Goal: Information Seeking & Learning: Learn about a topic

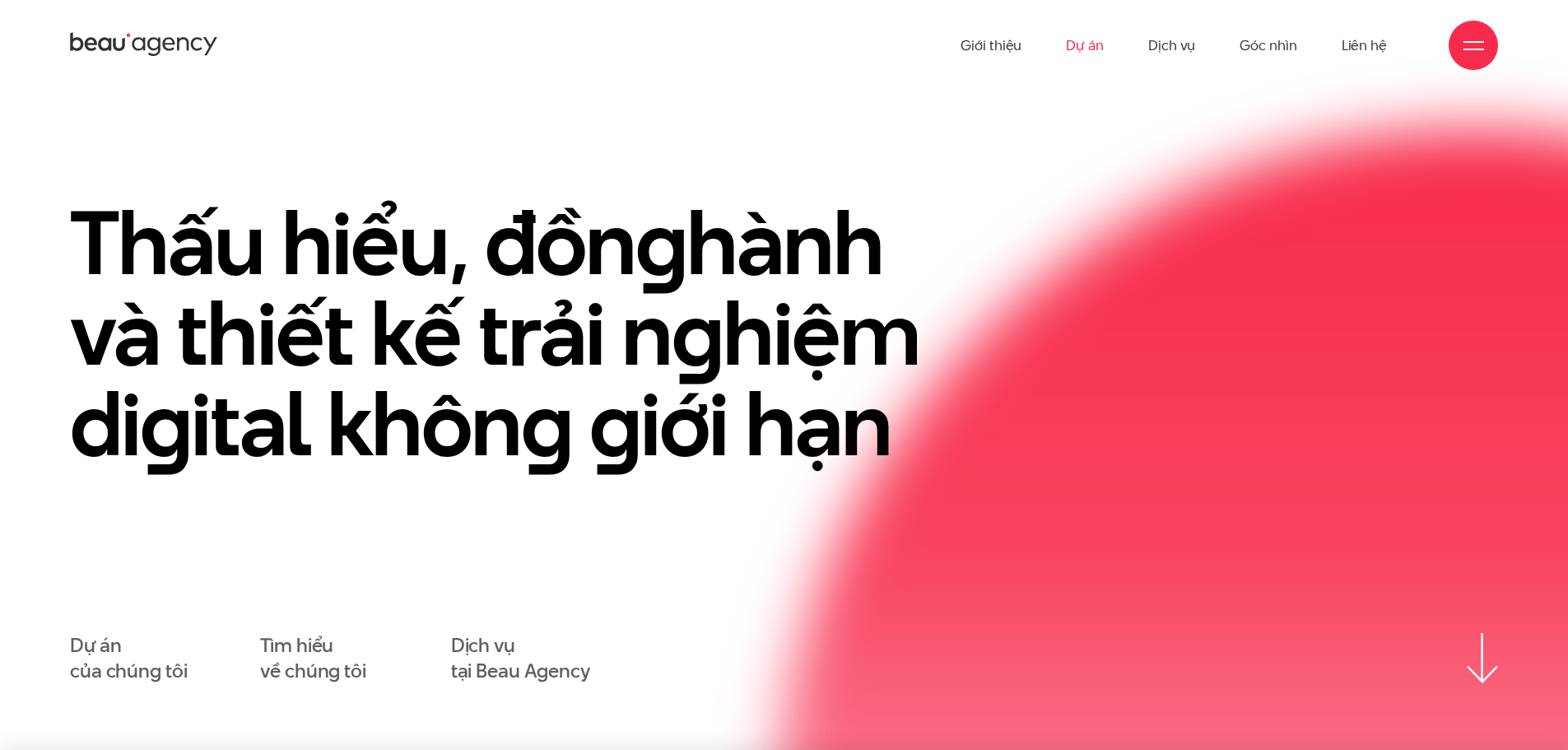
click at [1070, 42] on link "Dự án" at bounding box center [1084, 45] width 38 height 91
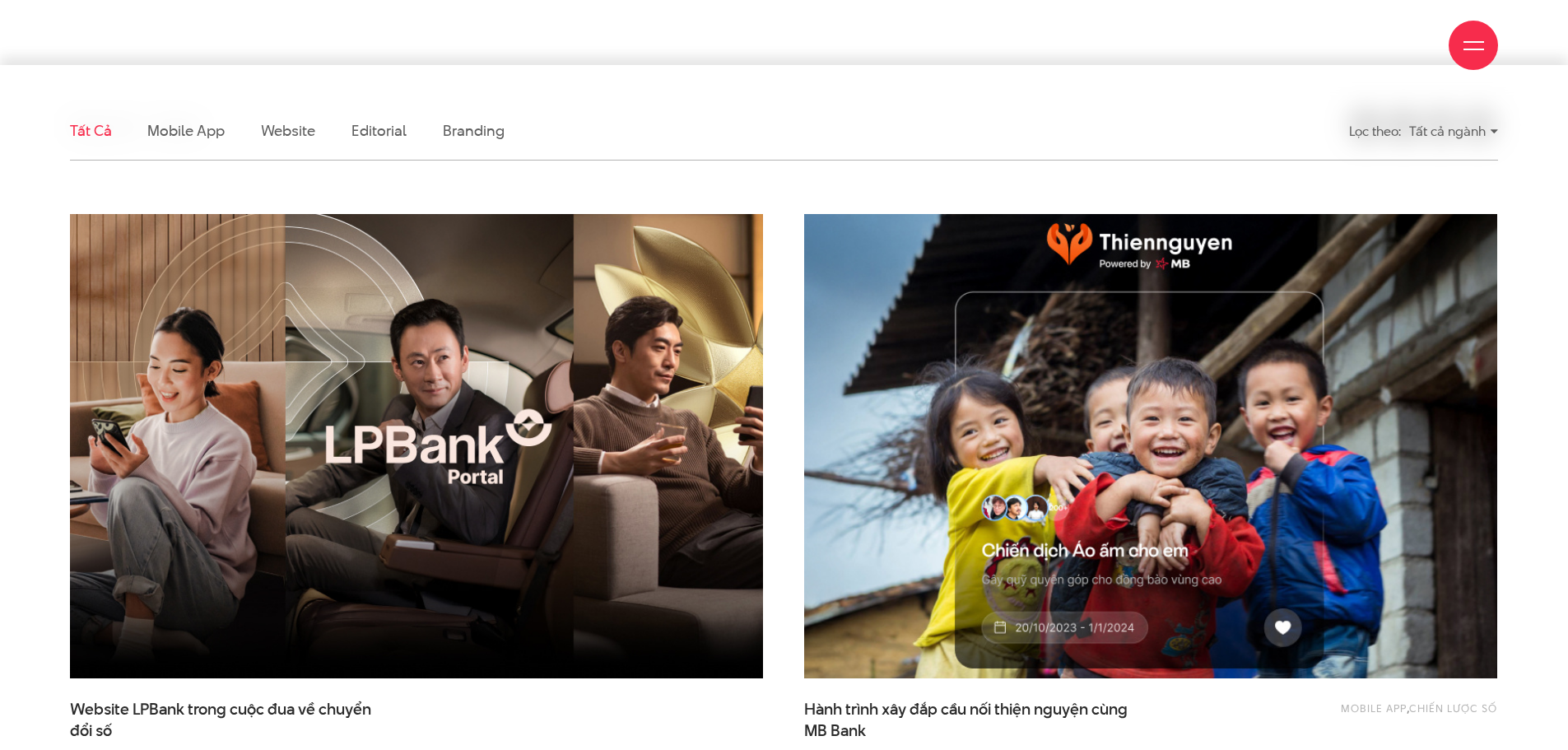
scroll to position [658, 0]
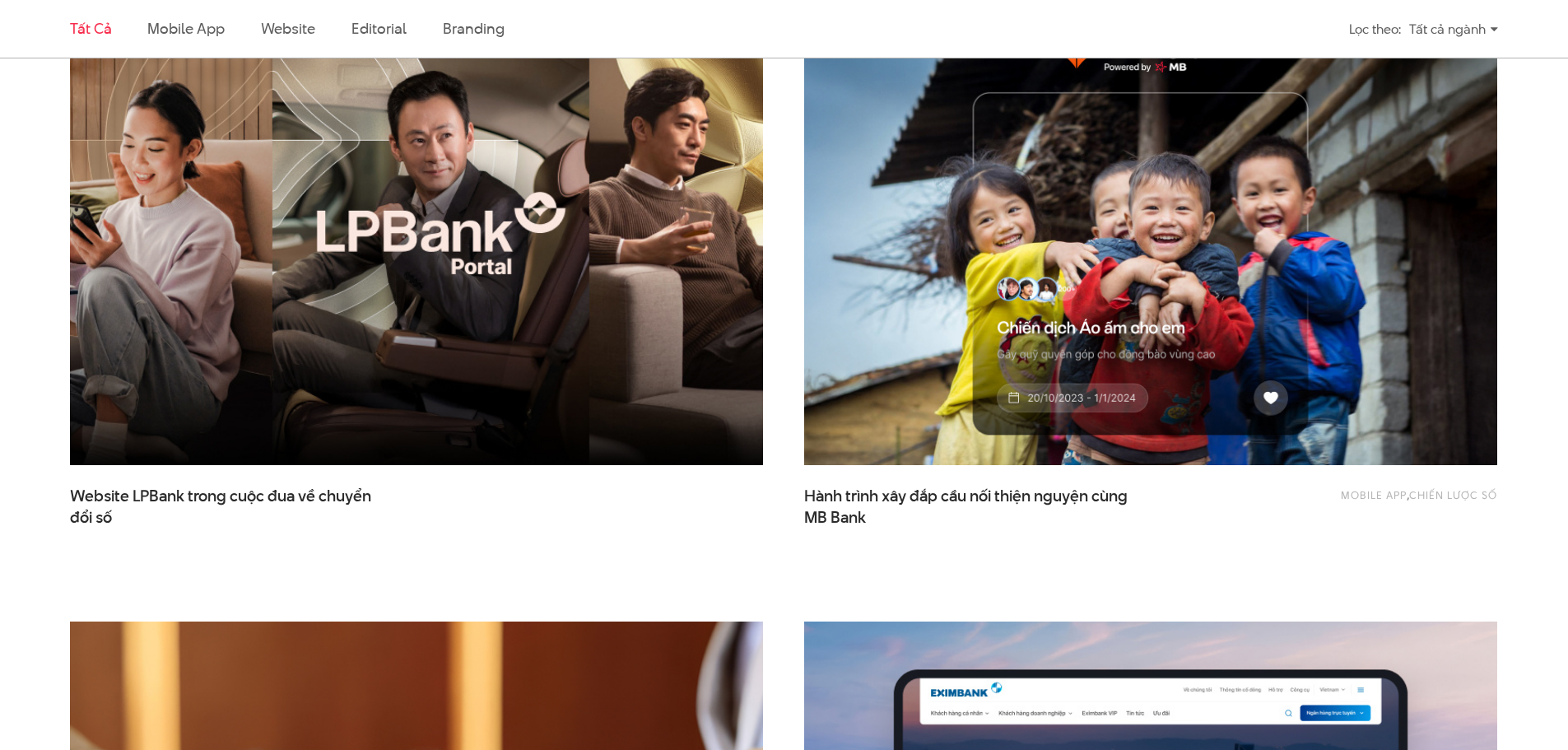
click at [452, 363] on img at bounding box center [416, 233] width 762 height 511
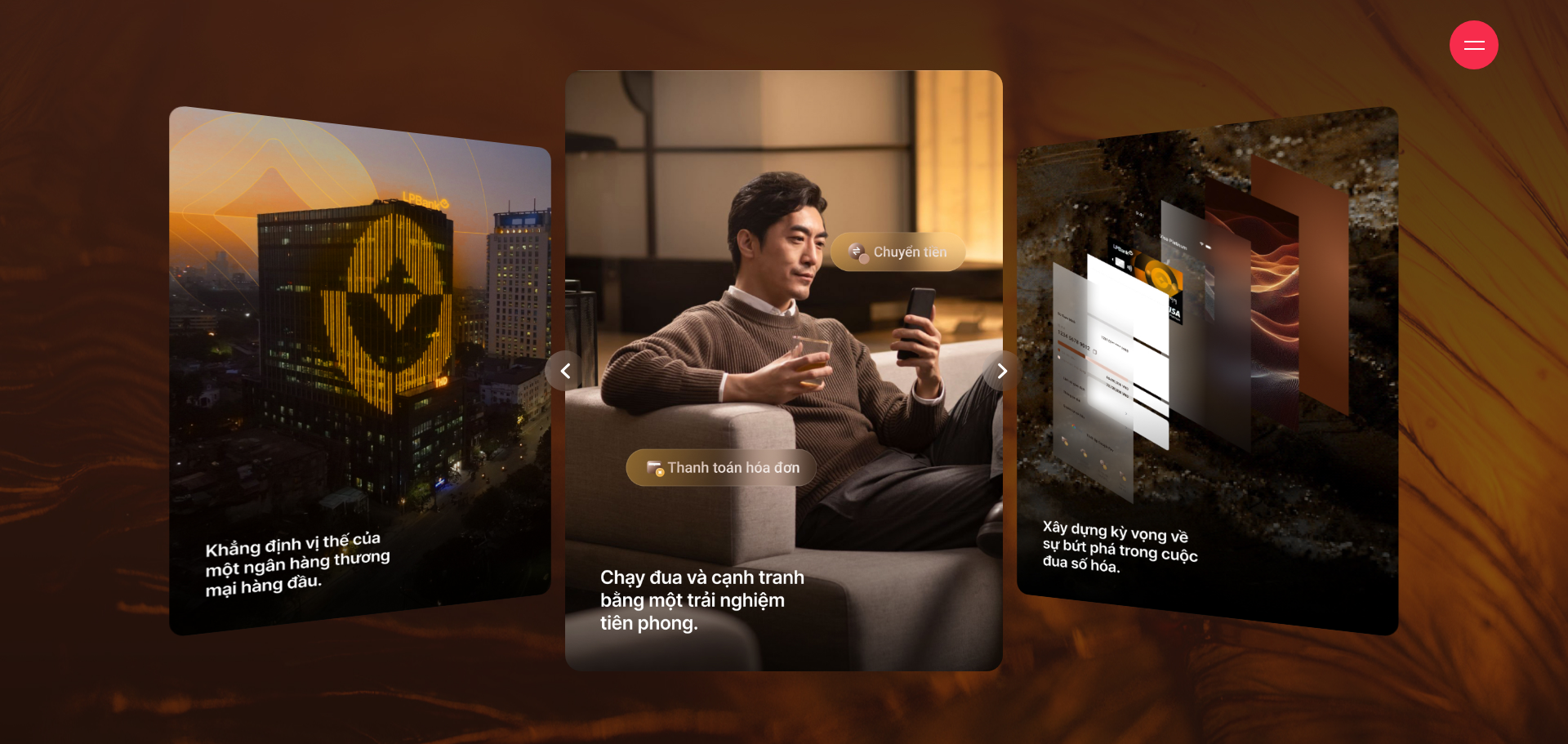
click at [551, 366] on div at bounding box center [565, 370] width 41 height 41
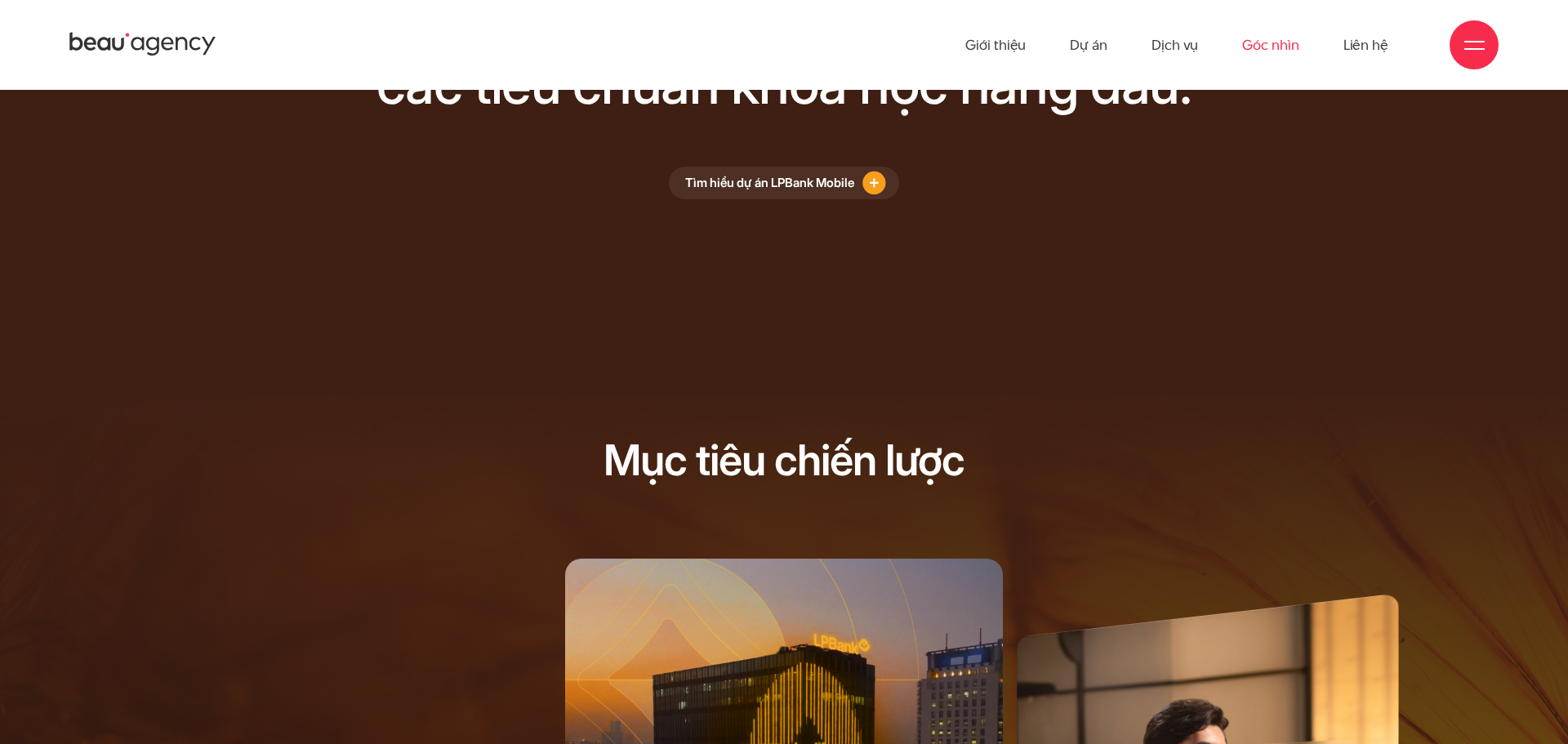
click at [1260, 49] on link "Góc nhìn" at bounding box center [1270, 45] width 56 height 90
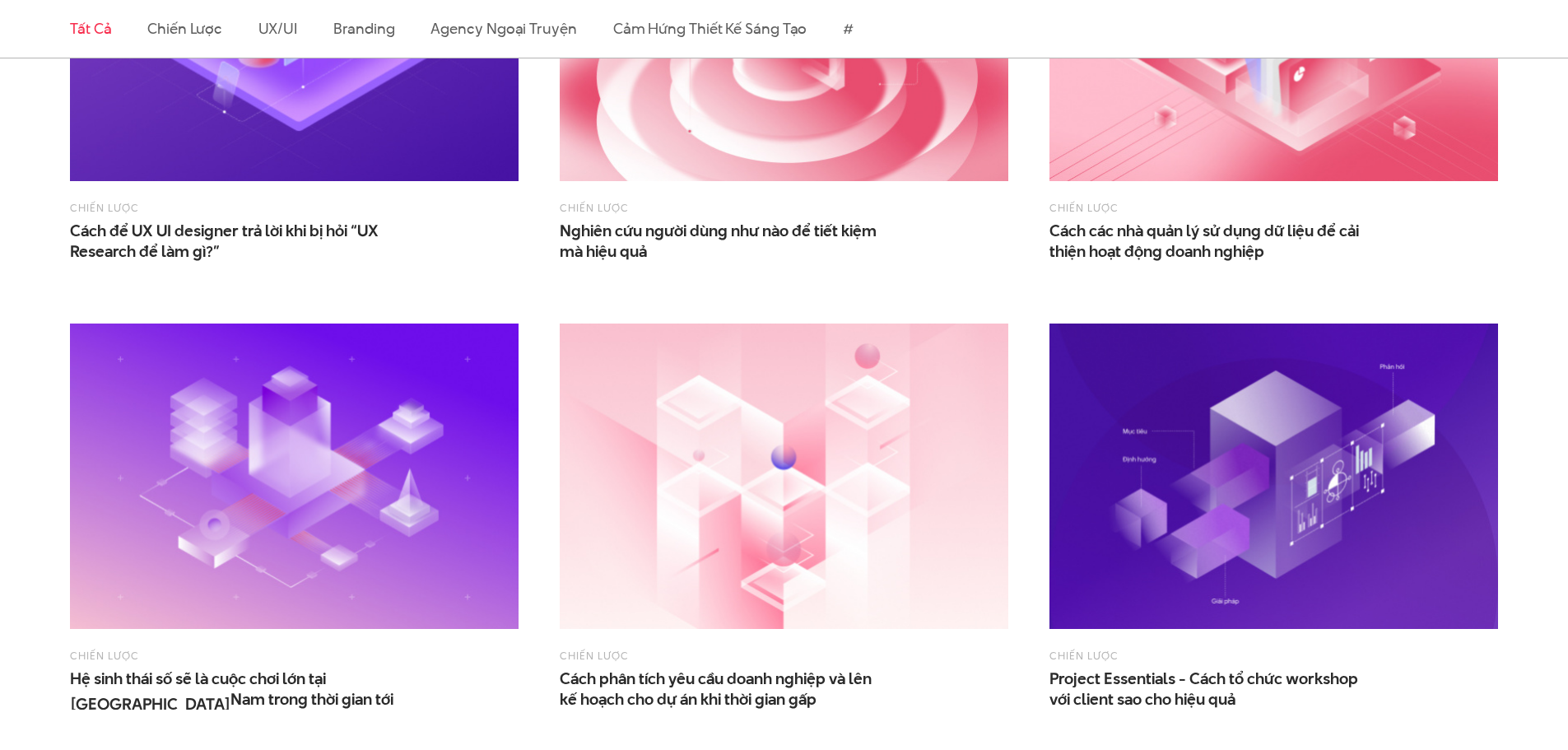
scroll to position [576, 0]
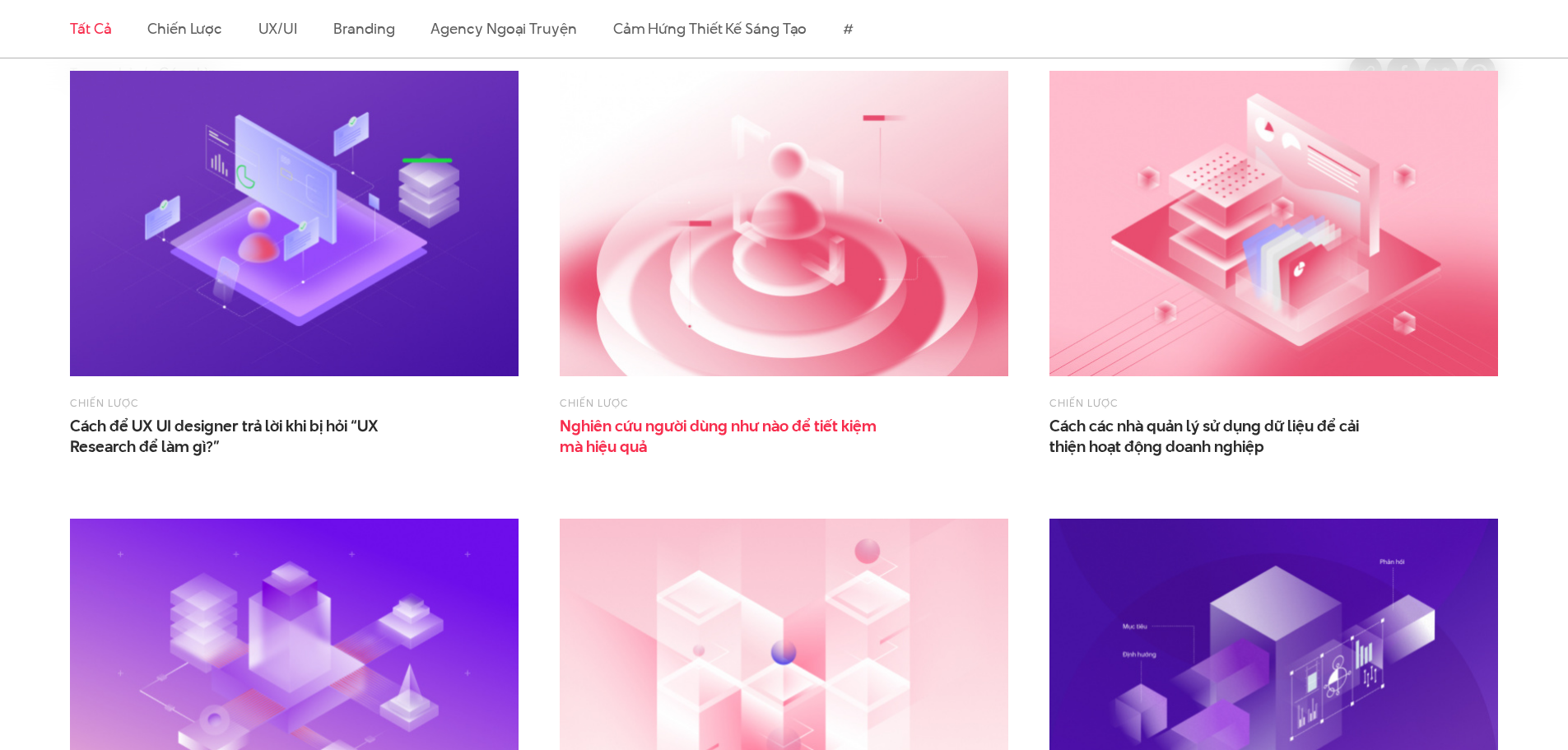
click at [658, 424] on span "Nghiên cứu người dùng như nào để tiết kiệm mà hiệu quả" at bounding box center [724, 436] width 329 height 41
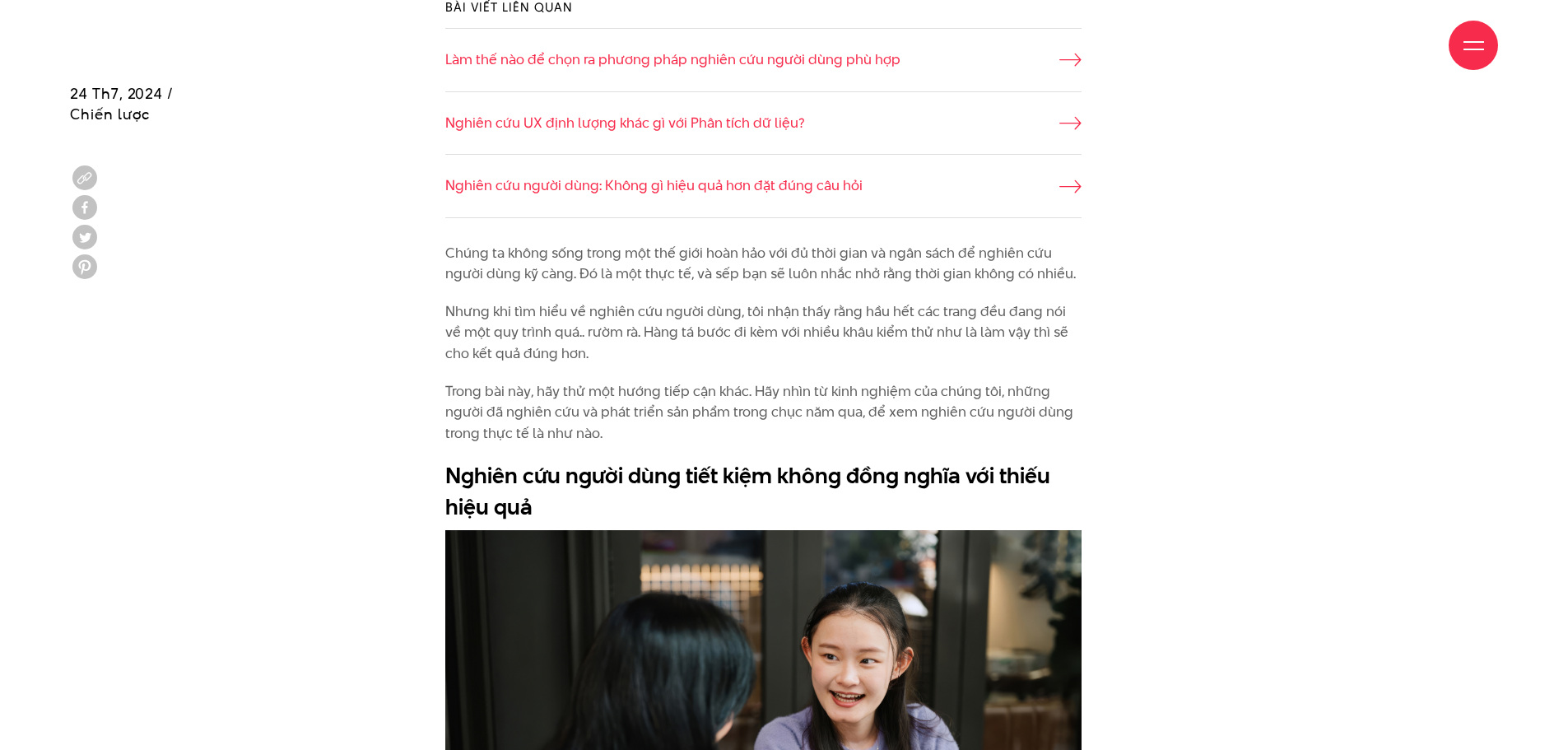
scroll to position [1481, 0]
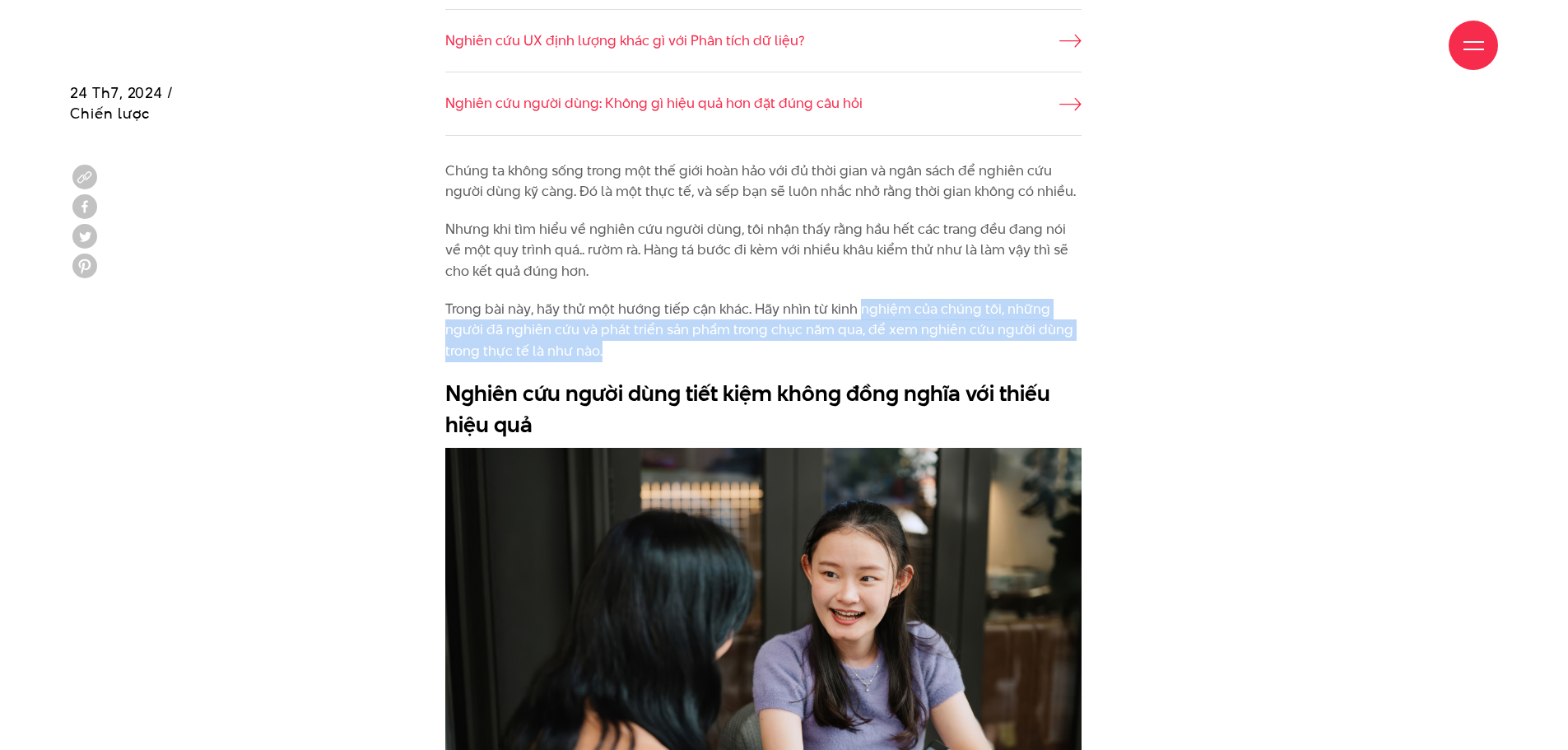
drag, startPoint x: 862, startPoint y: 283, endPoint x: 858, endPoint y: 341, distance: 58.1
click at [892, 360] on p "Trong bài này, hãy thử một hướng tiếp cận khác. Hãy nhìn từ kinh nghiệm của chú…" at bounding box center [763, 331] width 636 height 64
drag, startPoint x: 929, startPoint y: 358, endPoint x: 938, endPoint y: 280, distance: 78.5
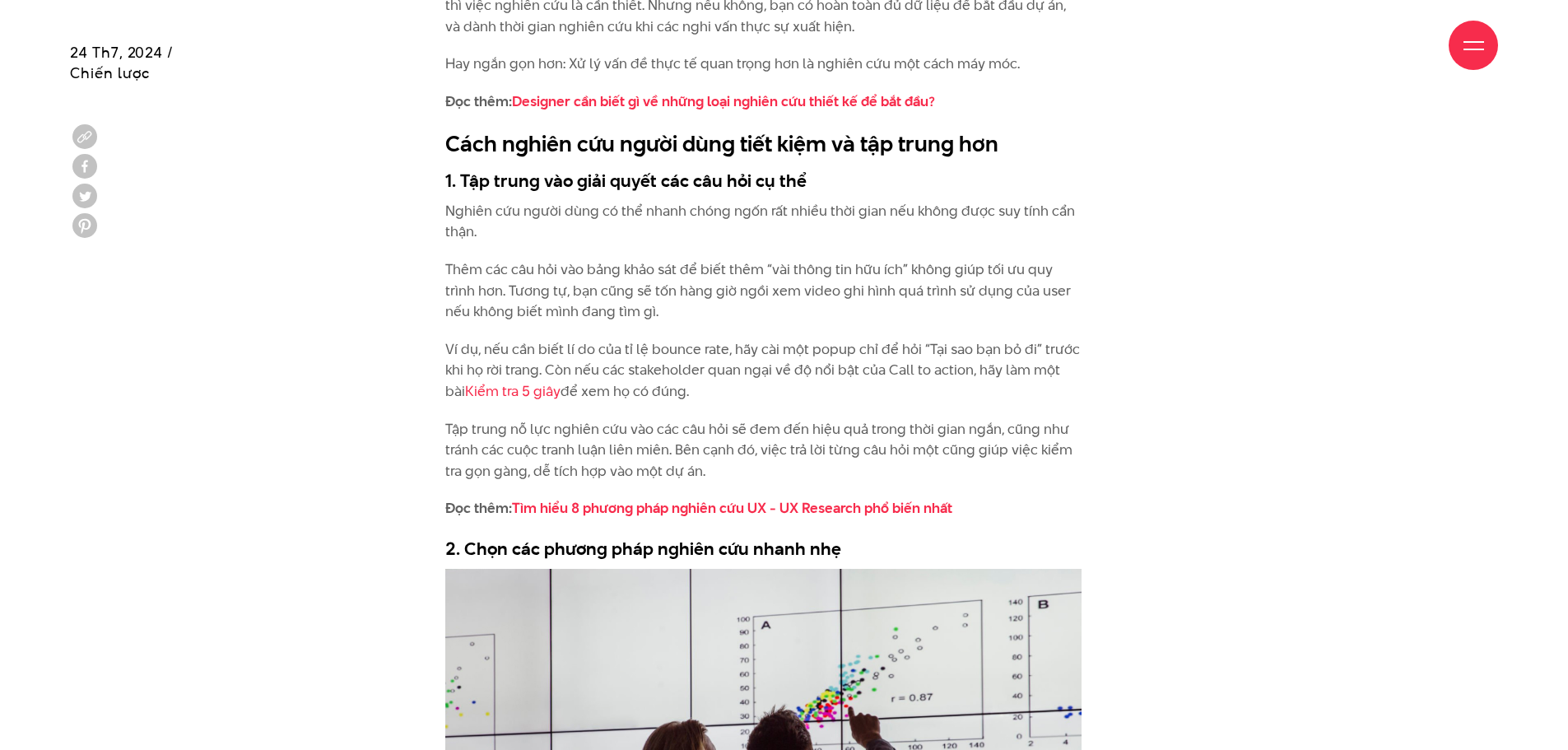
scroll to position [2799, 0]
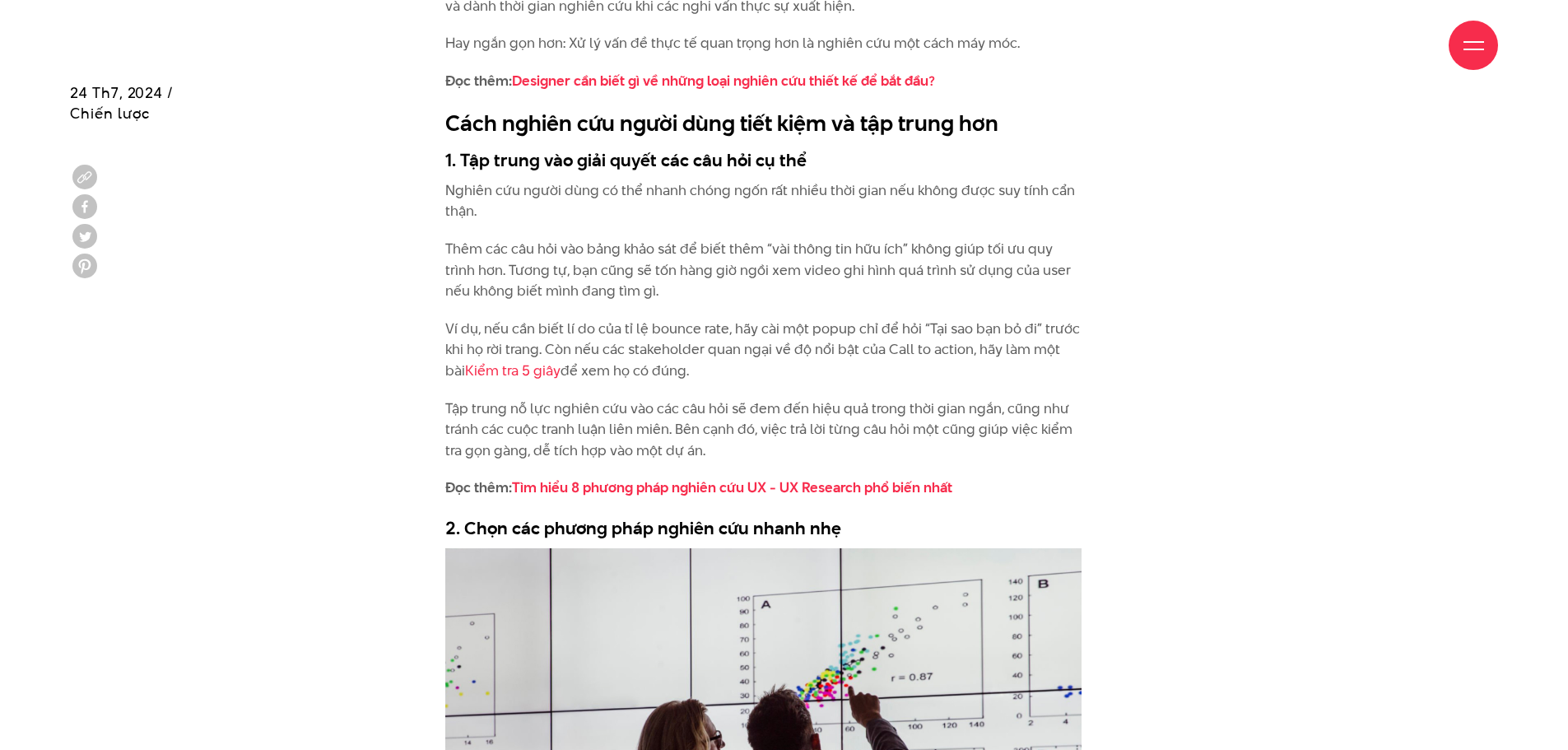
drag, startPoint x: 805, startPoint y: 366, endPoint x: 817, endPoint y: 455, distance: 89.8
drag, startPoint x: 954, startPoint y: 444, endPoint x: 963, endPoint y: 386, distance: 58.7
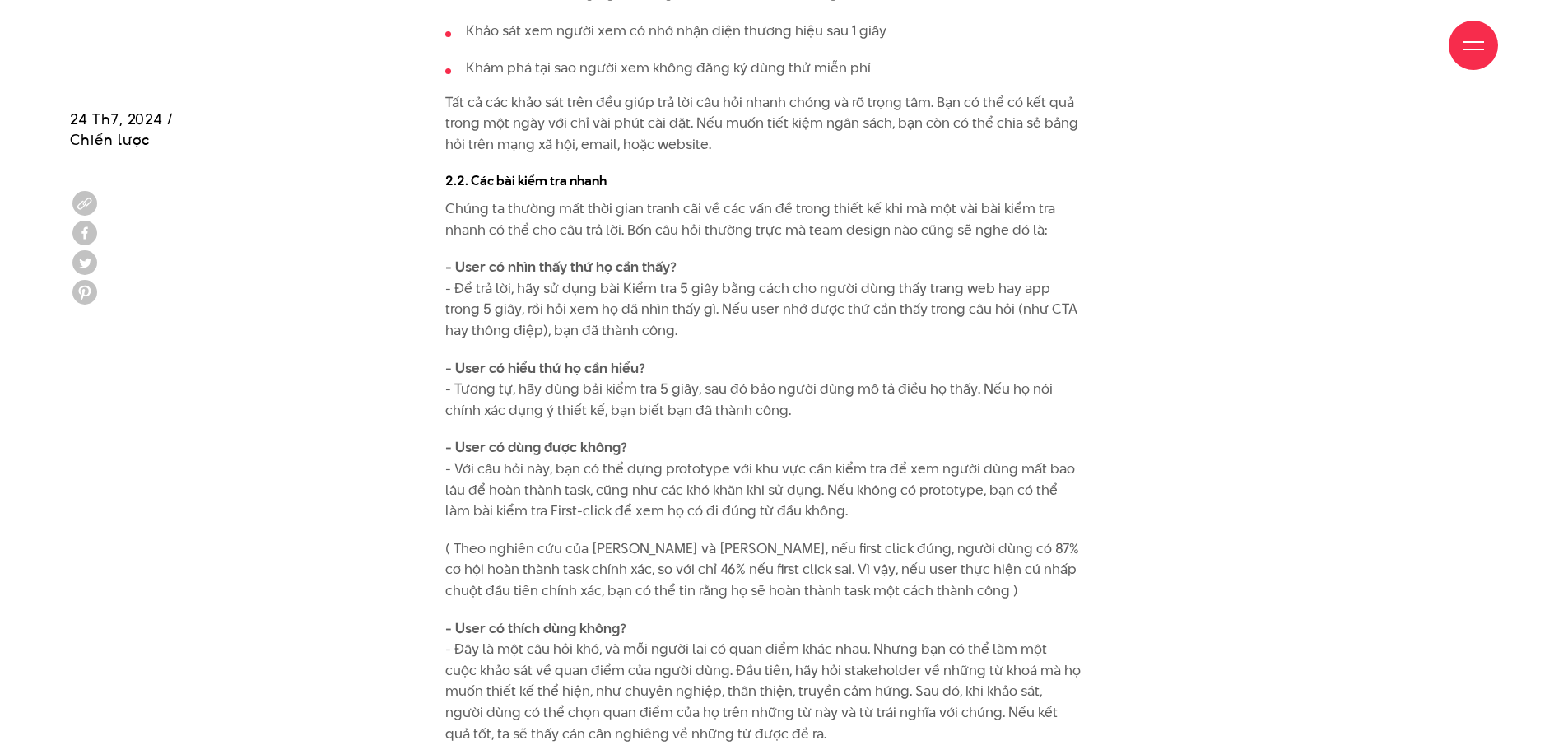
scroll to position [4034, 0]
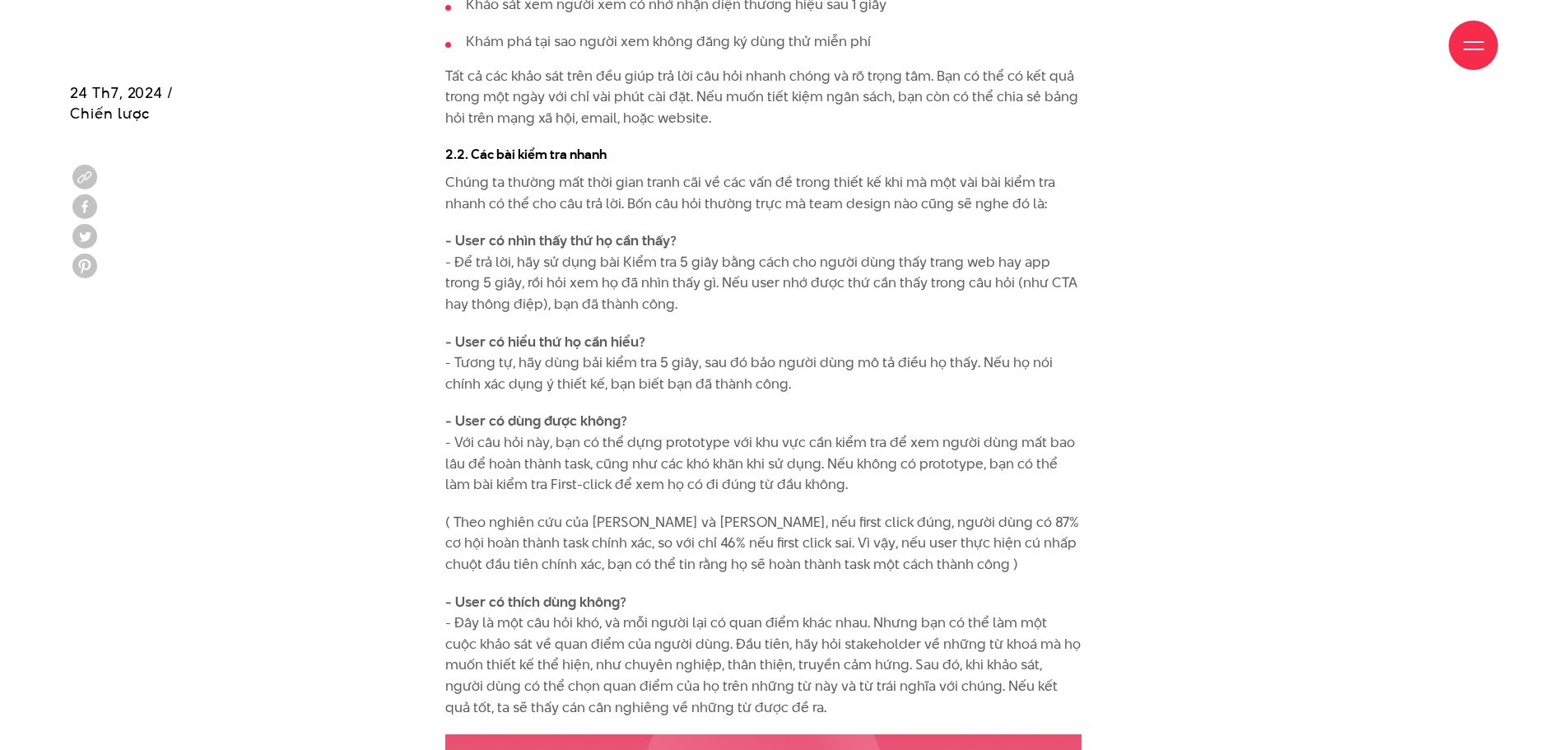
drag, startPoint x: 883, startPoint y: 234, endPoint x: 889, endPoint y: 303, distance: 69.3
click at [889, 303] on p "- User có nhìn thấy thứ họ cần thấy? - Để trả lời, hãy sử dụng bài Kiểm tra 5 g…" at bounding box center [763, 272] width 636 height 84
click at [978, 309] on p "- User có nhìn thấy thứ họ cần thấy? - Để trả lời, hãy sử dụng bài Kiểm tra 5 g…" at bounding box center [763, 272] width 636 height 84
drag, startPoint x: 906, startPoint y: 313, endPoint x: 399, endPoint y: 259, distance: 509.9
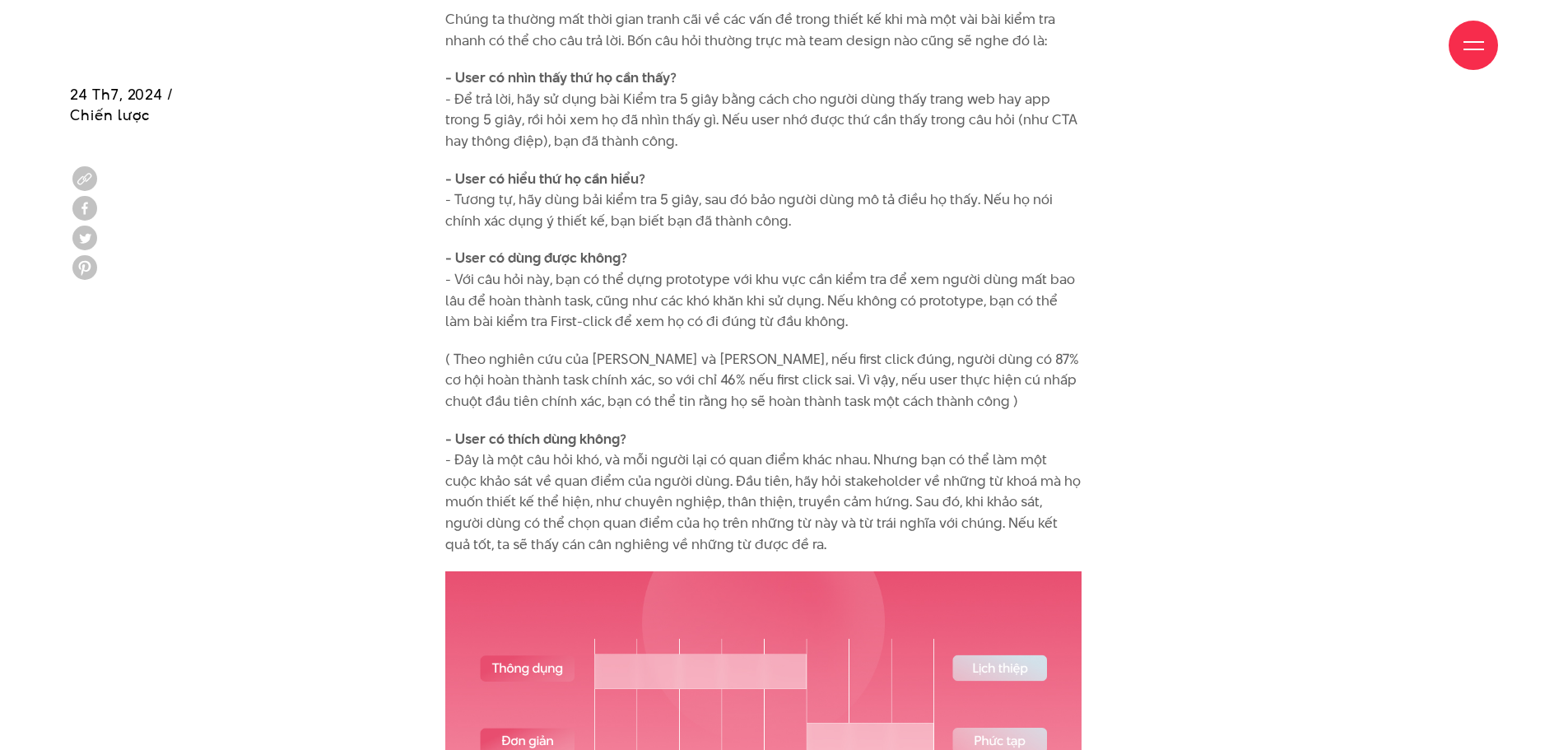
scroll to position [4198, 0]
click at [446, 278] on p "- User có dùng được không? - Với câu hỏi này, bạn có thể dựng prototype với khu…" at bounding box center [763, 288] width 636 height 84
drag, startPoint x: 420, startPoint y: 277, endPoint x: 883, endPoint y: 317, distance: 464.7
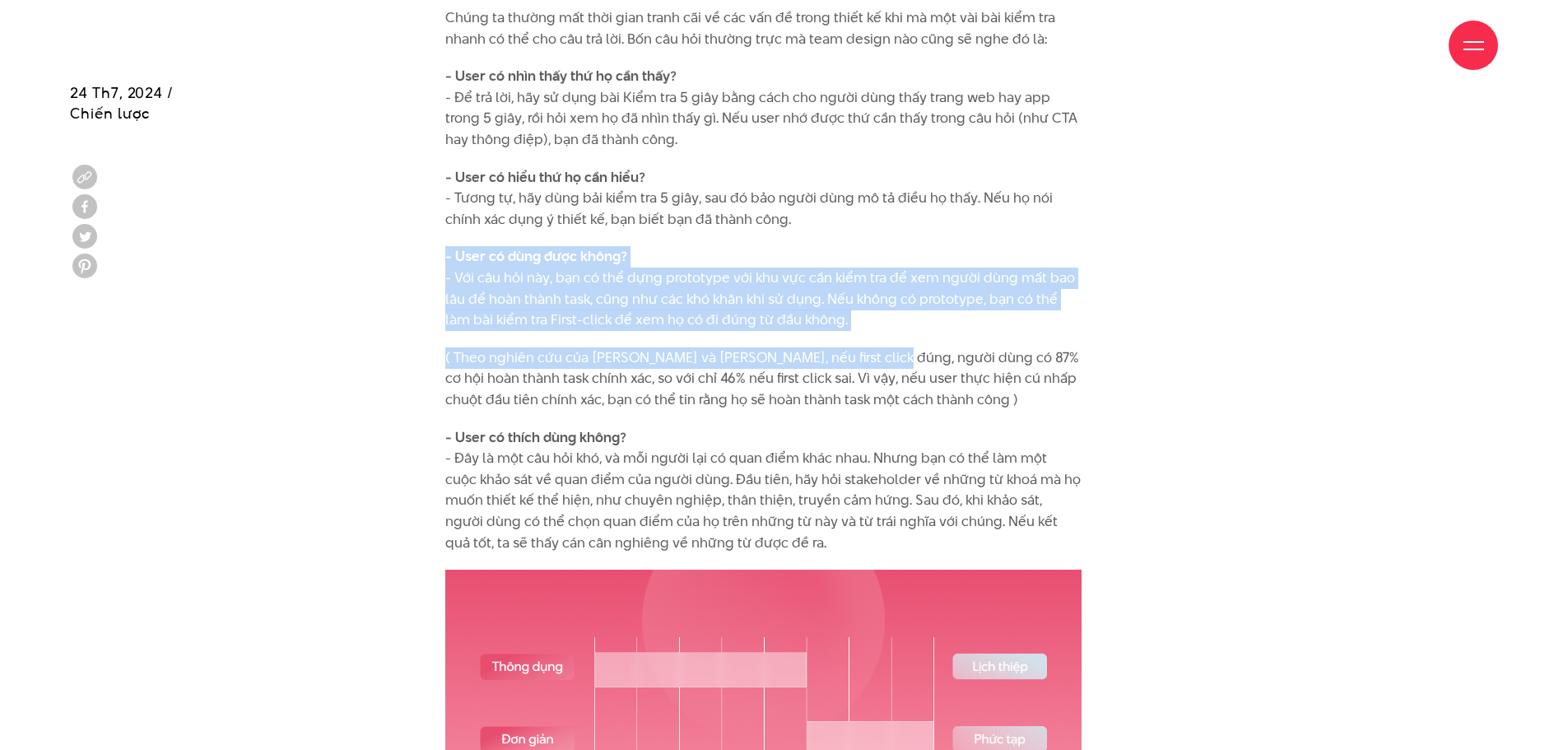
drag, startPoint x: 878, startPoint y: 332, endPoint x: 881, endPoint y: 257, distance: 75.1
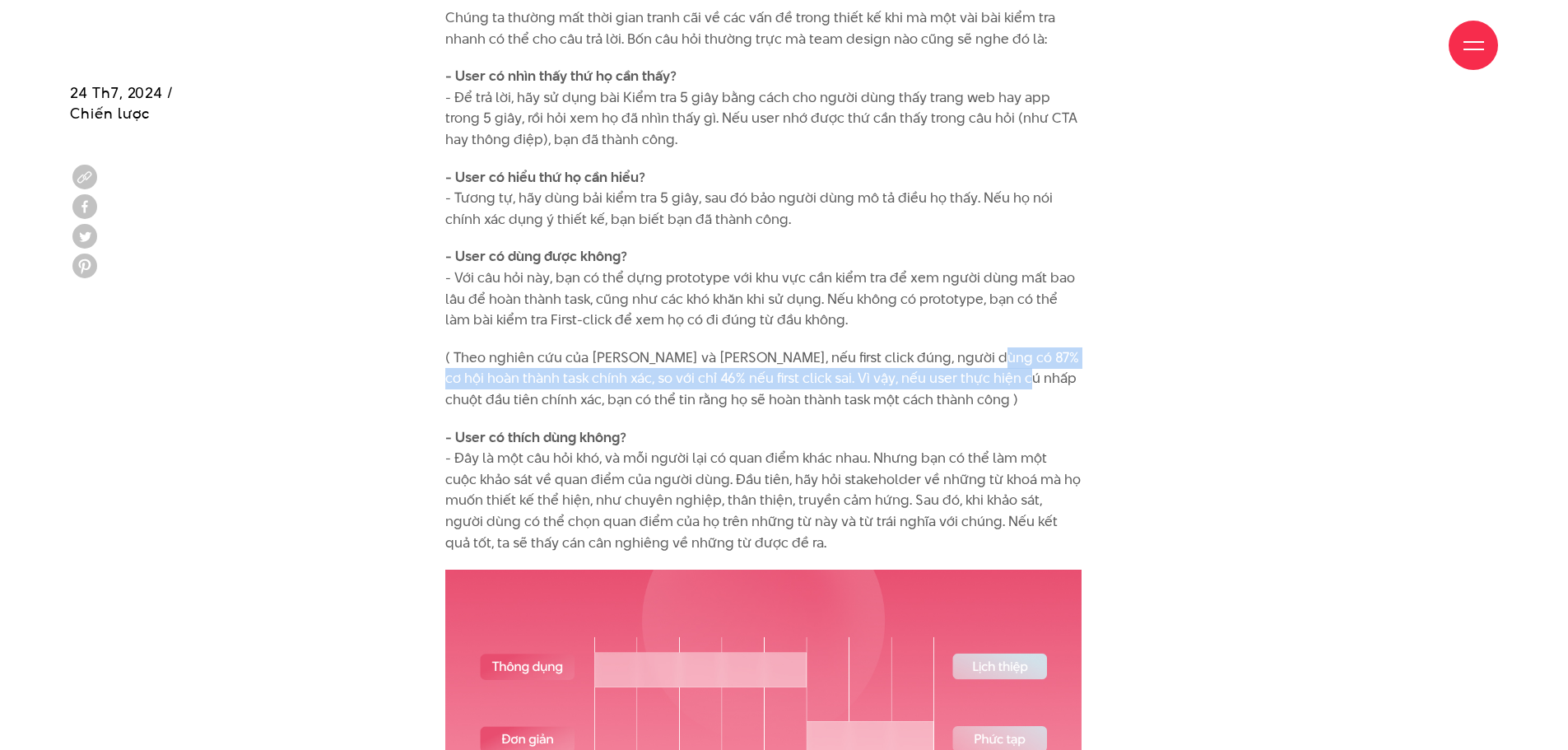
drag, startPoint x: 967, startPoint y: 338, endPoint x: 1017, endPoint y: 383, distance: 67.3
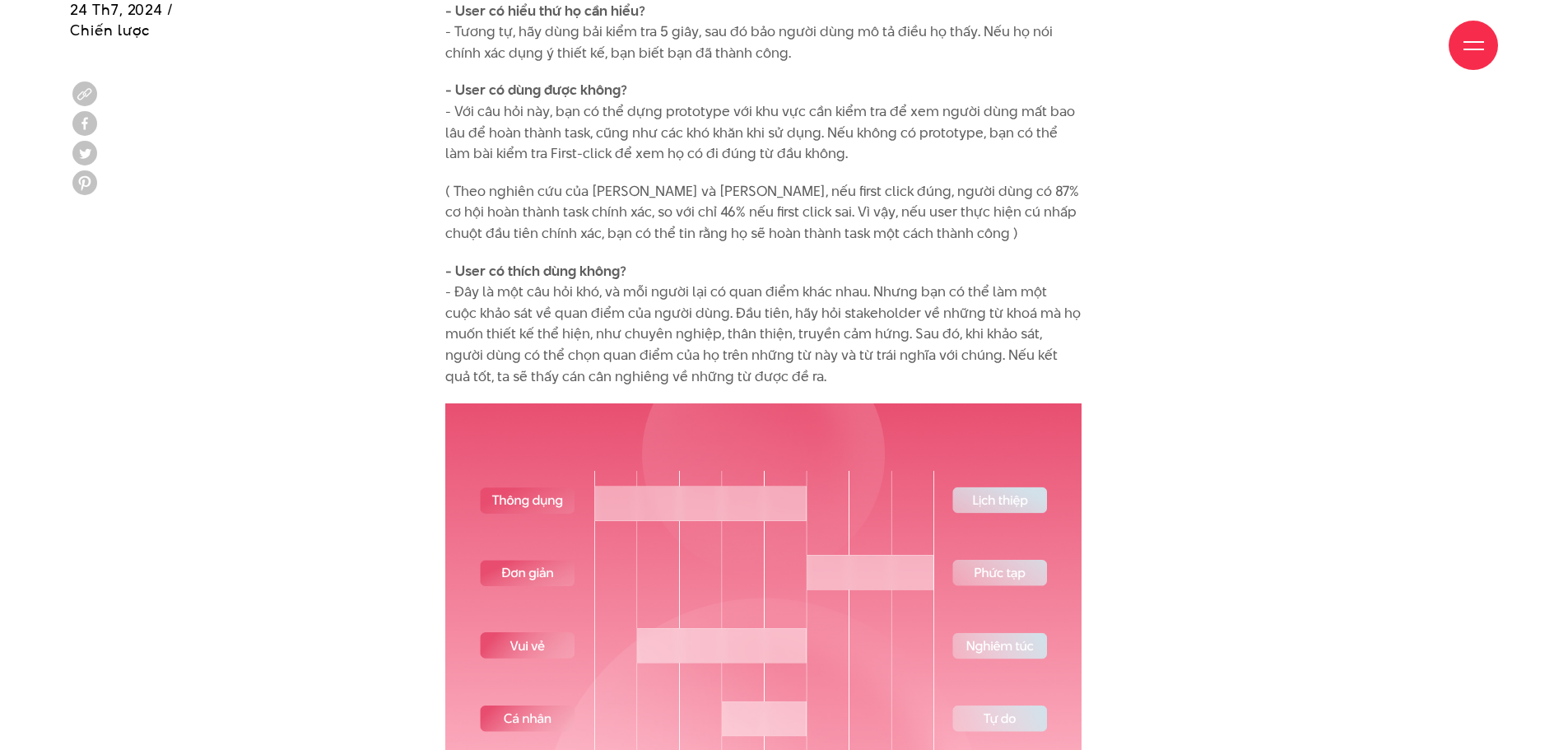
scroll to position [4445, 0]
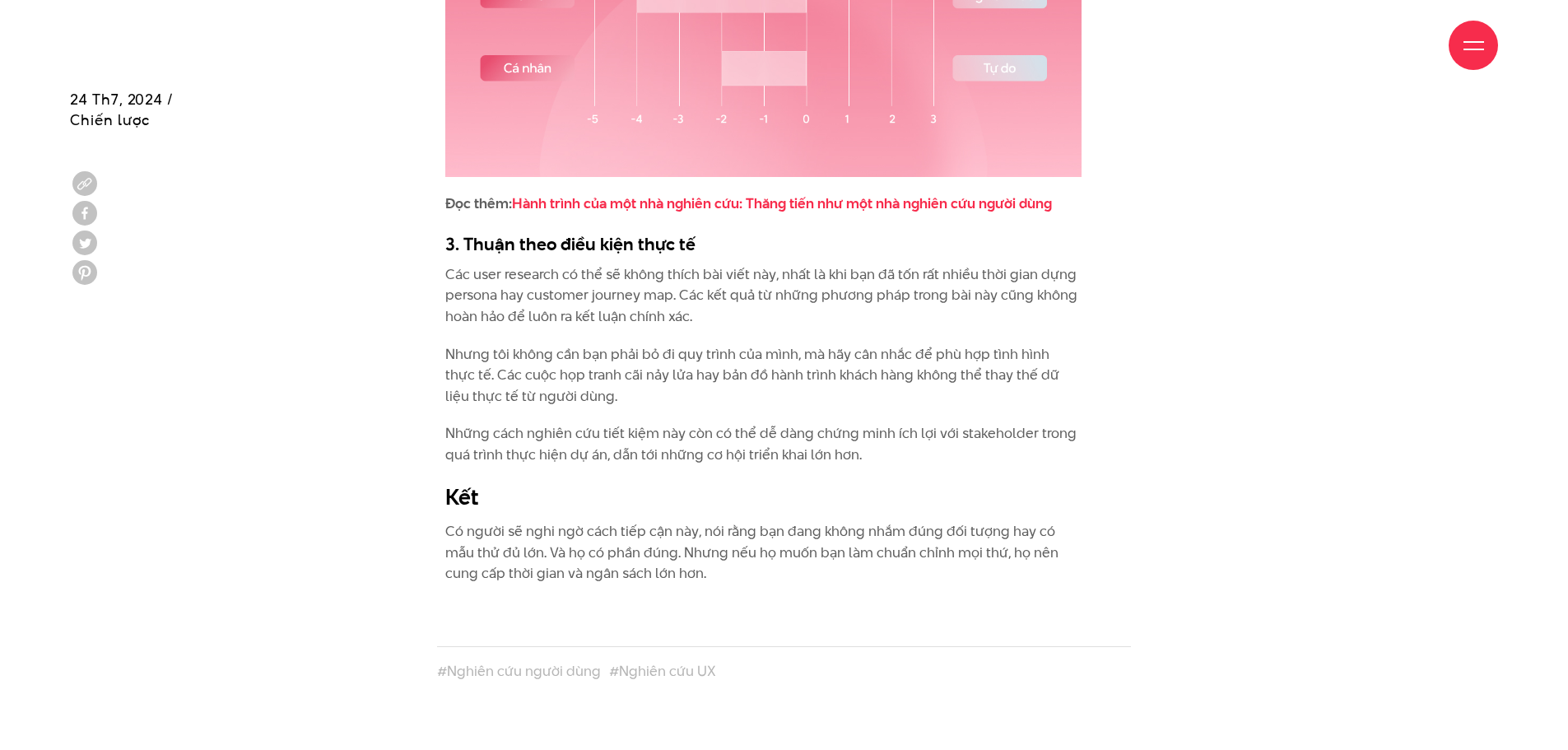
scroll to position [5021, 0]
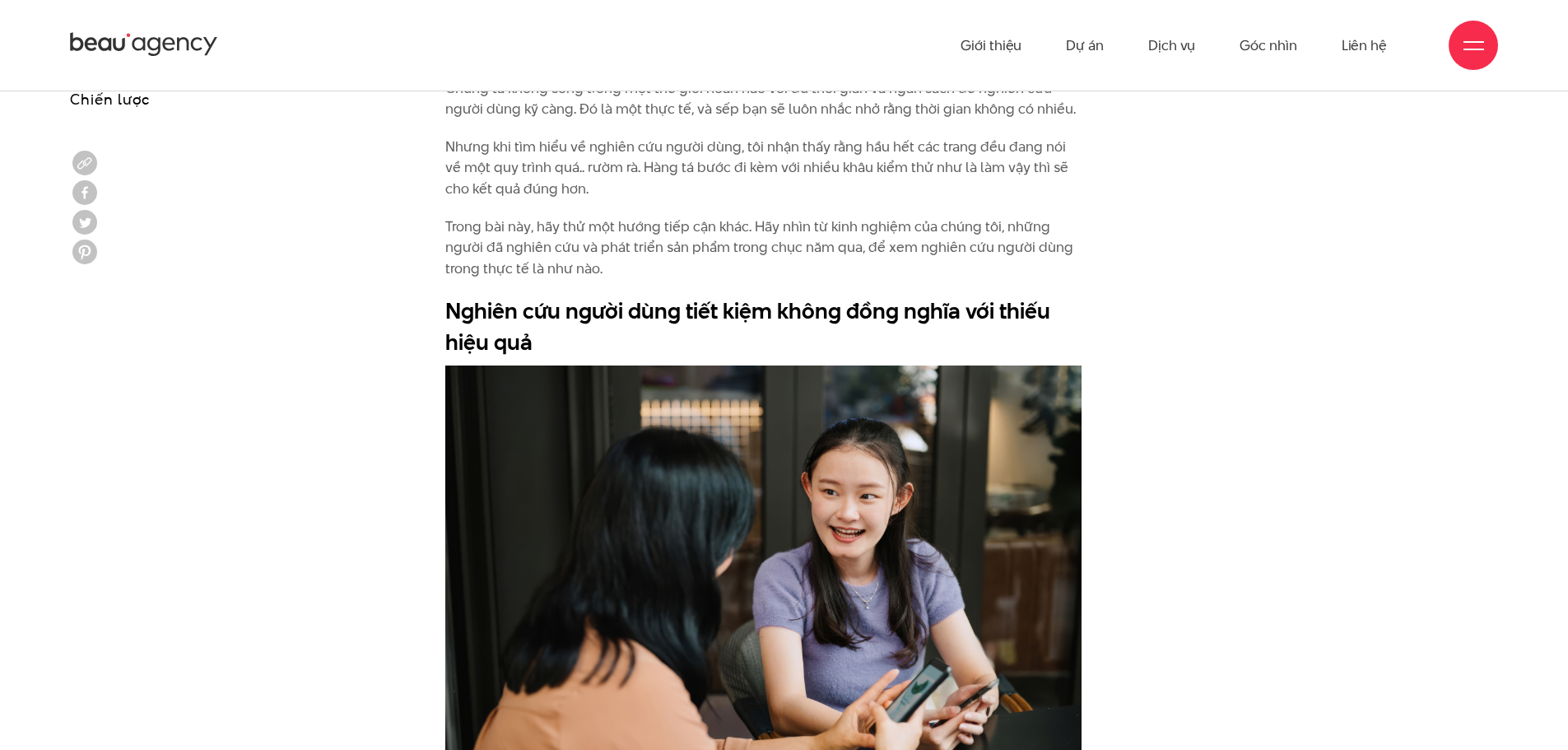
scroll to position [1070, 0]
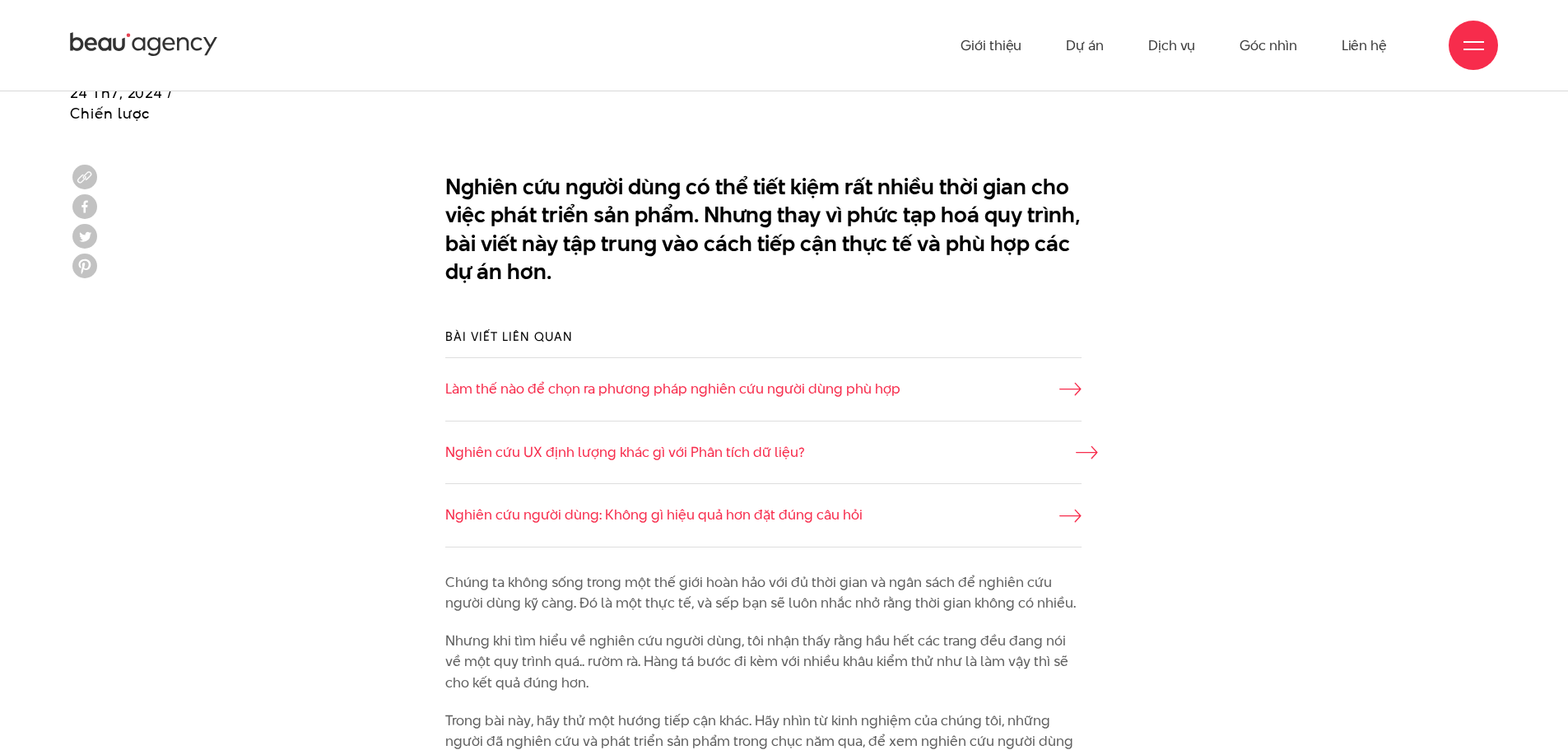
click at [723, 452] on link "Nghiên cứu UX định lượng khác gì với Phân tích dữ liệu?" at bounding box center [763, 453] width 636 height 21
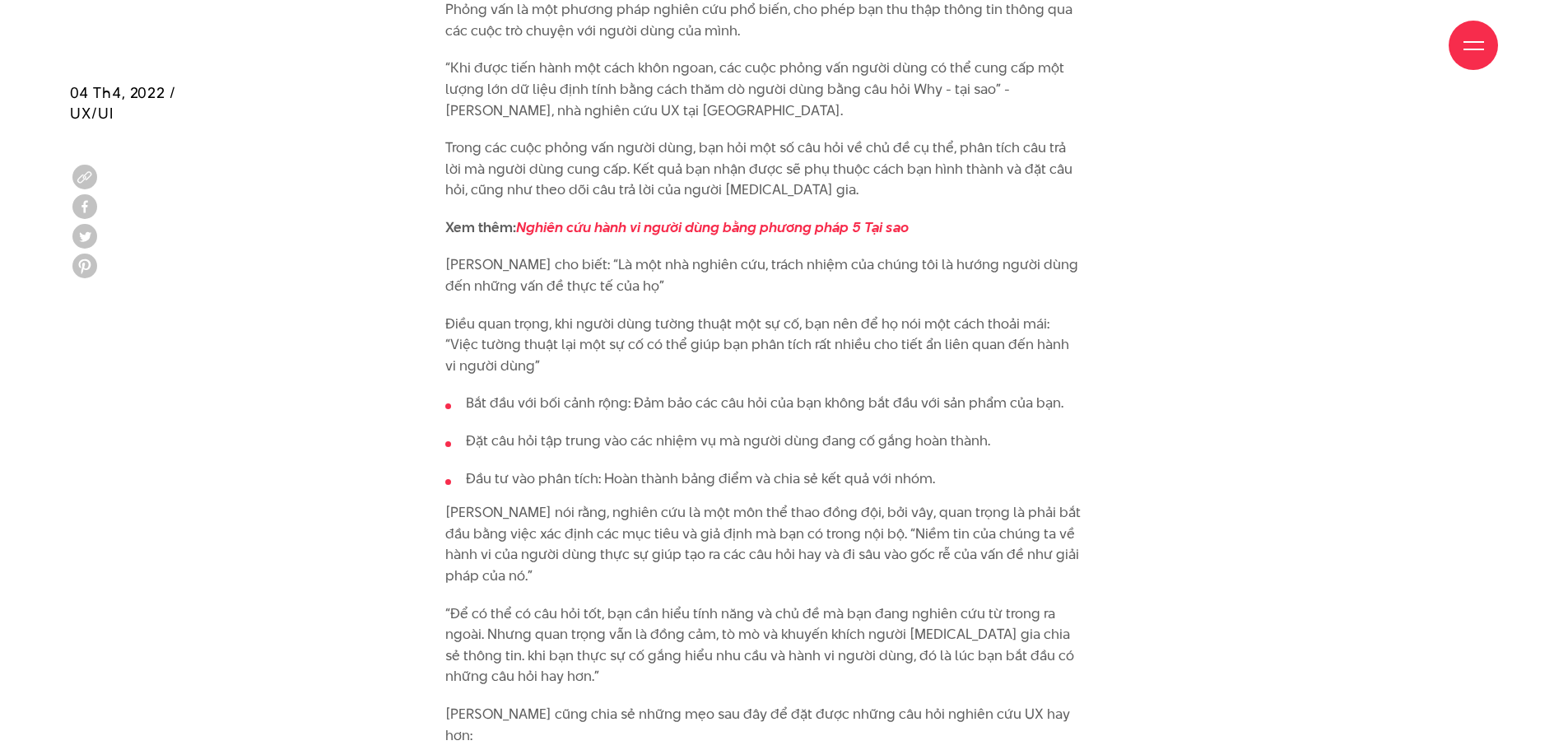
scroll to position [3869, 0]
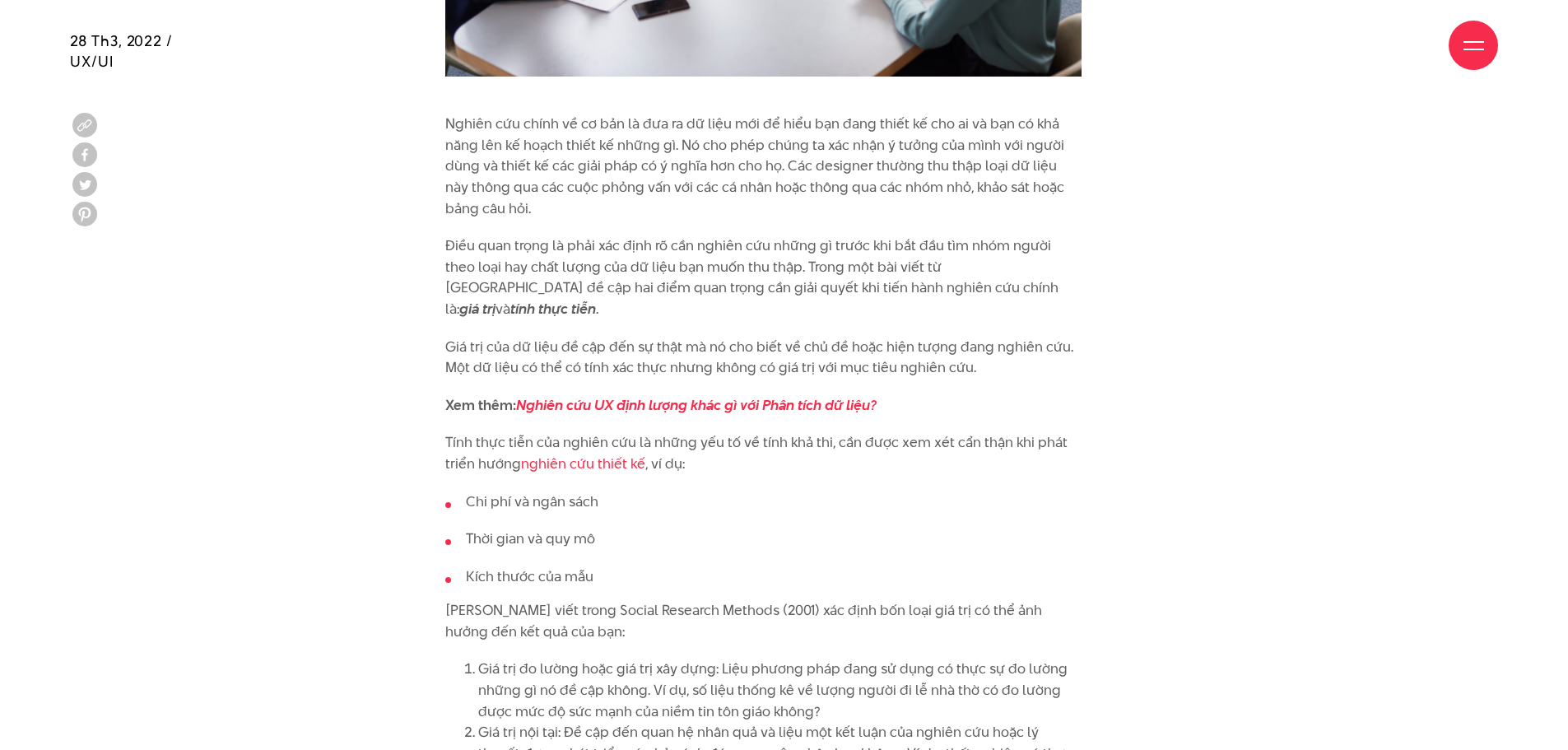
scroll to position [2470, 0]
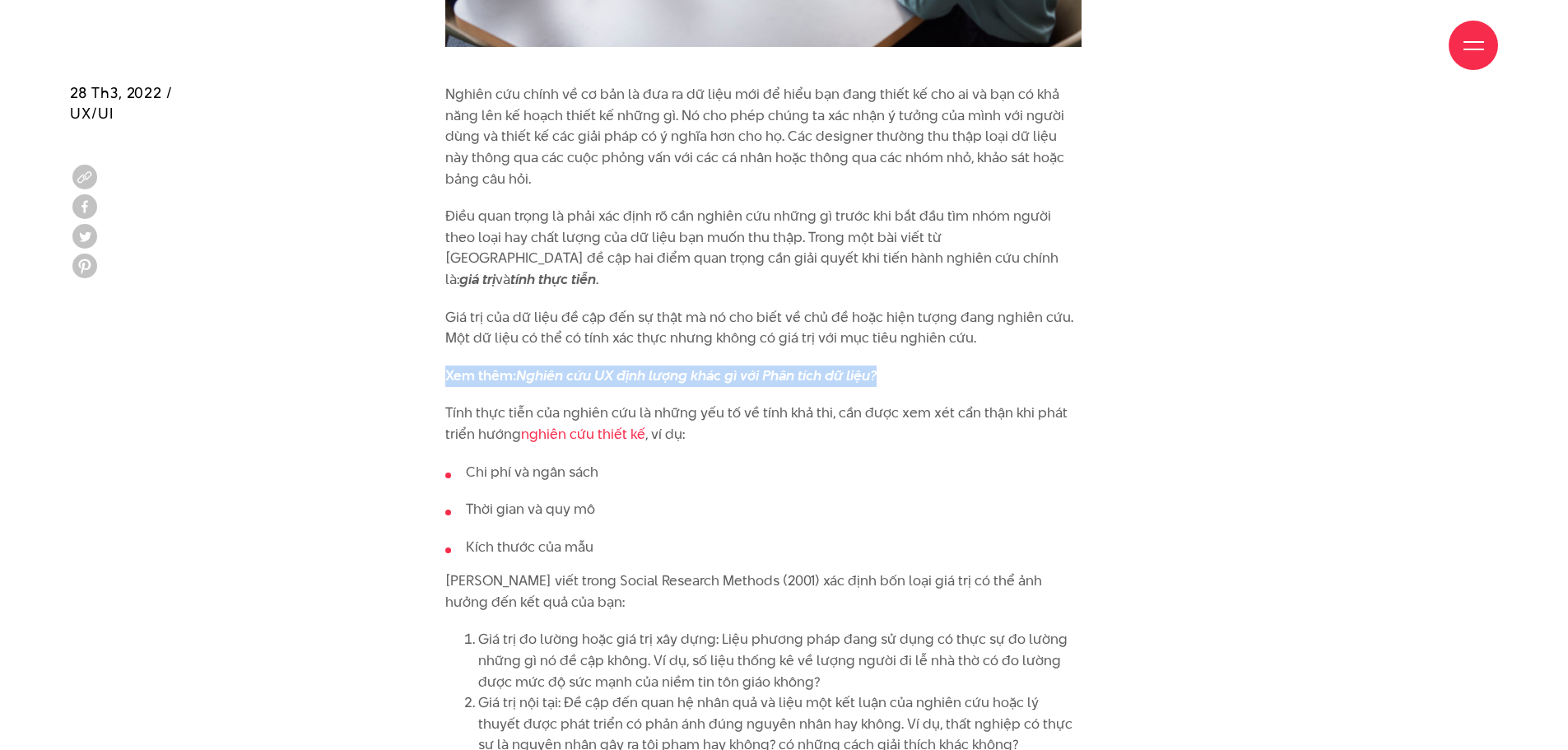
drag, startPoint x: 443, startPoint y: 361, endPoint x: 956, endPoint y: 330, distance: 513.9
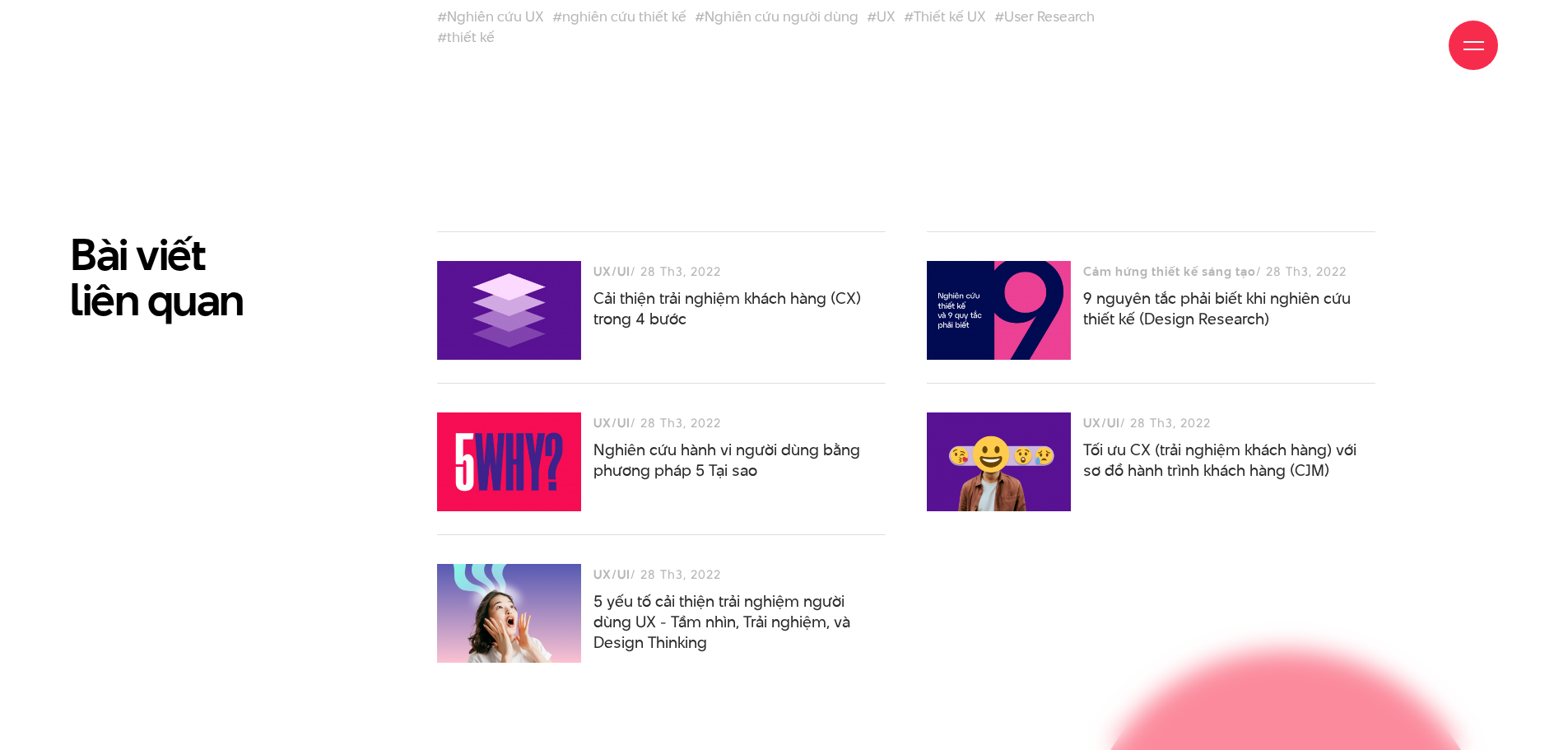
scroll to position [6915, 0]
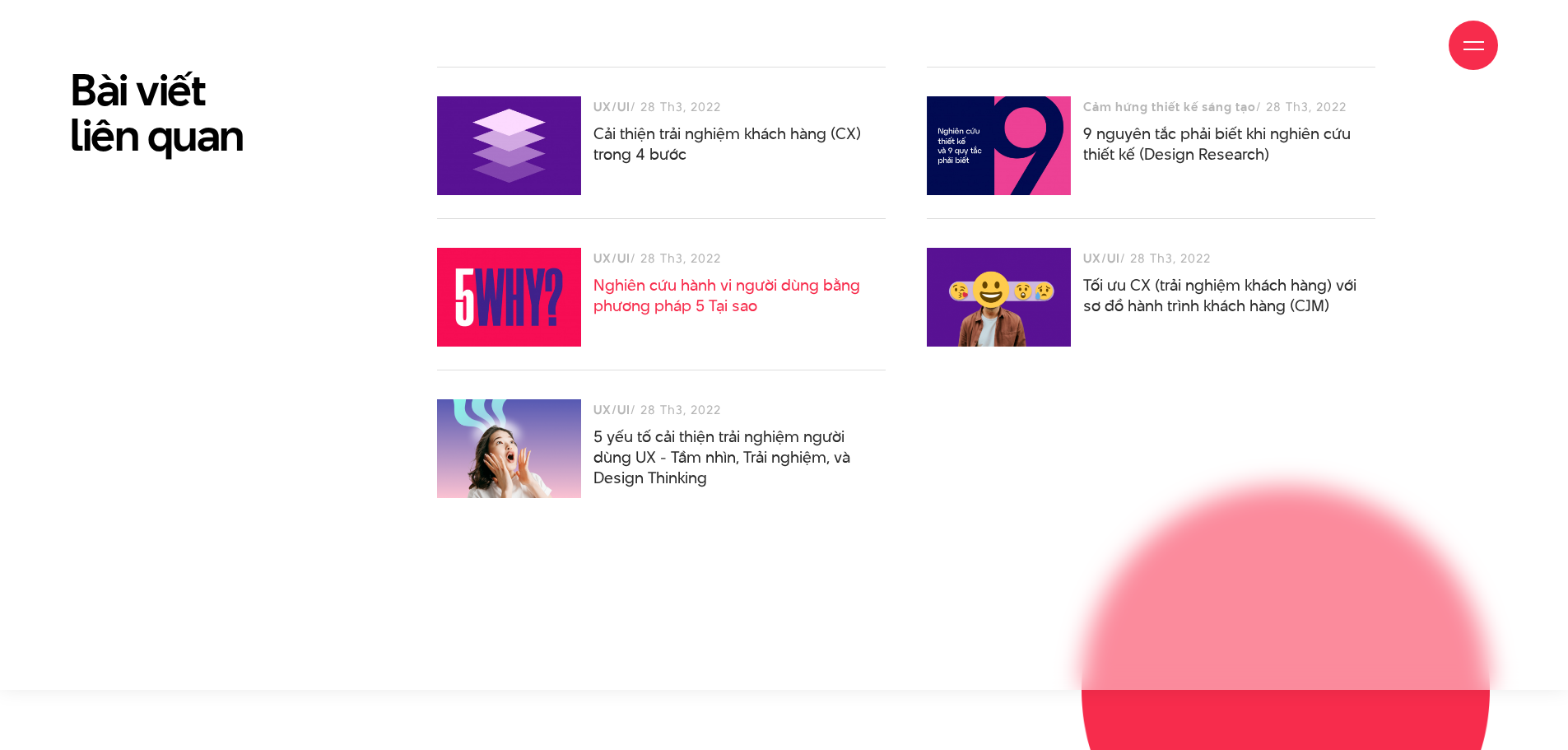
click at [679, 289] on link "Nghiên cứu hành vi người dùng bằng phương pháp 5 Tại sao" at bounding box center [727, 296] width 266 height 43
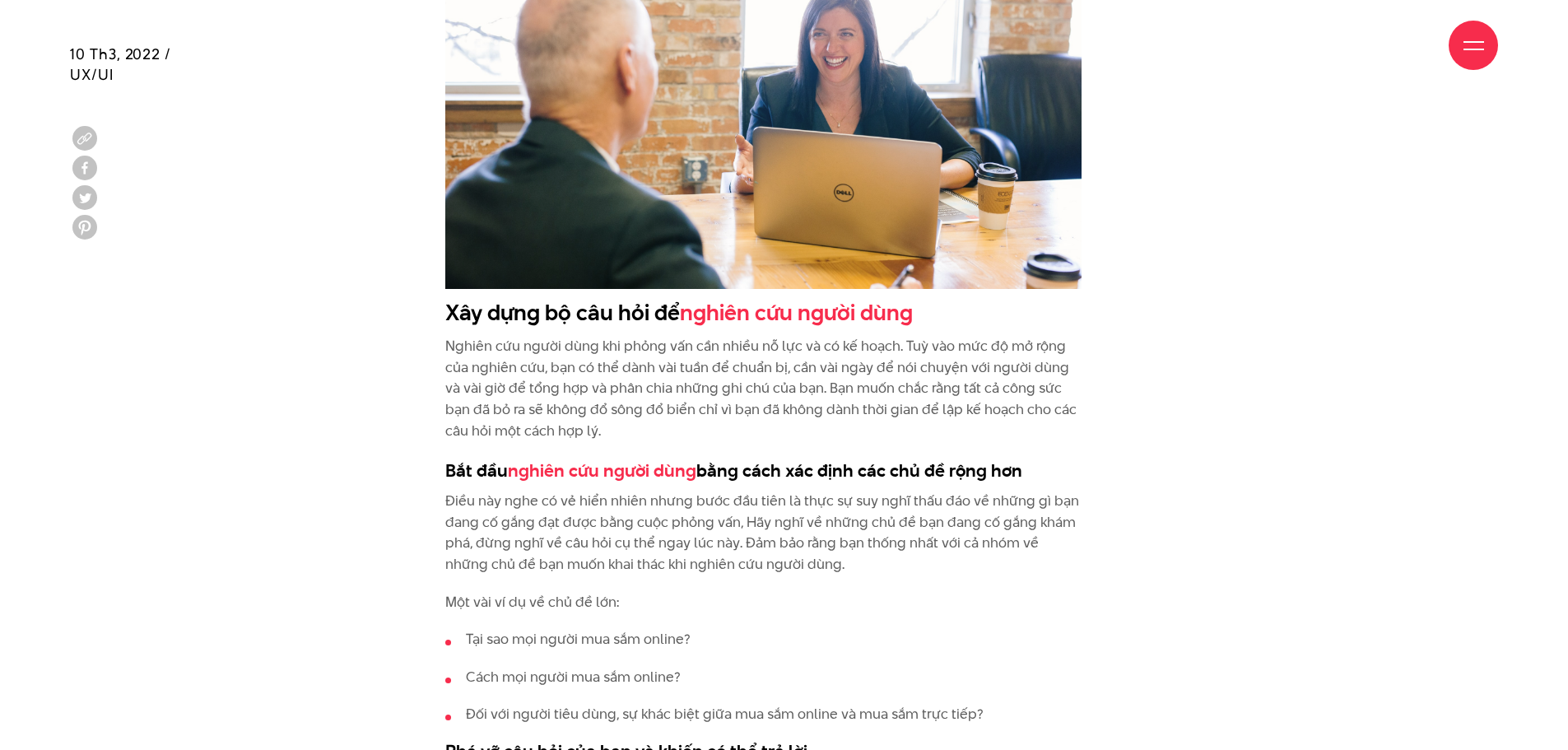
scroll to position [1976, 0]
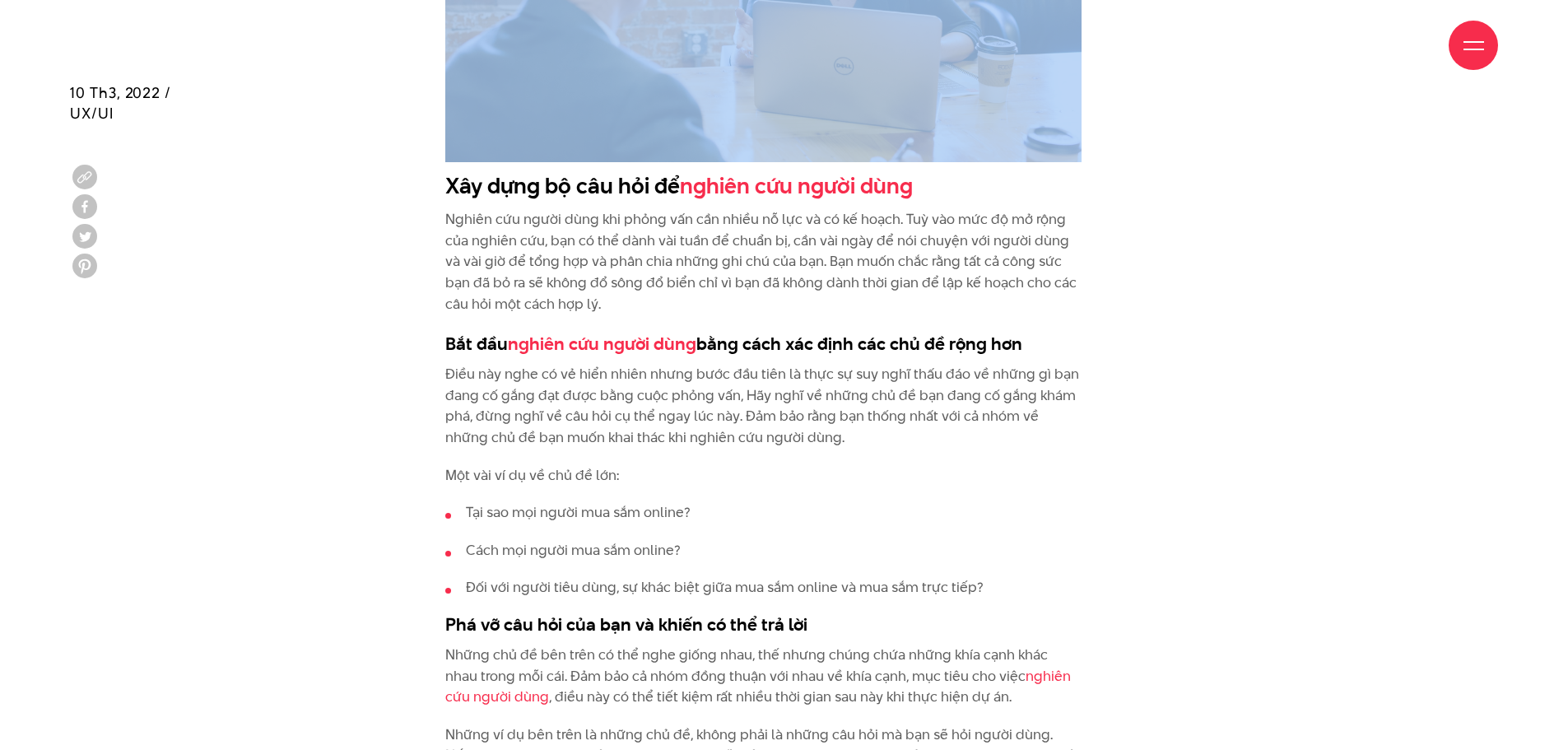
drag, startPoint x: 440, startPoint y: 186, endPoint x: 706, endPoint y: 161, distance: 267.2
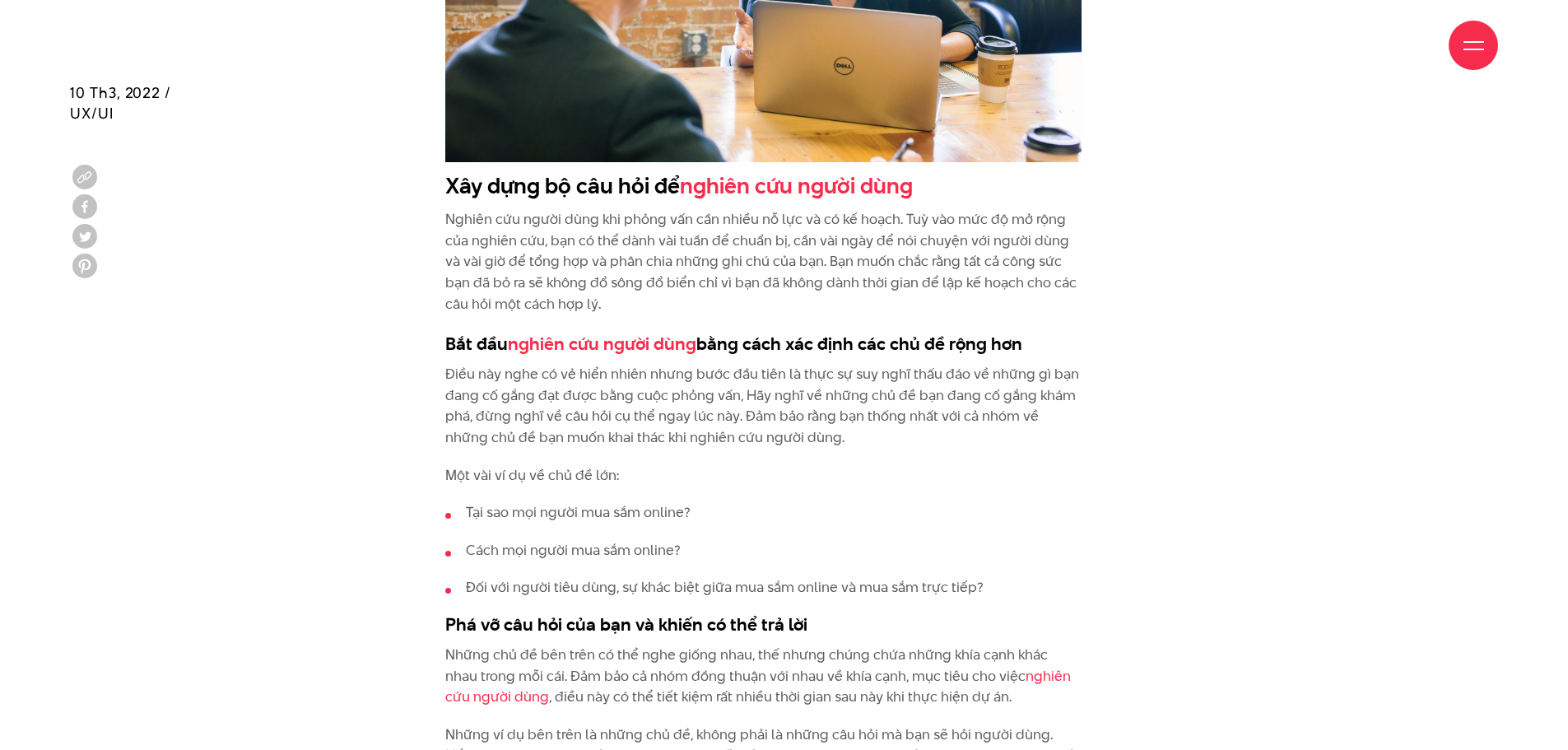
drag, startPoint x: 700, startPoint y: 239, endPoint x: 716, endPoint y: 214, distance: 29.7
click at [701, 239] on p "Nghiên cứu người dùng khi phỏng vấn cần nhiều nỗ lực và có kế hoạch. Tuỳ vào mứ…" at bounding box center [763, 261] width 636 height 105
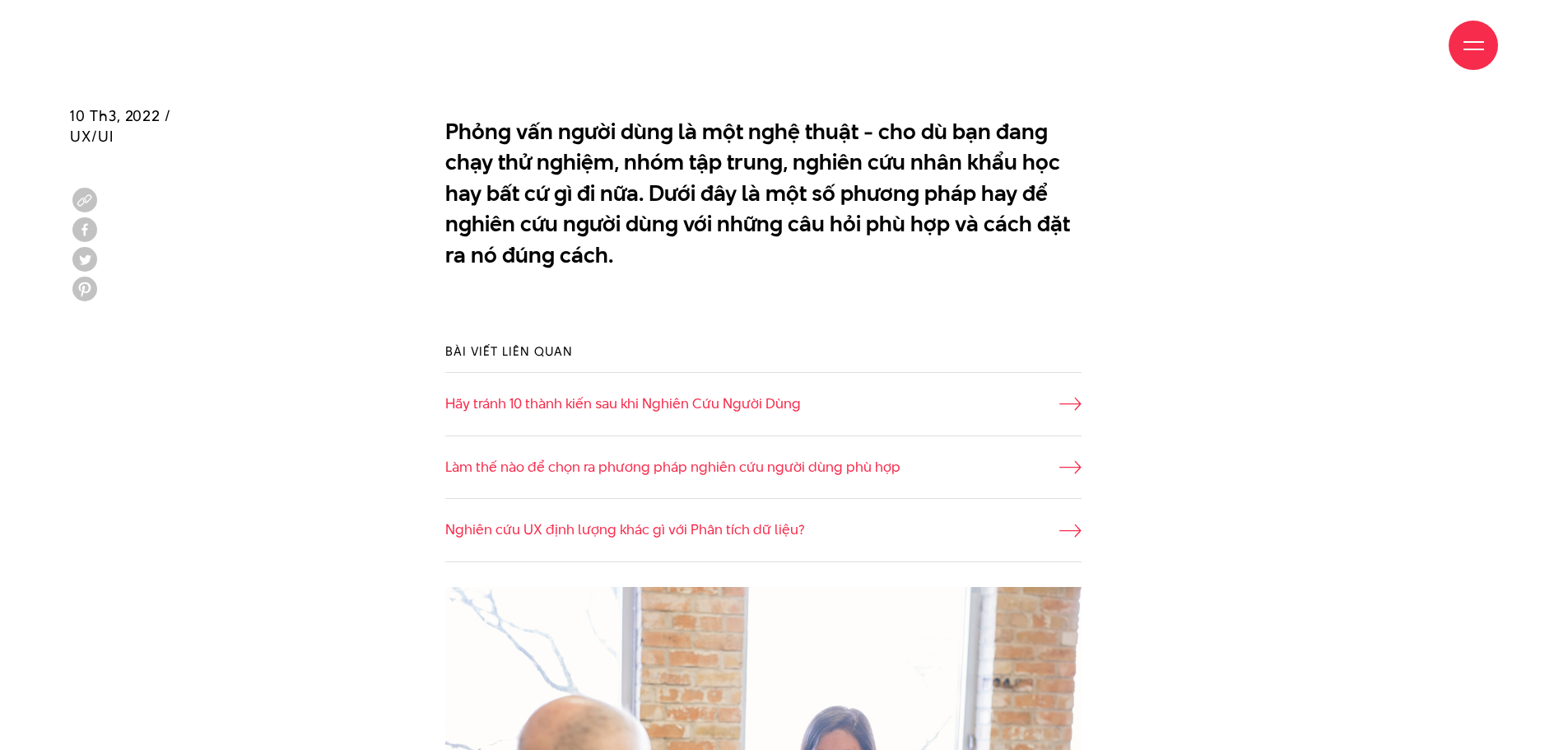
scroll to position [1152, 0]
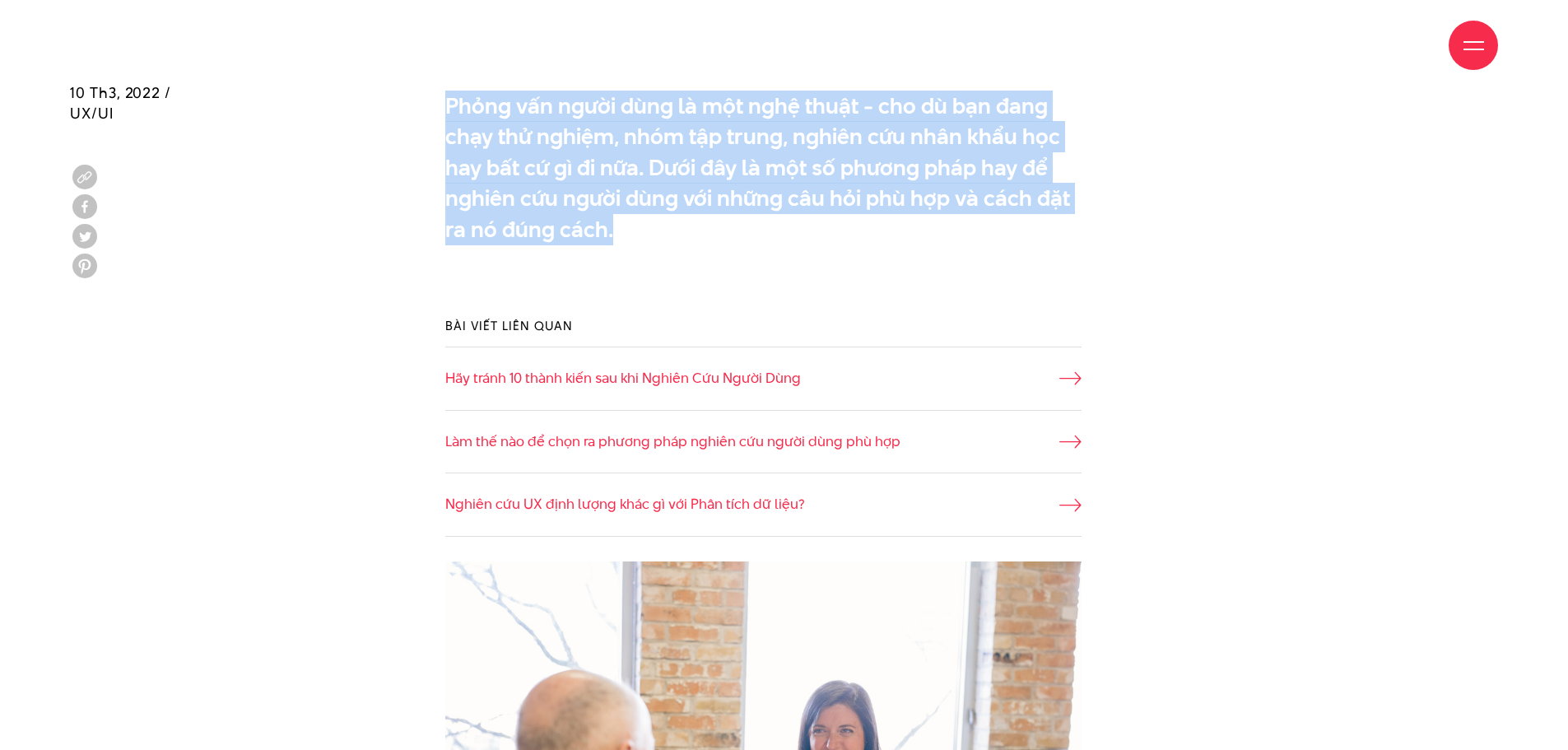
drag, startPoint x: 418, startPoint y: 96, endPoint x: 803, endPoint y: 221, distance: 404.8
click at [803, 221] on div "Phỏng vấn người dùng là một nghệ thuật - cho dù bạn đang chạy thử nghiệm, nhóm …" at bounding box center [784, 187] width 1469 height 210
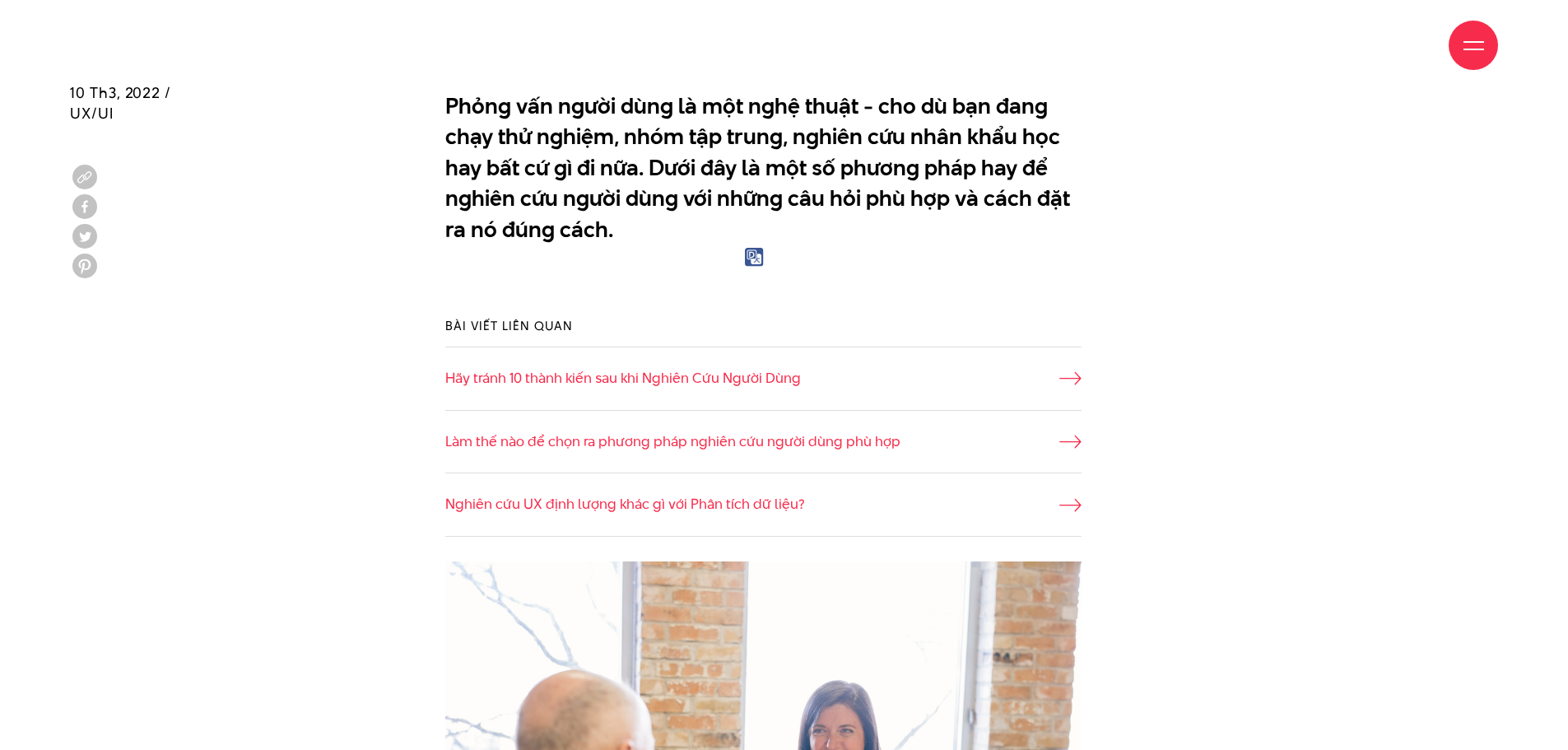
click at [1234, 253] on div "Phỏng vấn người dùng là một nghệ thuật - cho dù bạn đang chạy thử nghiệm, nhóm …" at bounding box center [784, 187] width 1469 height 210
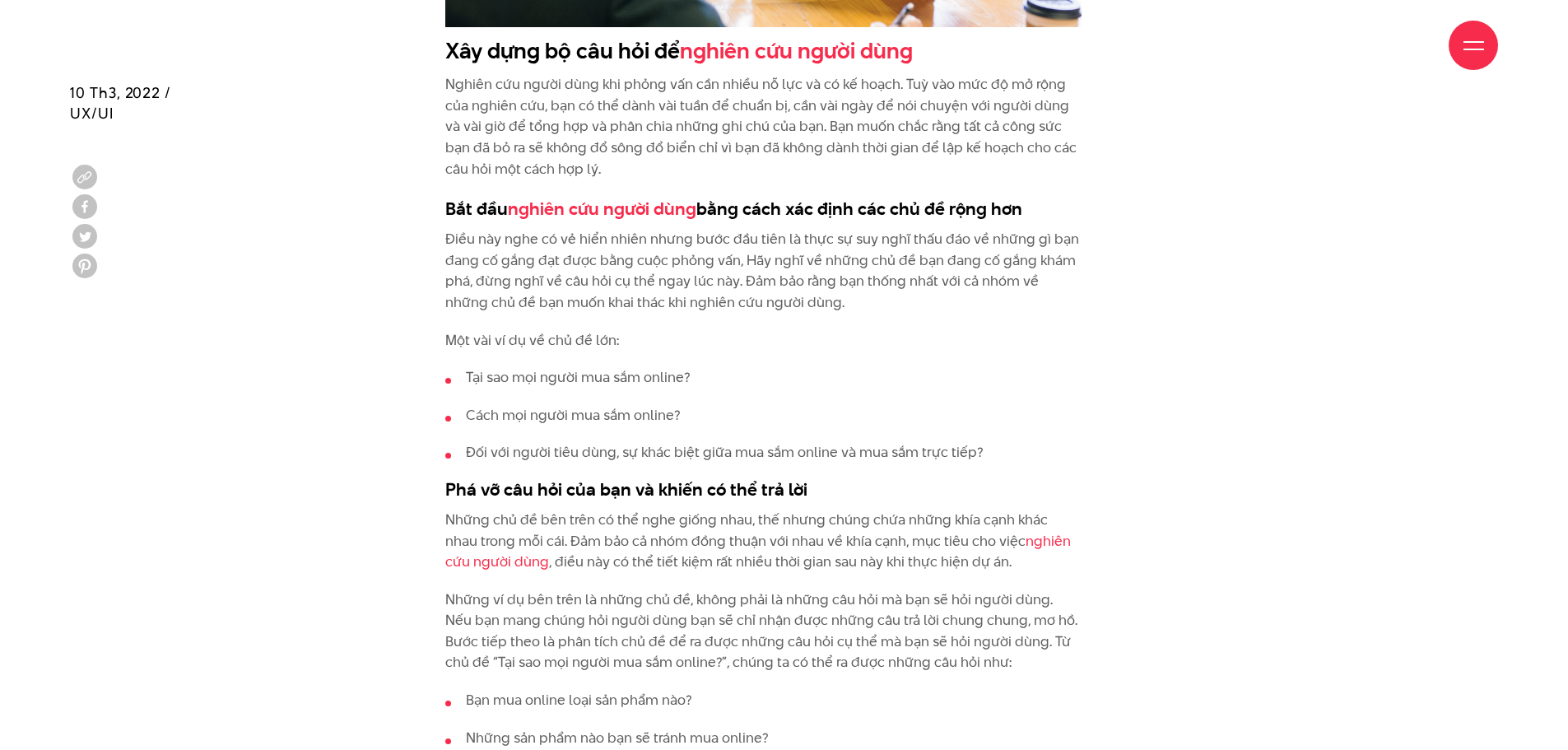
scroll to position [2141, 0]
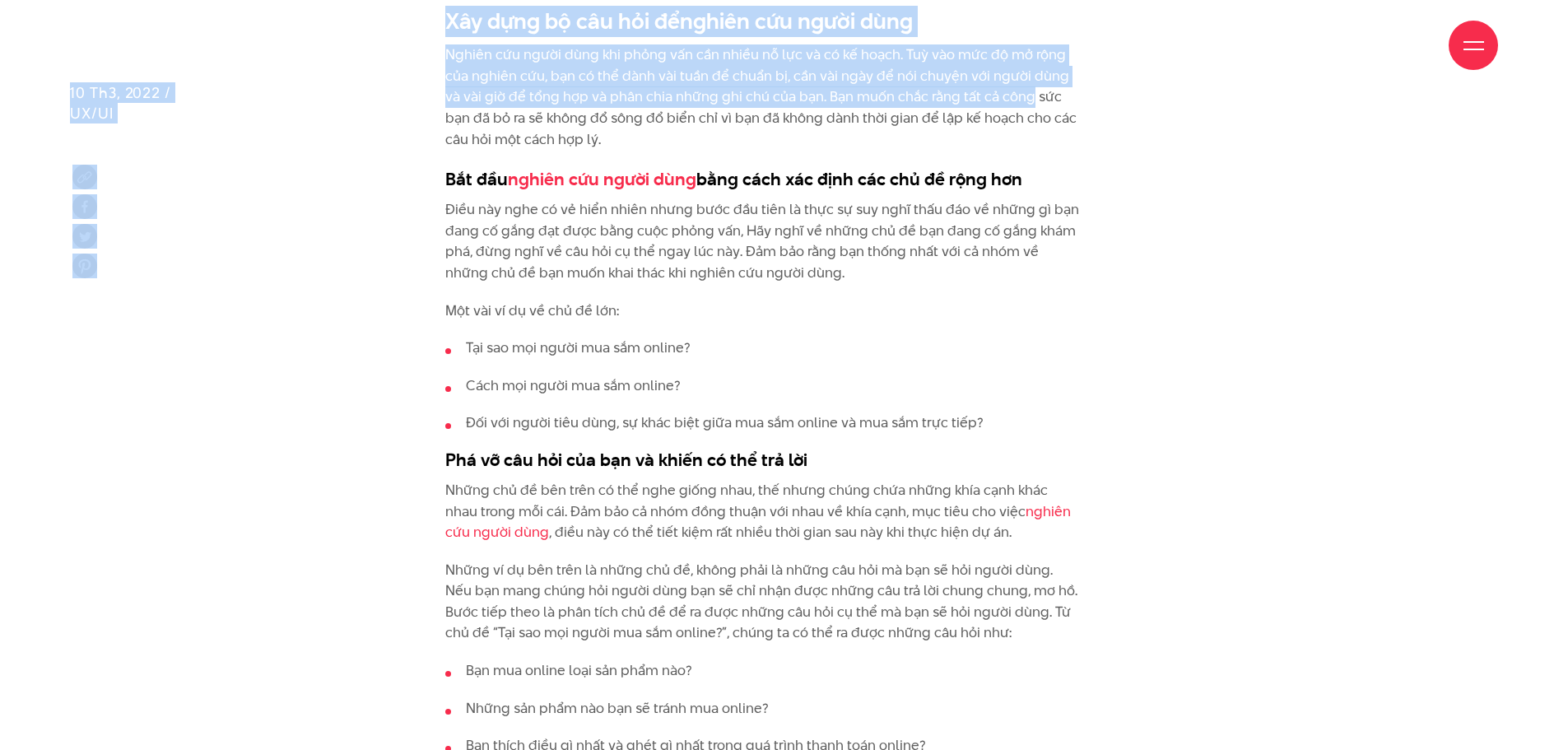
drag, startPoint x: 1018, startPoint y: 23, endPoint x: 1009, endPoint y: 95, distance: 72.6
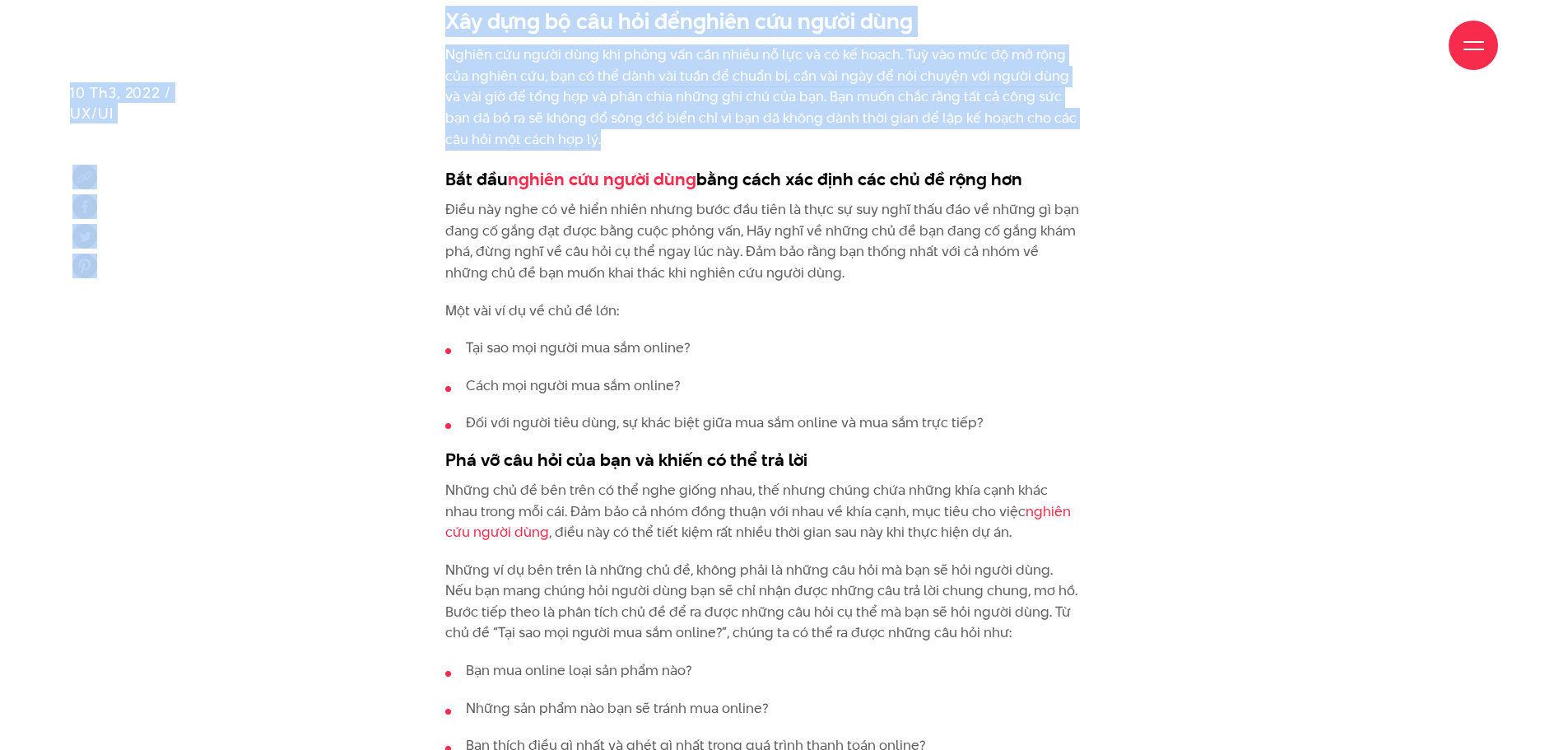
drag, startPoint x: 1039, startPoint y: 31, endPoint x: 990, endPoint y: 141, distance: 120.4
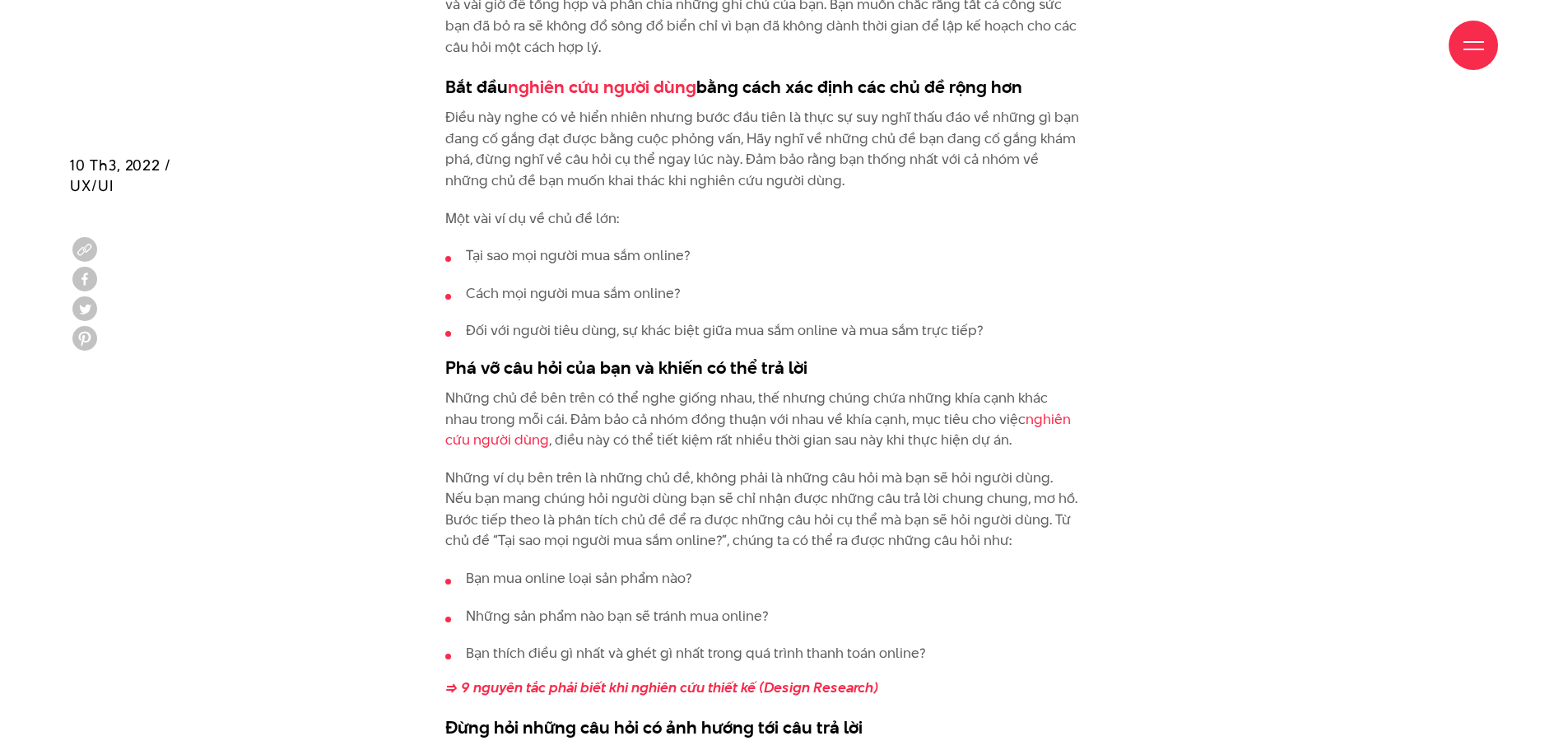
scroll to position [2305, 0]
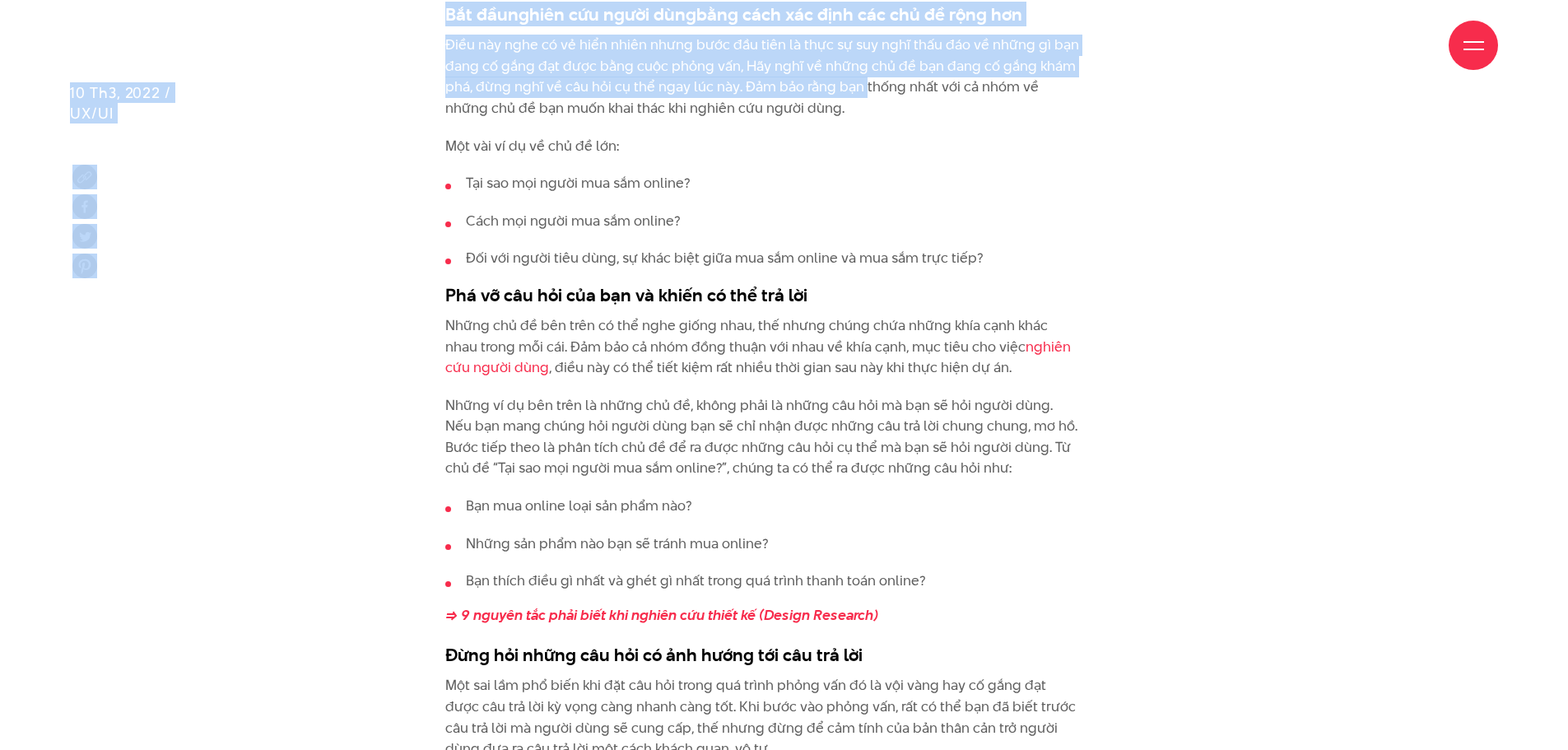
drag, startPoint x: 434, startPoint y: 52, endPoint x: 877, endPoint y: 96, distance: 445.2
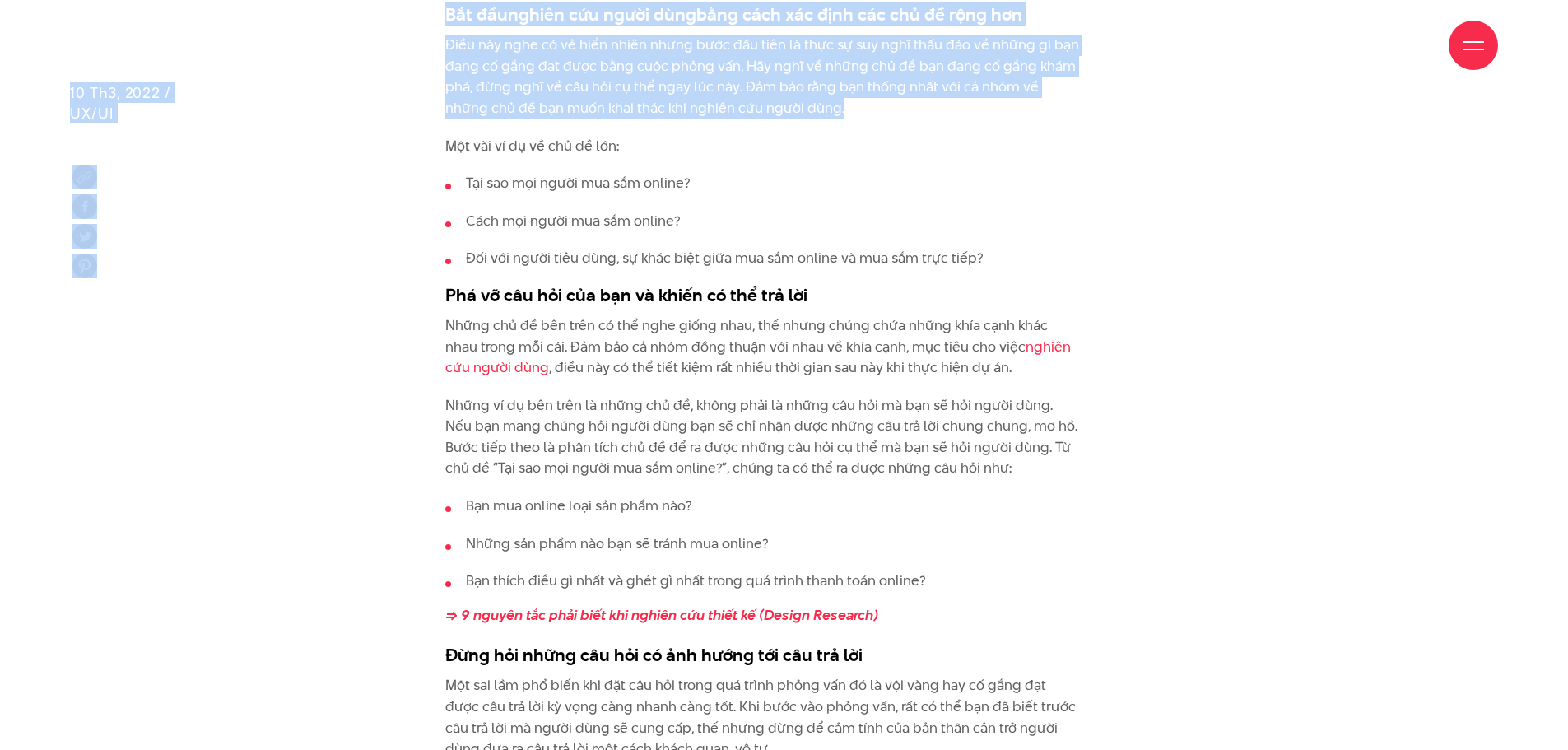
drag, startPoint x: 1069, startPoint y: 44, endPoint x: 1084, endPoint y: 32, distance: 19.2
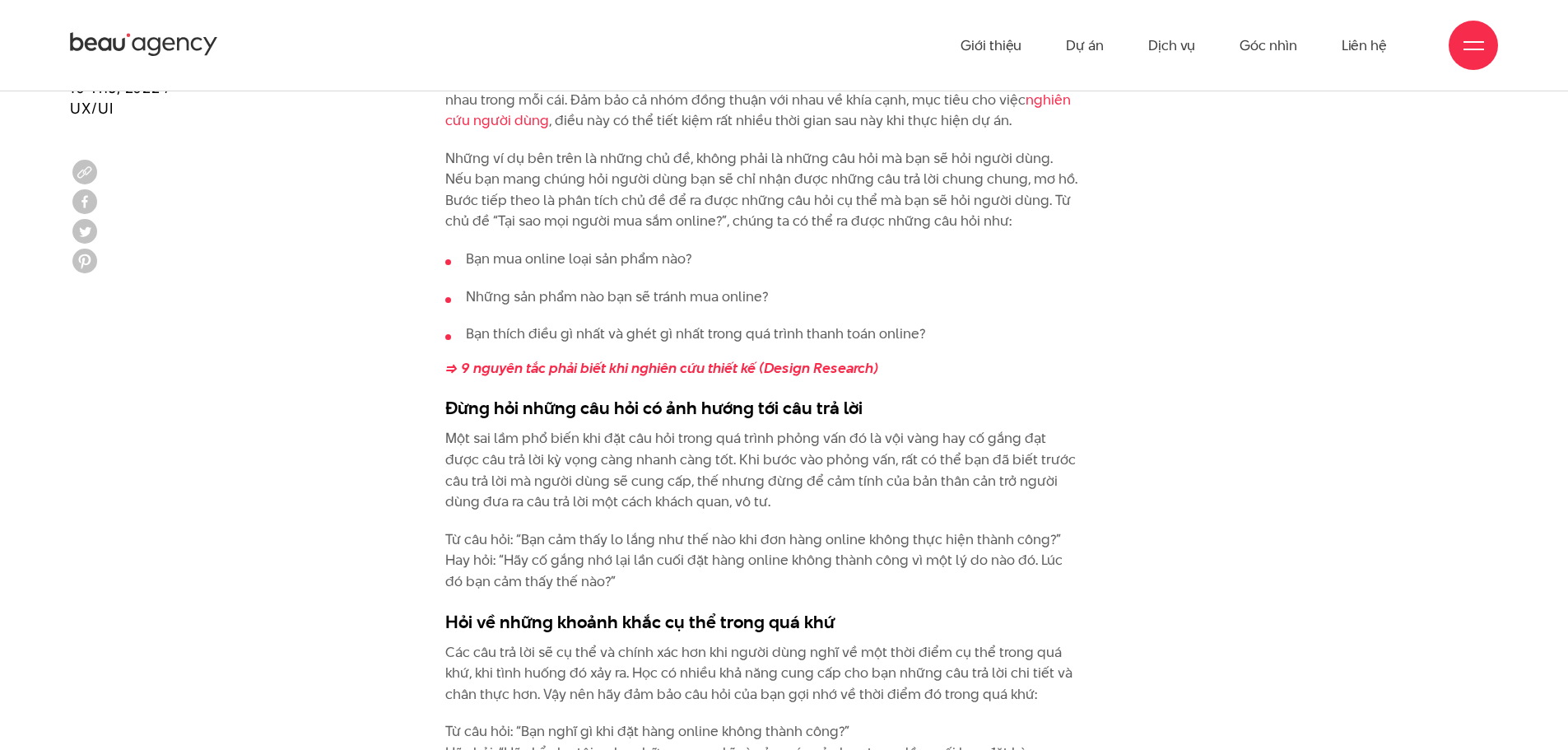
scroll to position [2470, 0]
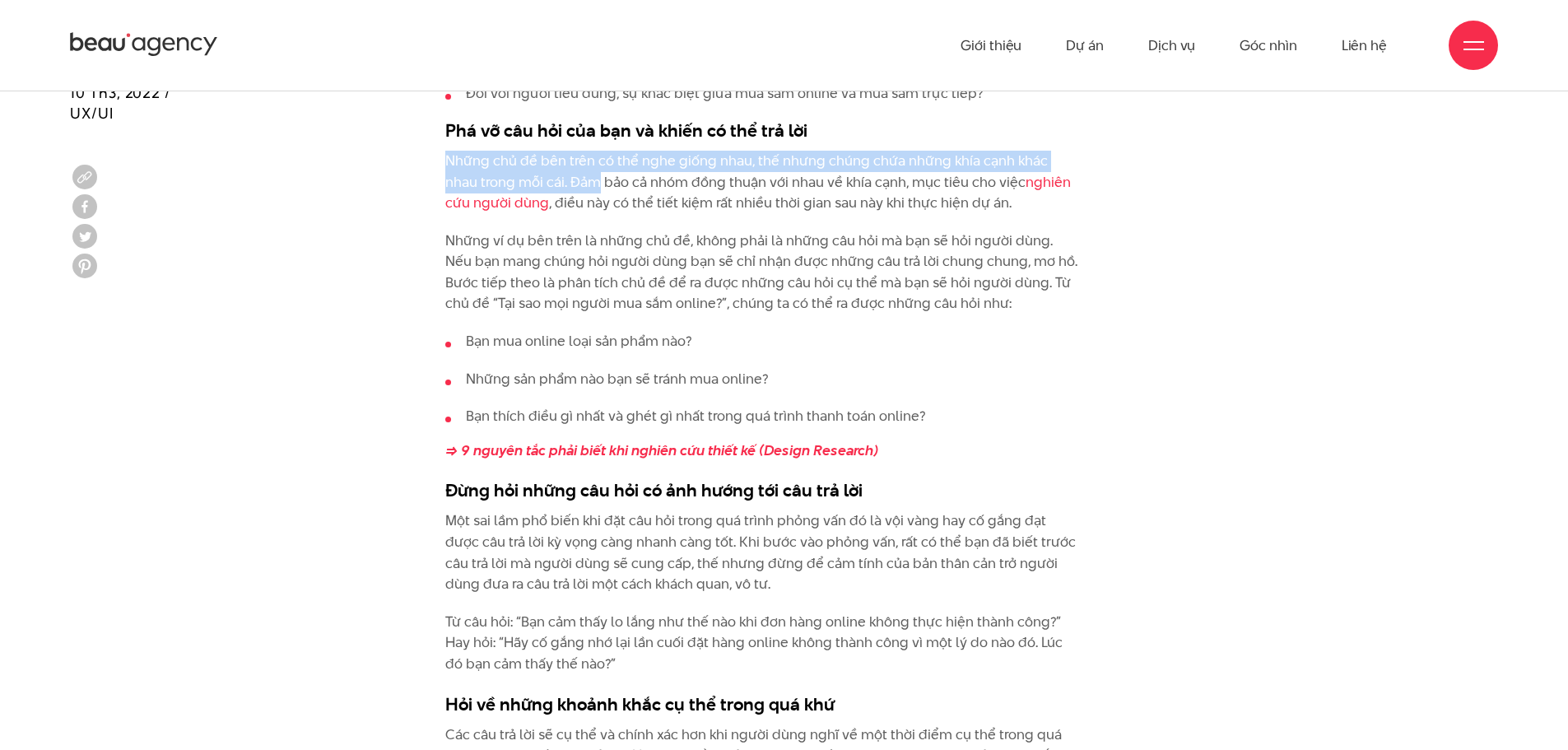
drag, startPoint x: 861, startPoint y: 135, endPoint x: 561, endPoint y: 188, distance: 304.6
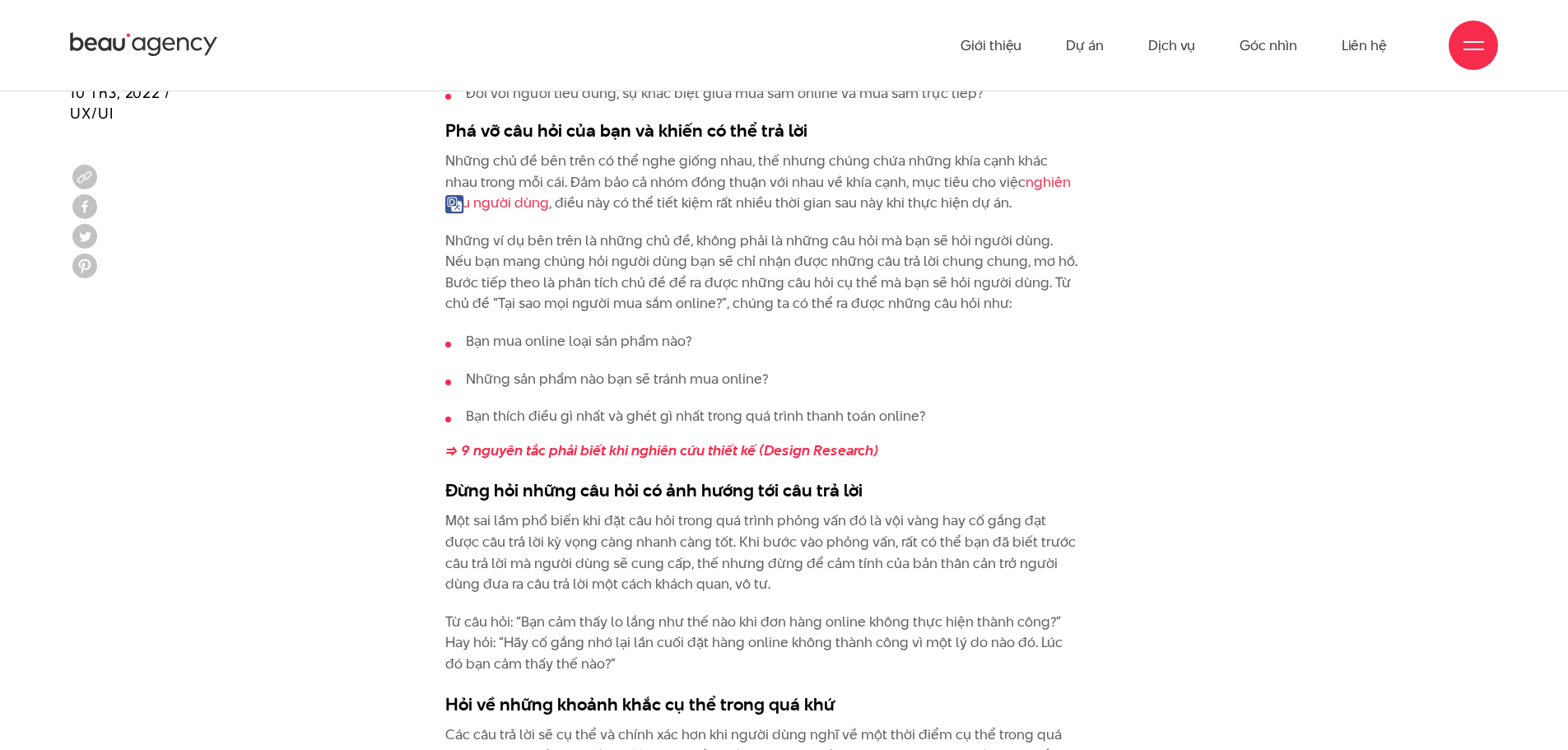
click at [489, 274] on p "Những ví dụ bên trên là những chủ đề, không phải là những câu hỏi mà bạn sẽ hỏi…" at bounding box center [763, 272] width 636 height 84
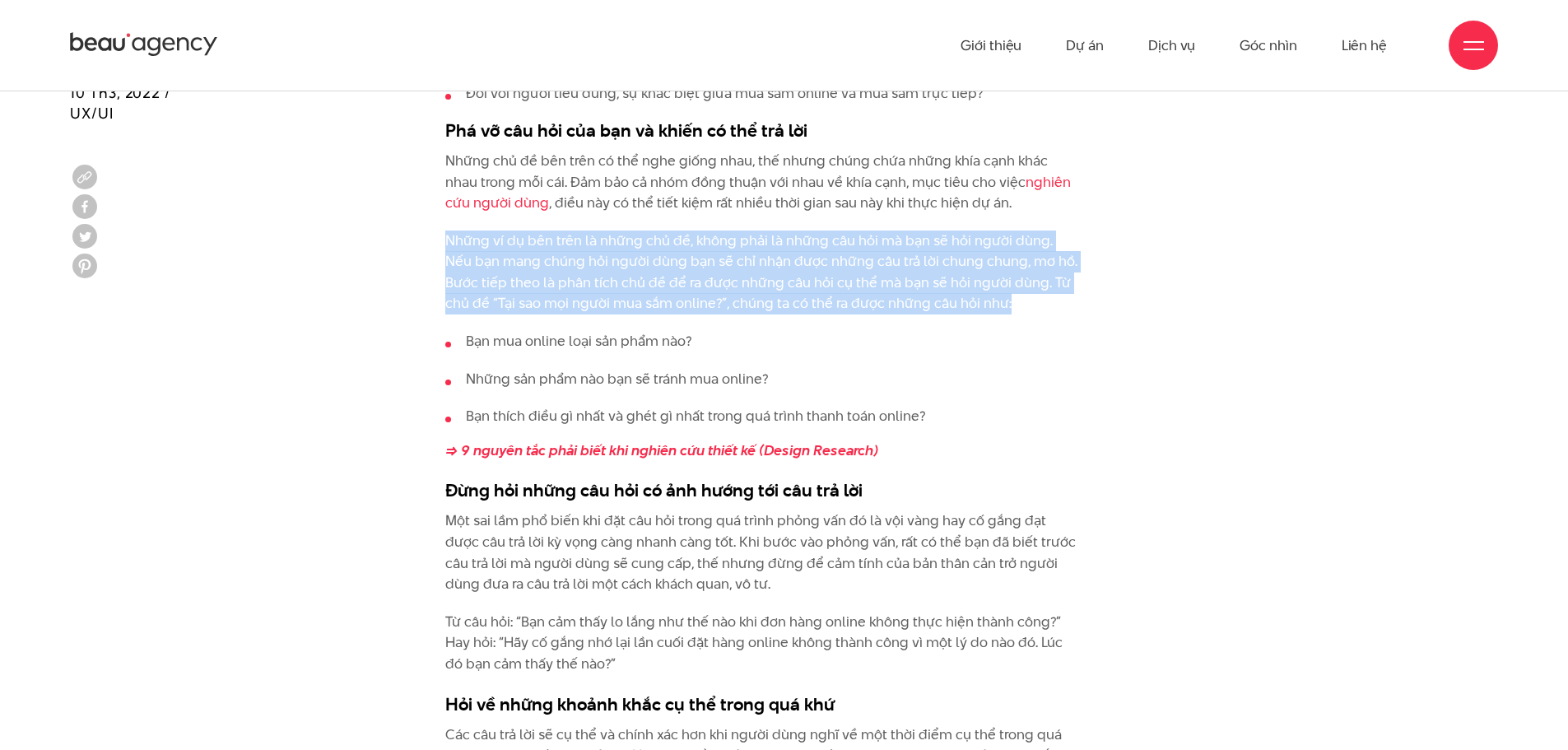
drag, startPoint x: 438, startPoint y: 236, endPoint x: 994, endPoint y: 295, distance: 559.1
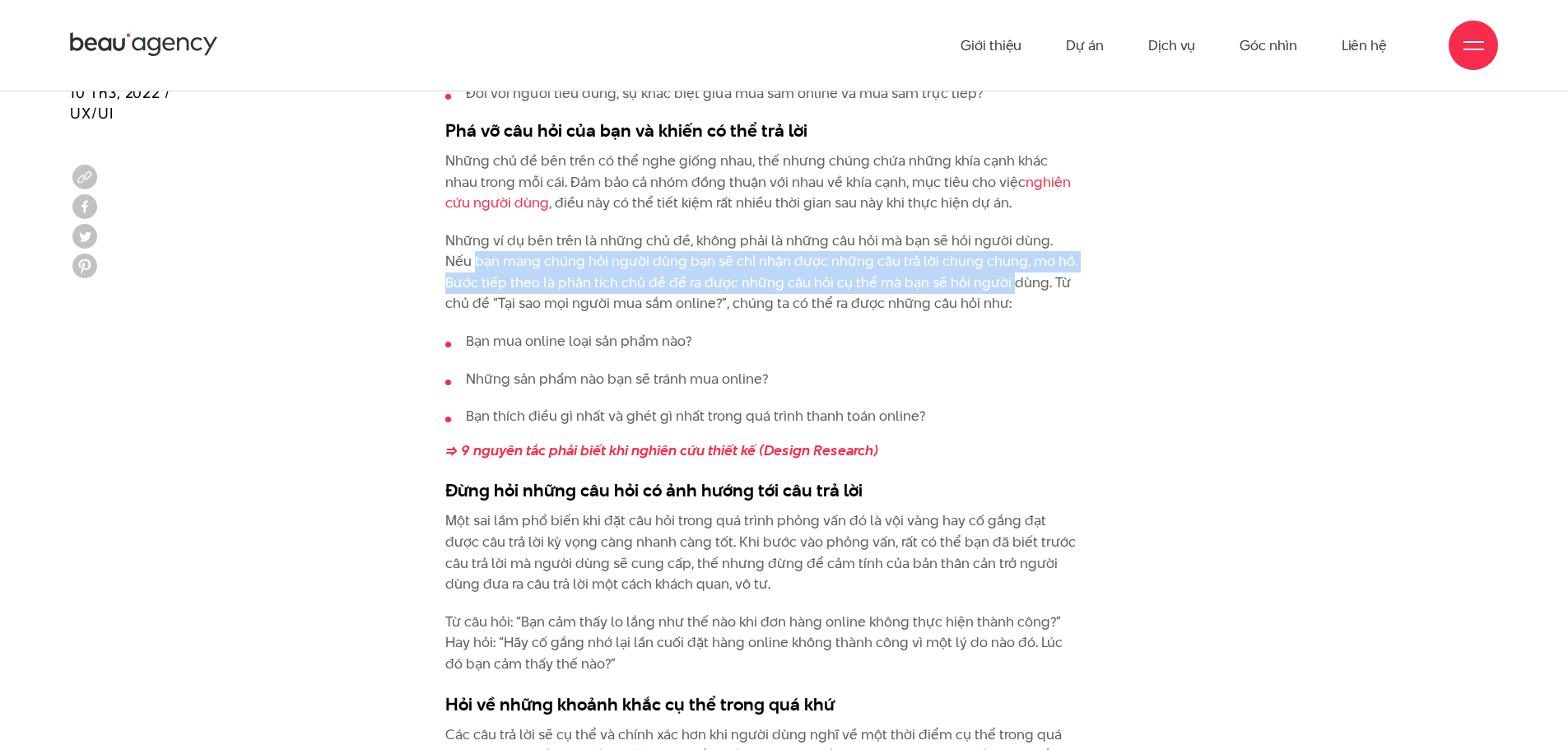
drag, startPoint x: 447, startPoint y: 253, endPoint x: 972, endPoint y: 279, distance: 525.6
click at [972, 279] on p "Những ví dụ bên trên là những chủ đề, không phải là những câu hỏi mà bạn sẽ hỏi…" at bounding box center [763, 272] width 636 height 84
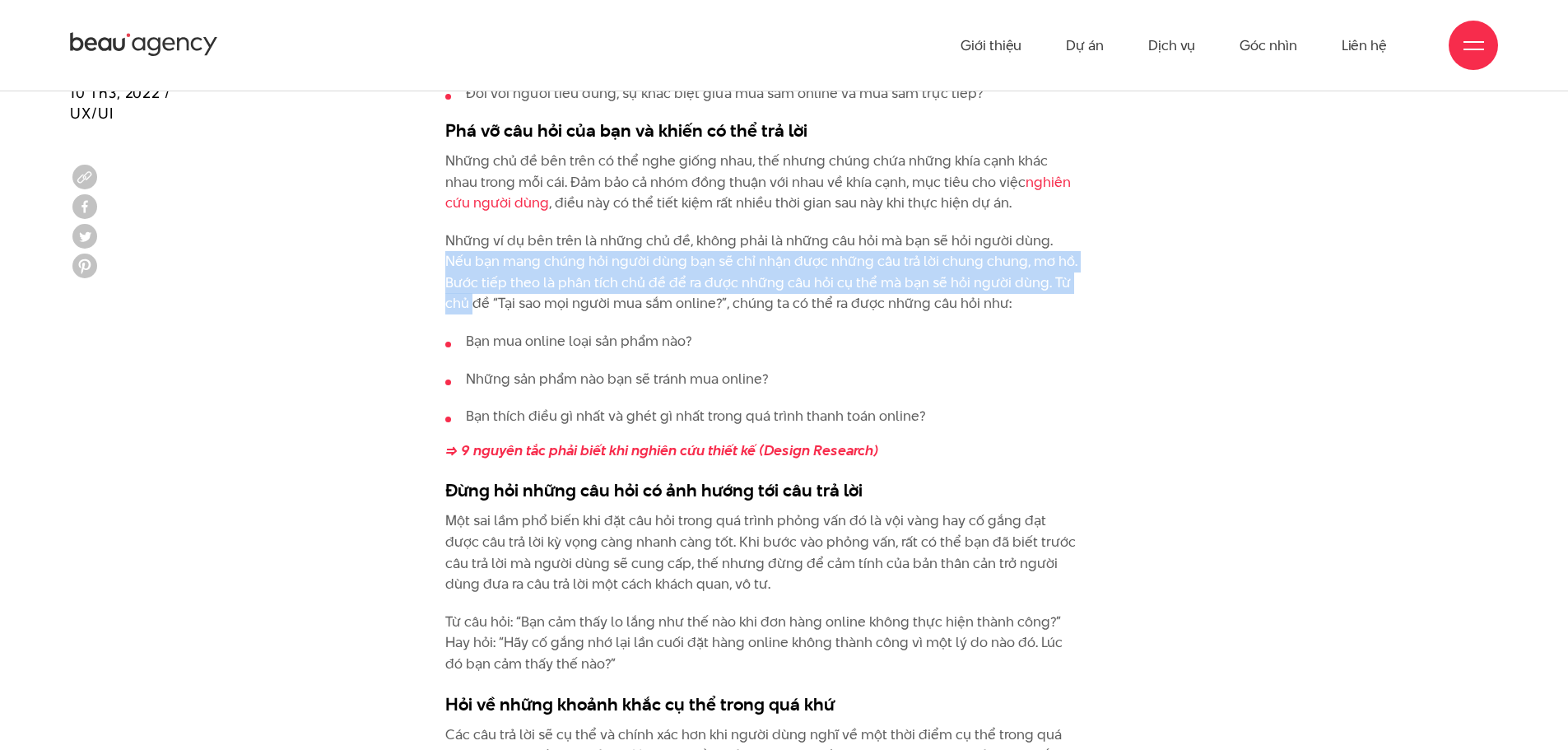
drag, startPoint x: 1050, startPoint y: 218, endPoint x: 1062, endPoint y: 281, distance: 64.1
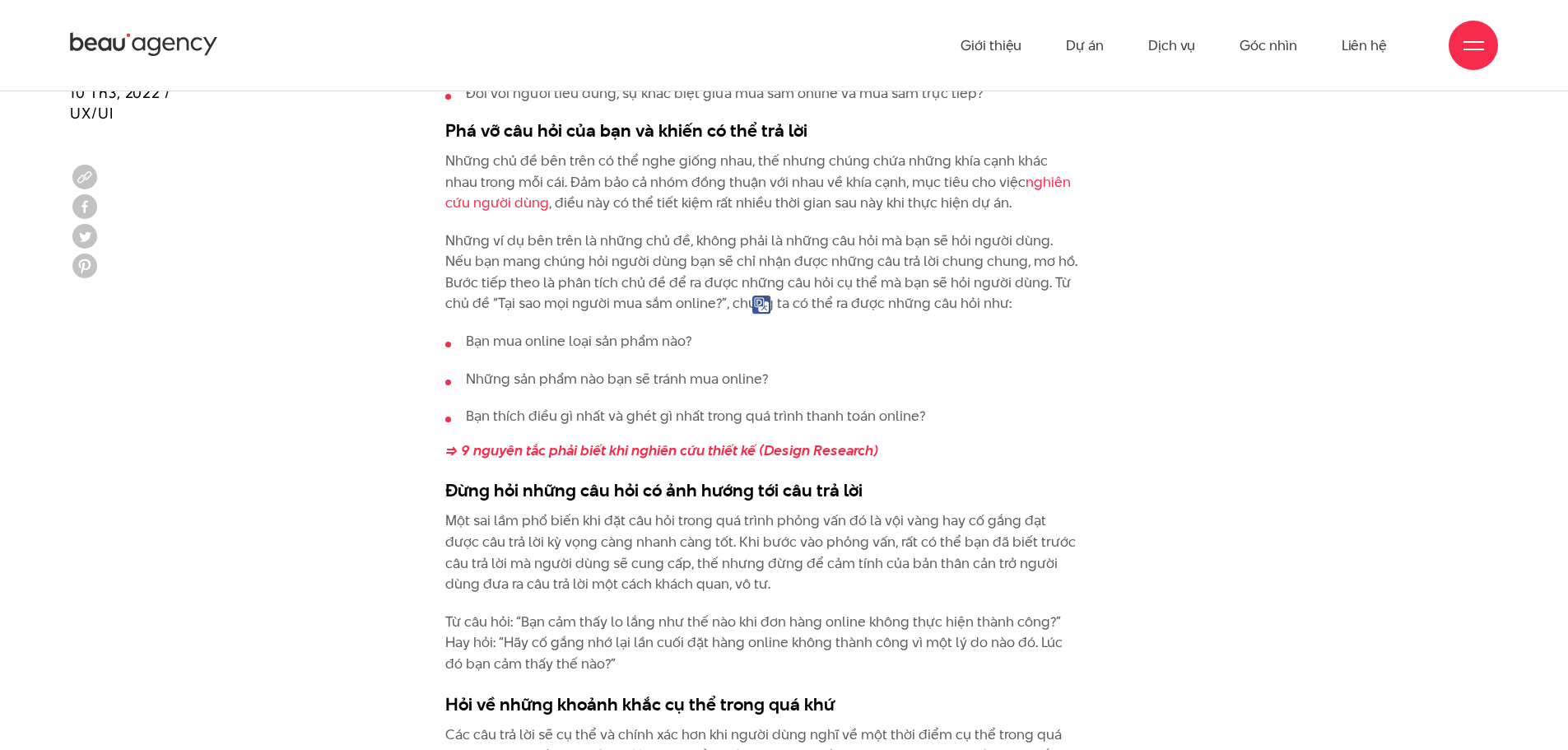
click at [1054, 311] on p "Những ví dụ bên trên là những chủ đề, không phải là những câu hỏi mà bạn sẽ hỏi…" at bounding box center [763, 272] width 636 height 84
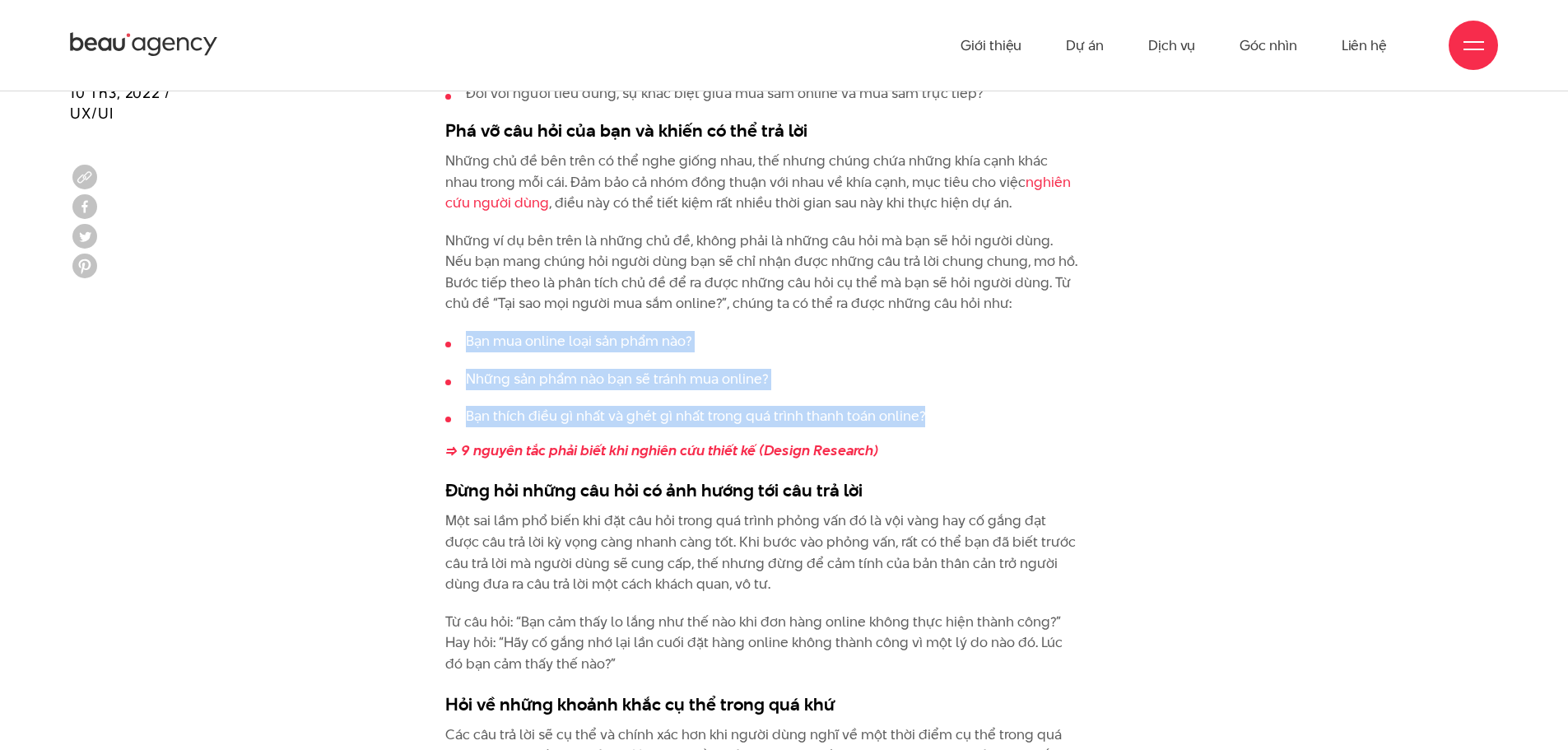
drag, startPoint x: 456, startPoint y: 338, endPoint x: 1011, endPoint y: 409, distance: 559.5
click at [1011, 409] on ul "Bạn mua online loại sản phẩm nào? Những sản phẩm nào bạn sẽ tránh mua online? B…" at bounding box center [763, 379] width 636 height 96
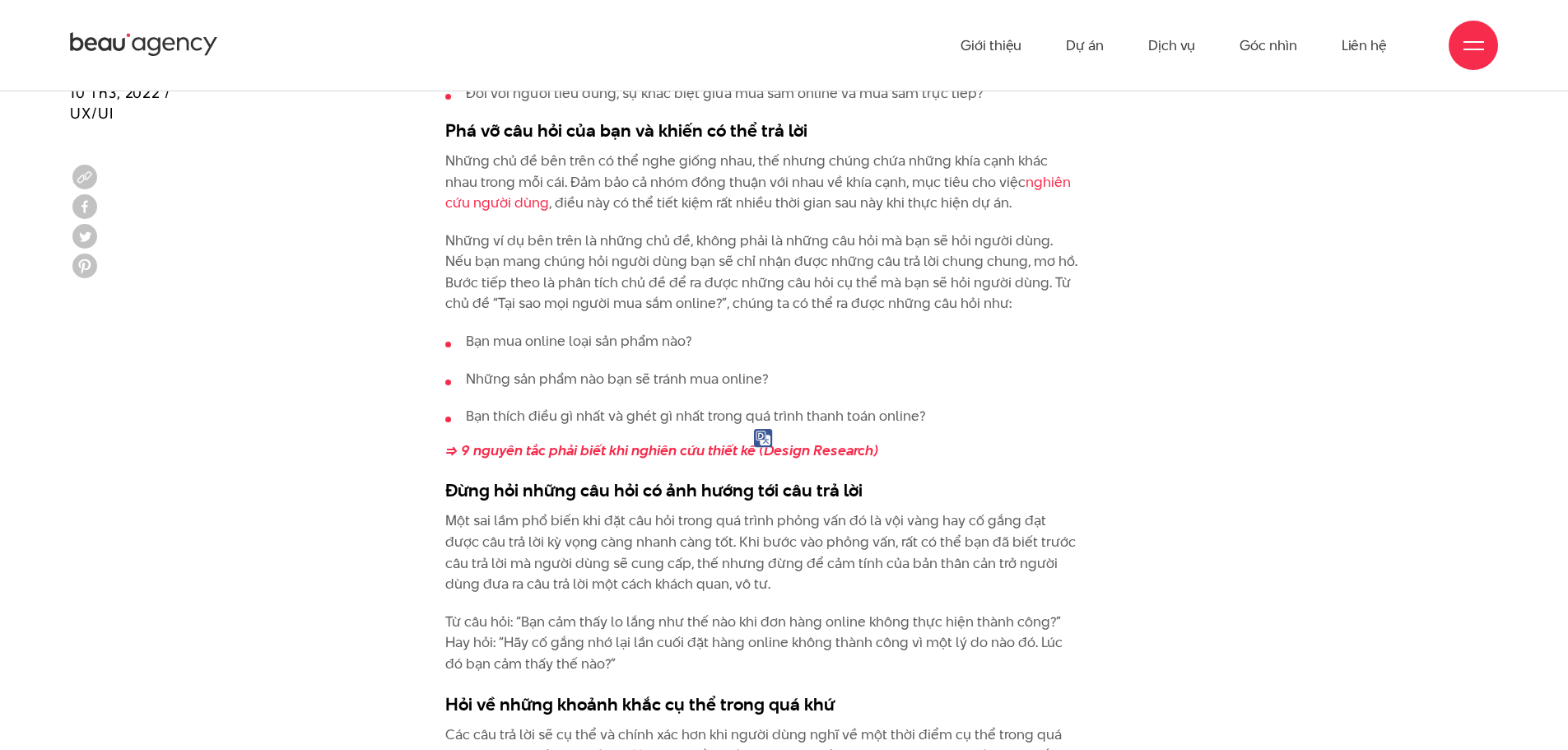
click at [1081, 444] on p "=> 9 nguyên tắc phải biết khi nghiên cứu thiết kế (Design Research)" at bounding box center [763, 451] width 636 height 21
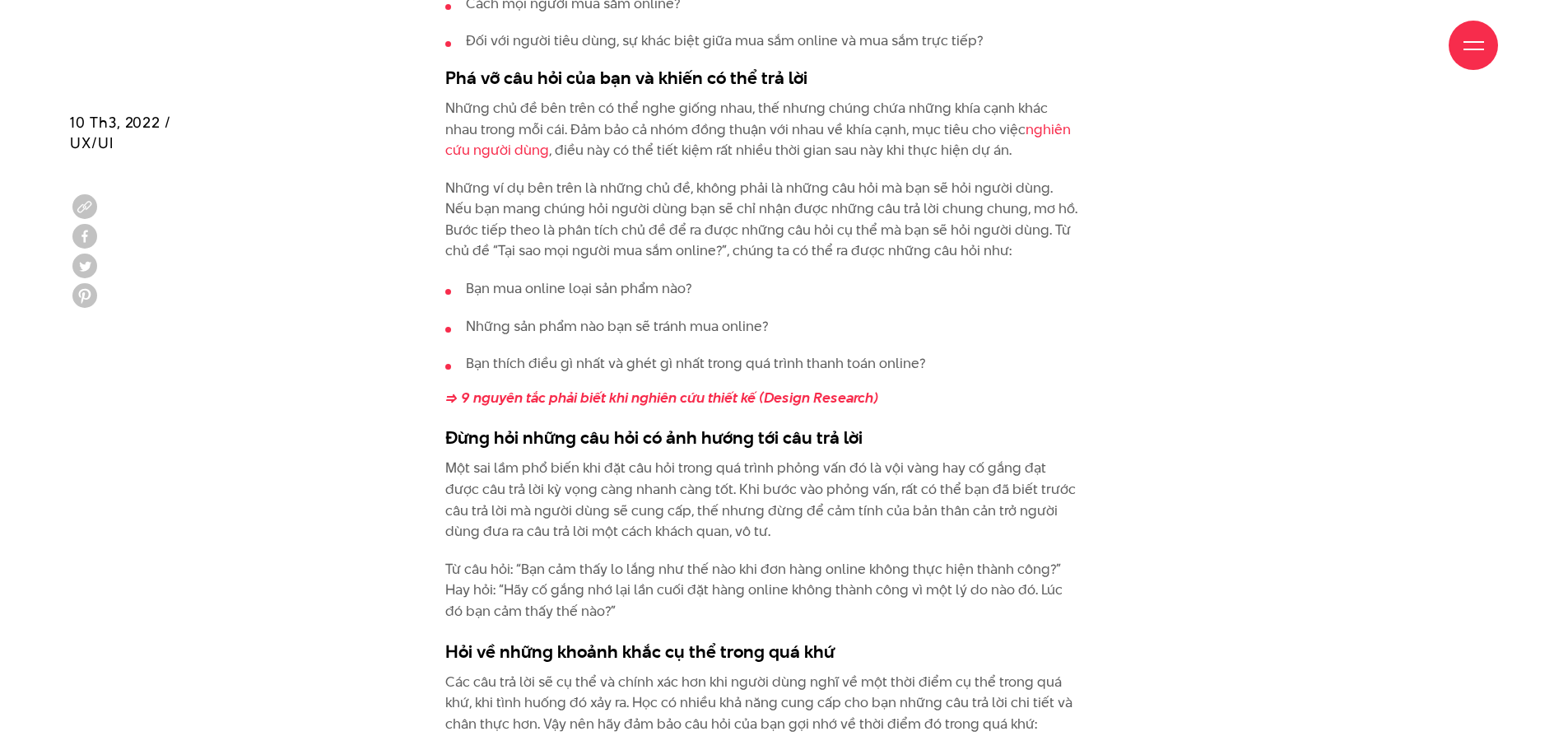
scroll to position [2552, 0]
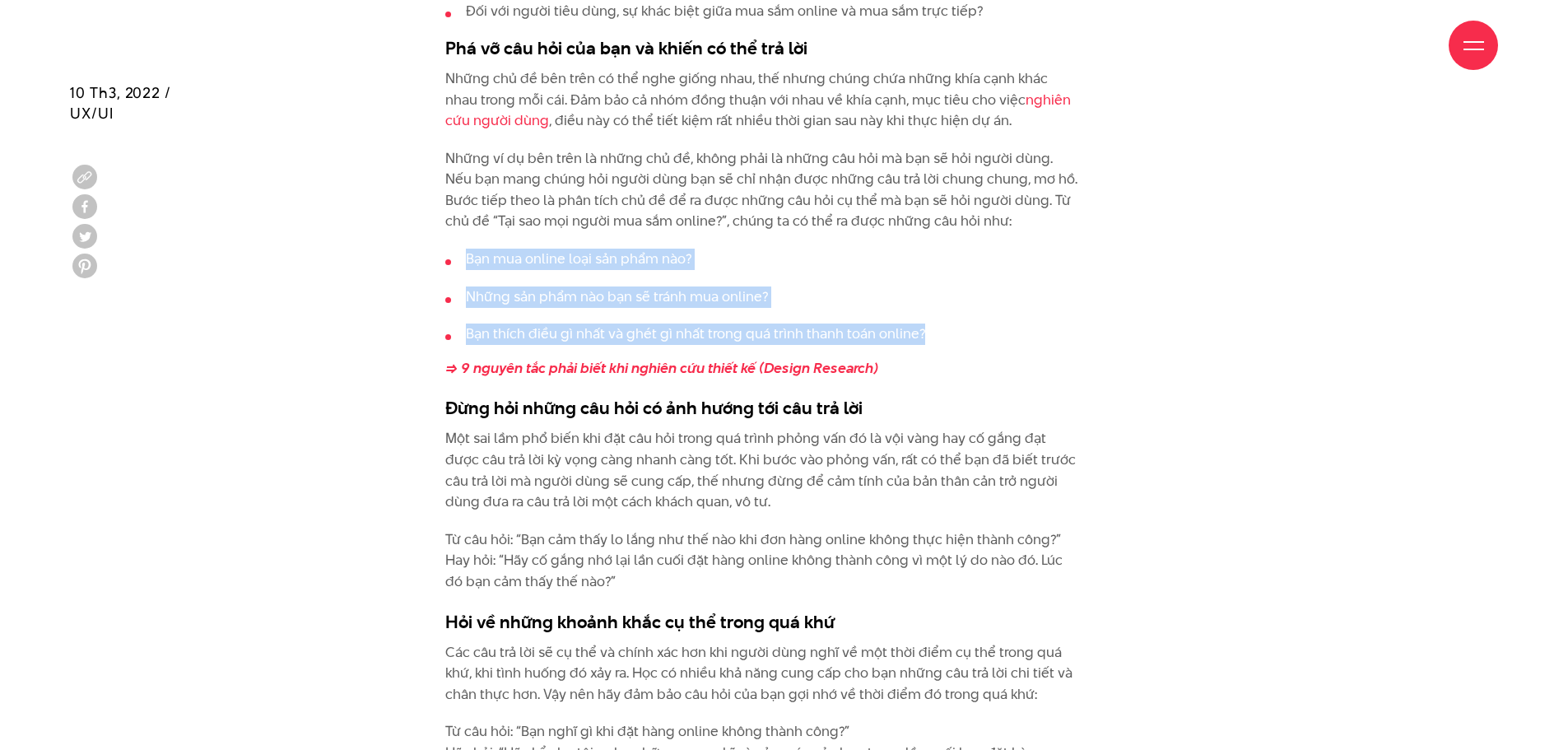
drag, startPoint x: 1000, startPoint y: 330, endPoint x: 401, endPoint y: 264, distance: 602.6
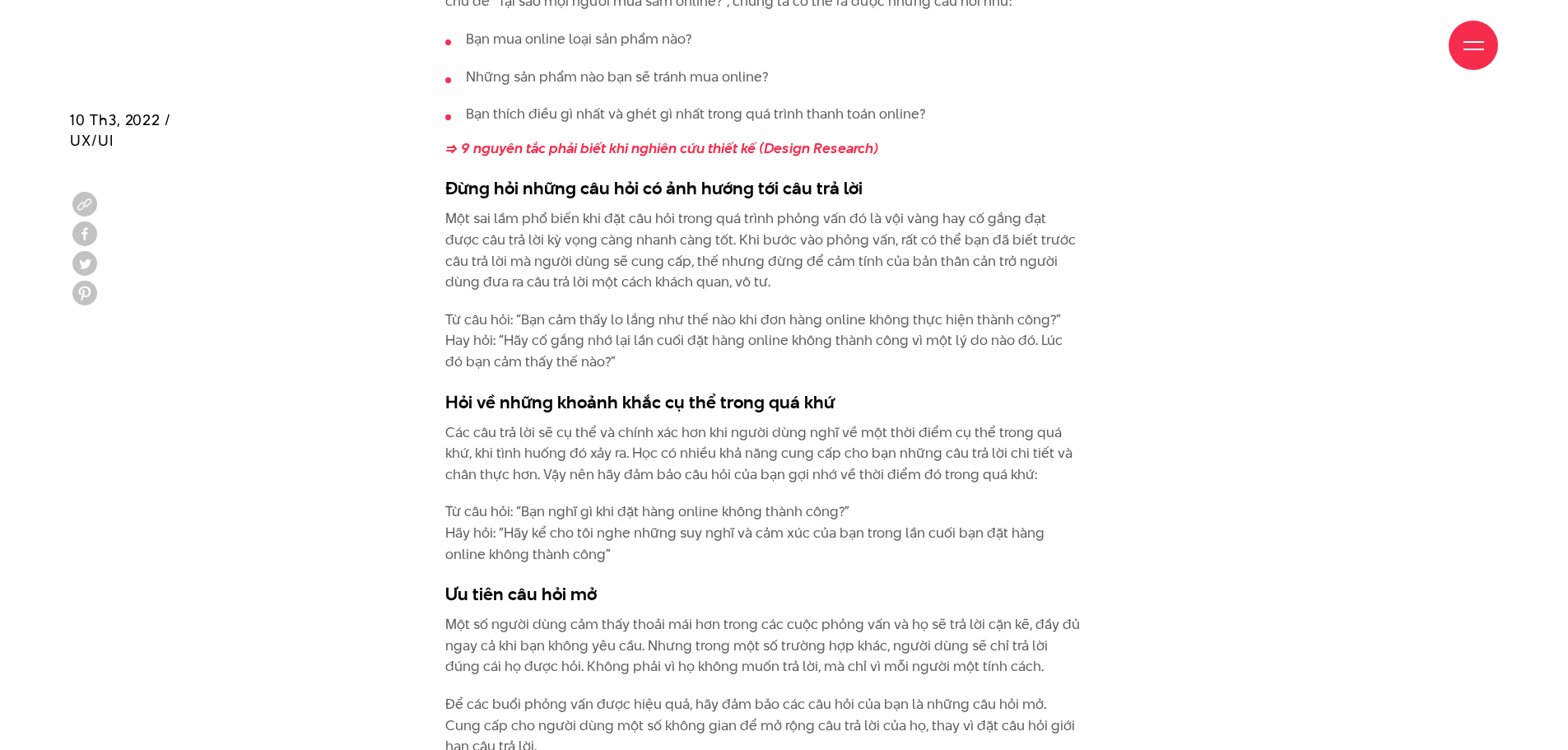
scroll to position [2799, 0]
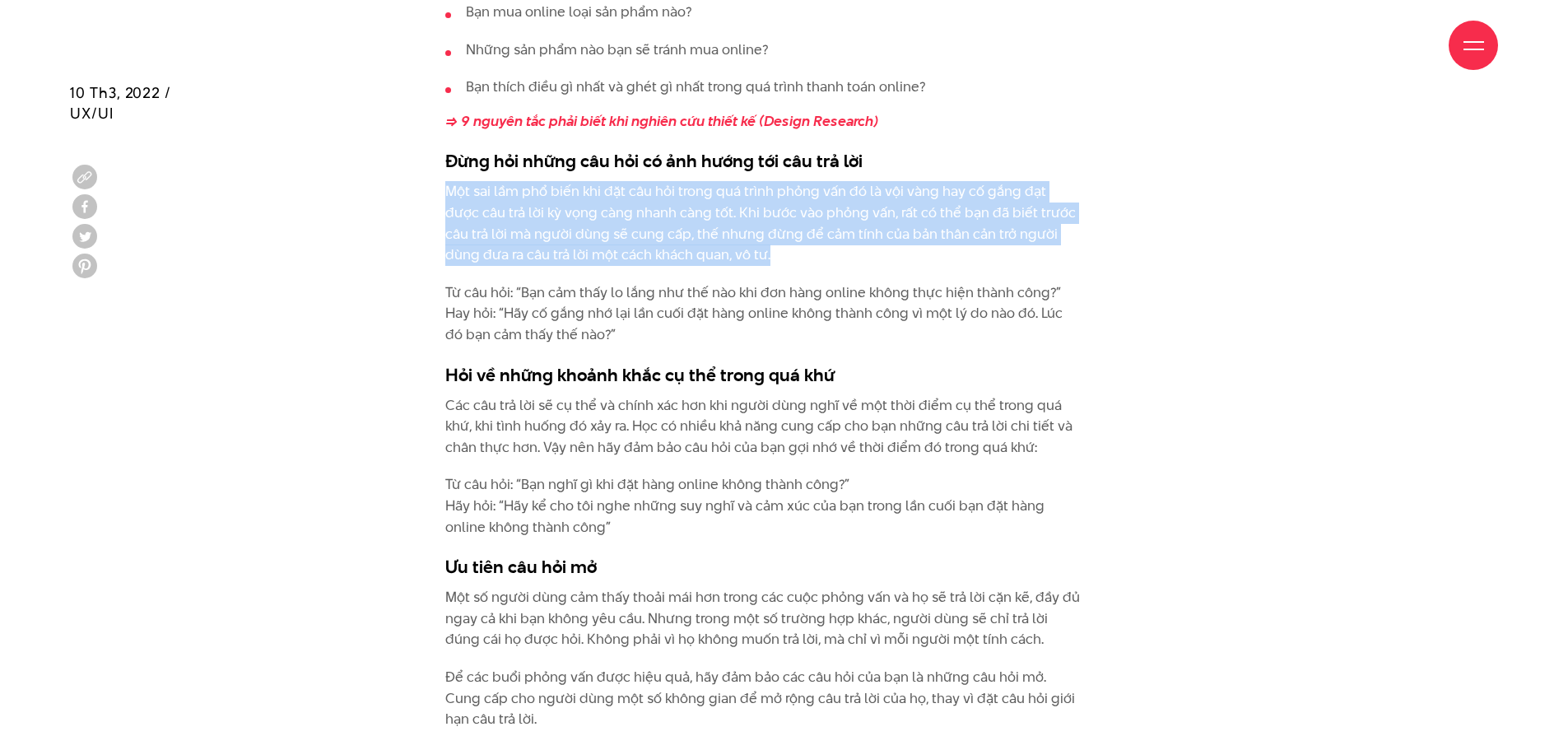
drag, startPoint x: 1042, startPoint y: 158, endPoint x: 724, endPoint y: 251, distance: 331.3
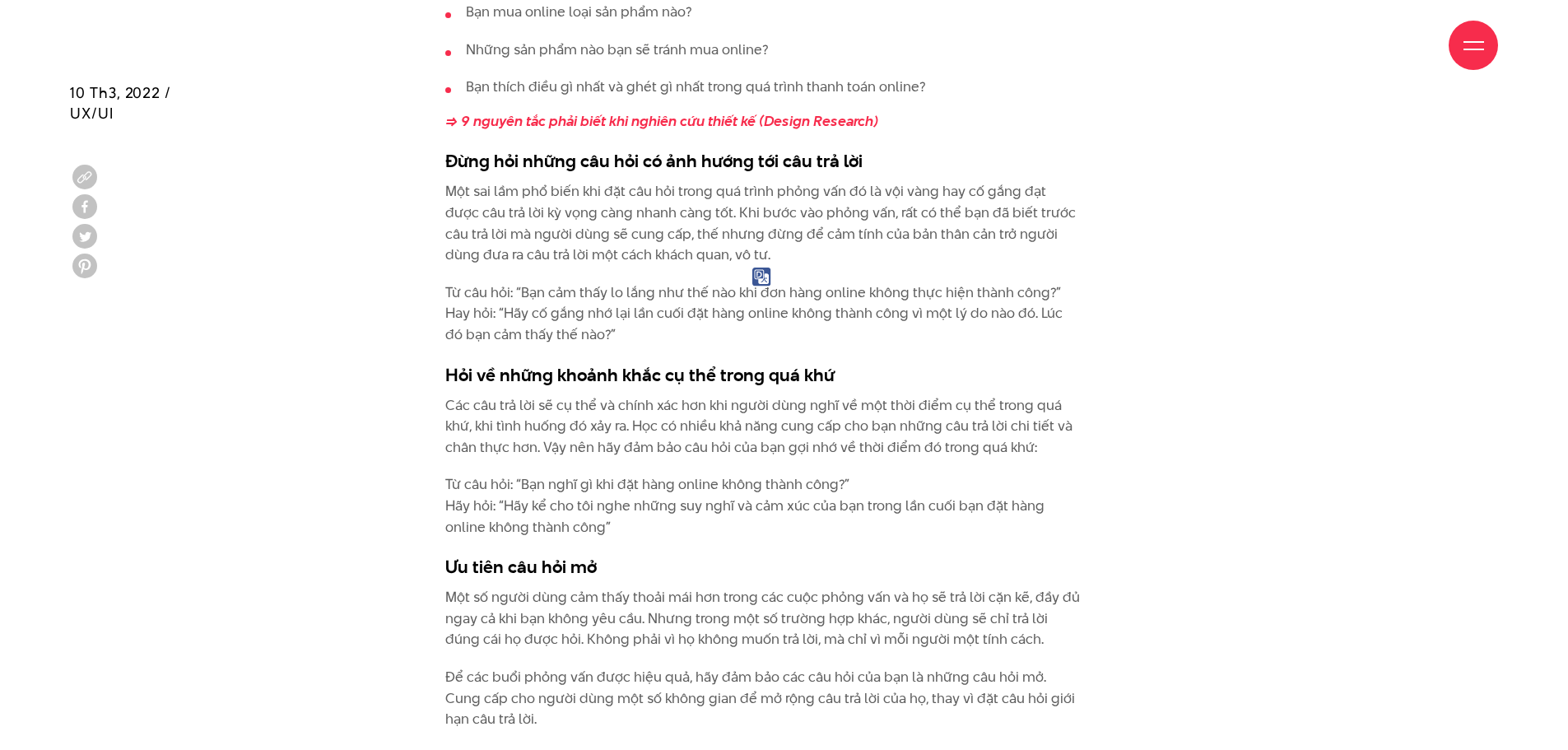
drag, startPoint x: 919, startPoint y: 291, endPoint x: 927, endPoint y: 283, distance: 11.3
click at [919, 291] on p "Từ câu hỏi: “Bạn cảm thấy lo lắng như thế nào khi đơn hàng online không thực hi…" at bounding box center [763, 314] width 636 height 64
drag, startPoint x: 943, startPoint y: 255, endPoint x: 1024, endPoint y: 266, distance: 81.7
click at [945, 255] on p "Một sai lầm phổ biến khi đặt câu hỏi trong quá trình phỏng vấn đó là vội vàng h…" at bounding box center [763, 222] width 636 height 84
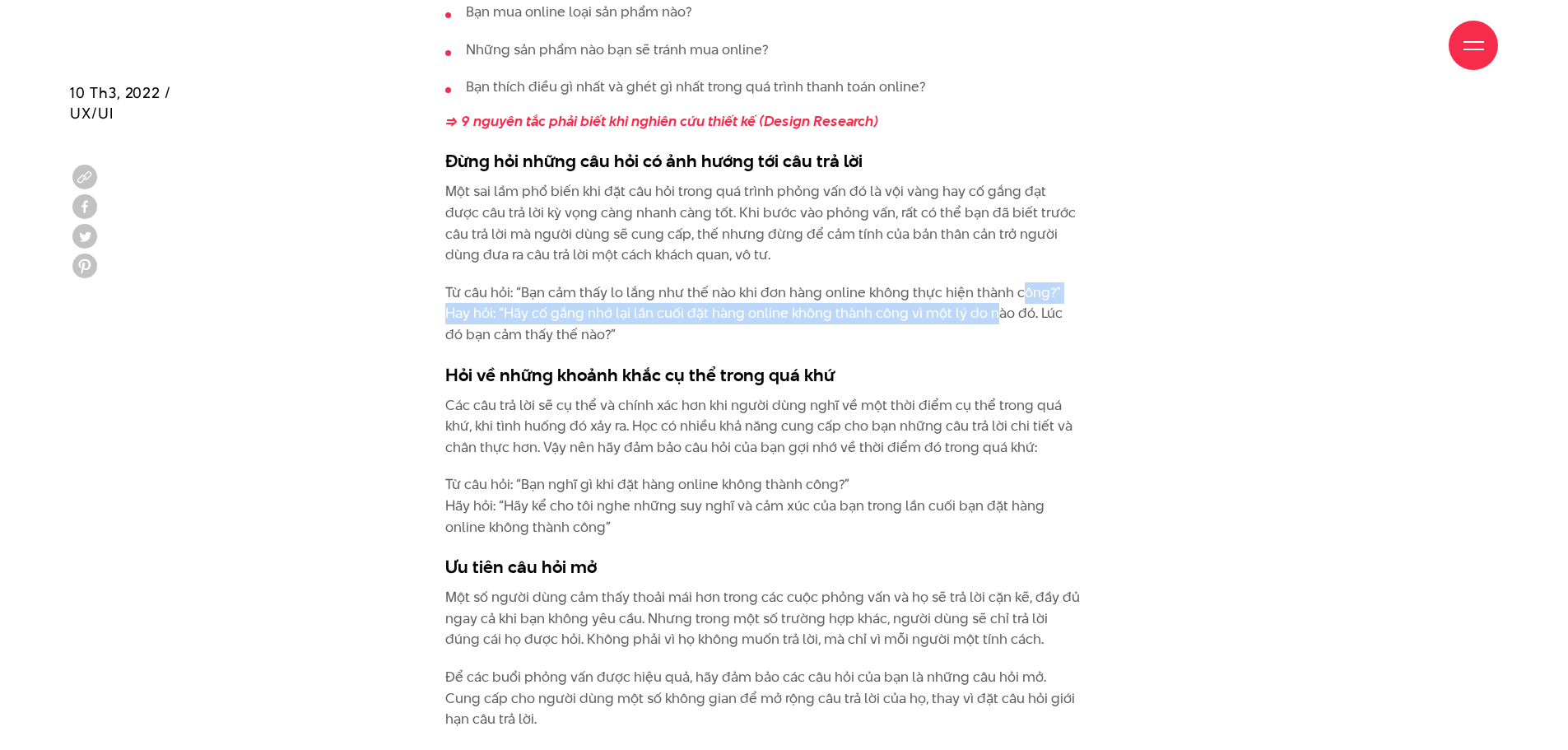
drag, startPoint x: 1020, startPoint y: 276, endPoint x: 985, endPoint y: 323, distance: 58.6
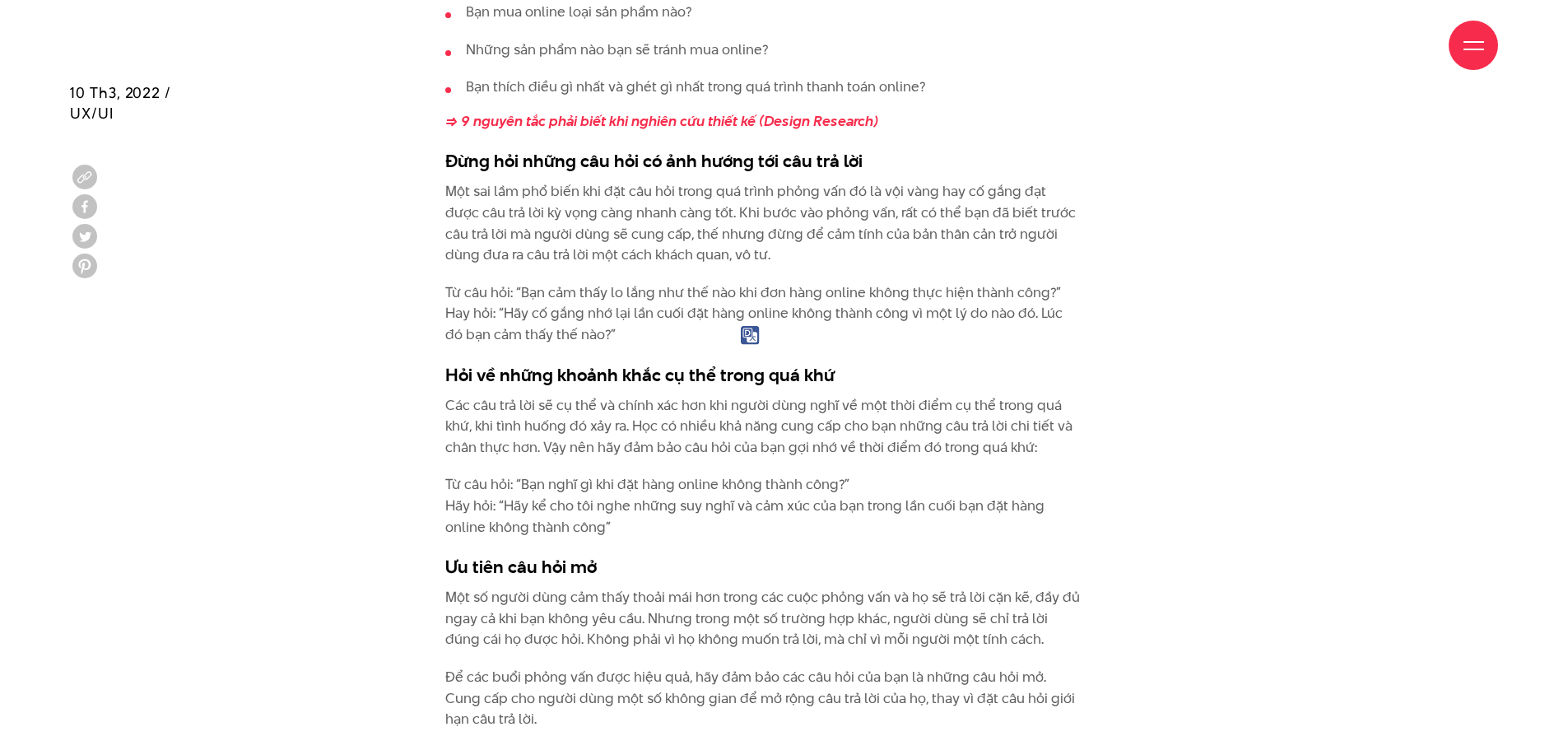
drag, startPoint x: 1041, startPoint y: 339, endPoint x: 1041, endPoint y: 259, distance: 80.0
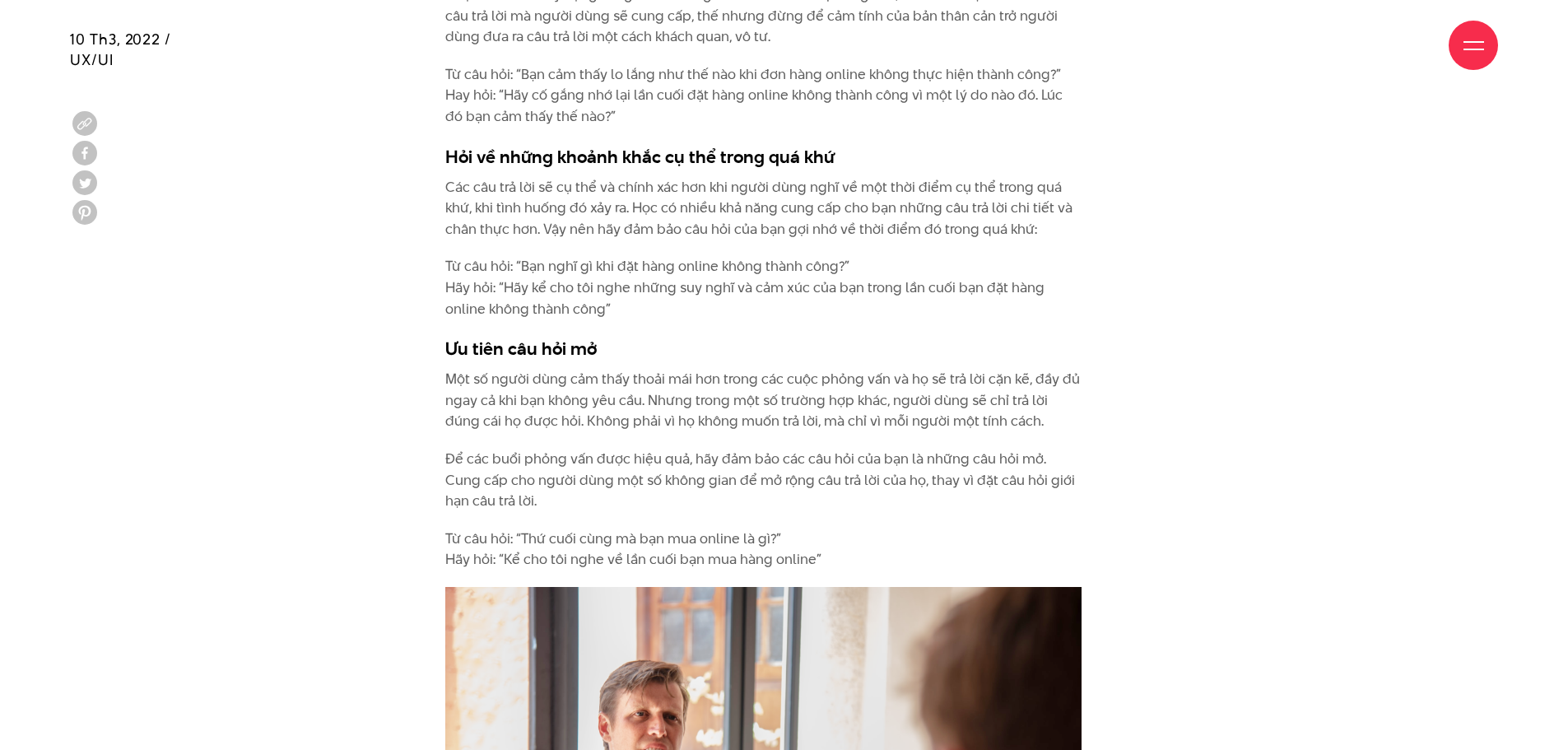
scroll to position [3046, 0]
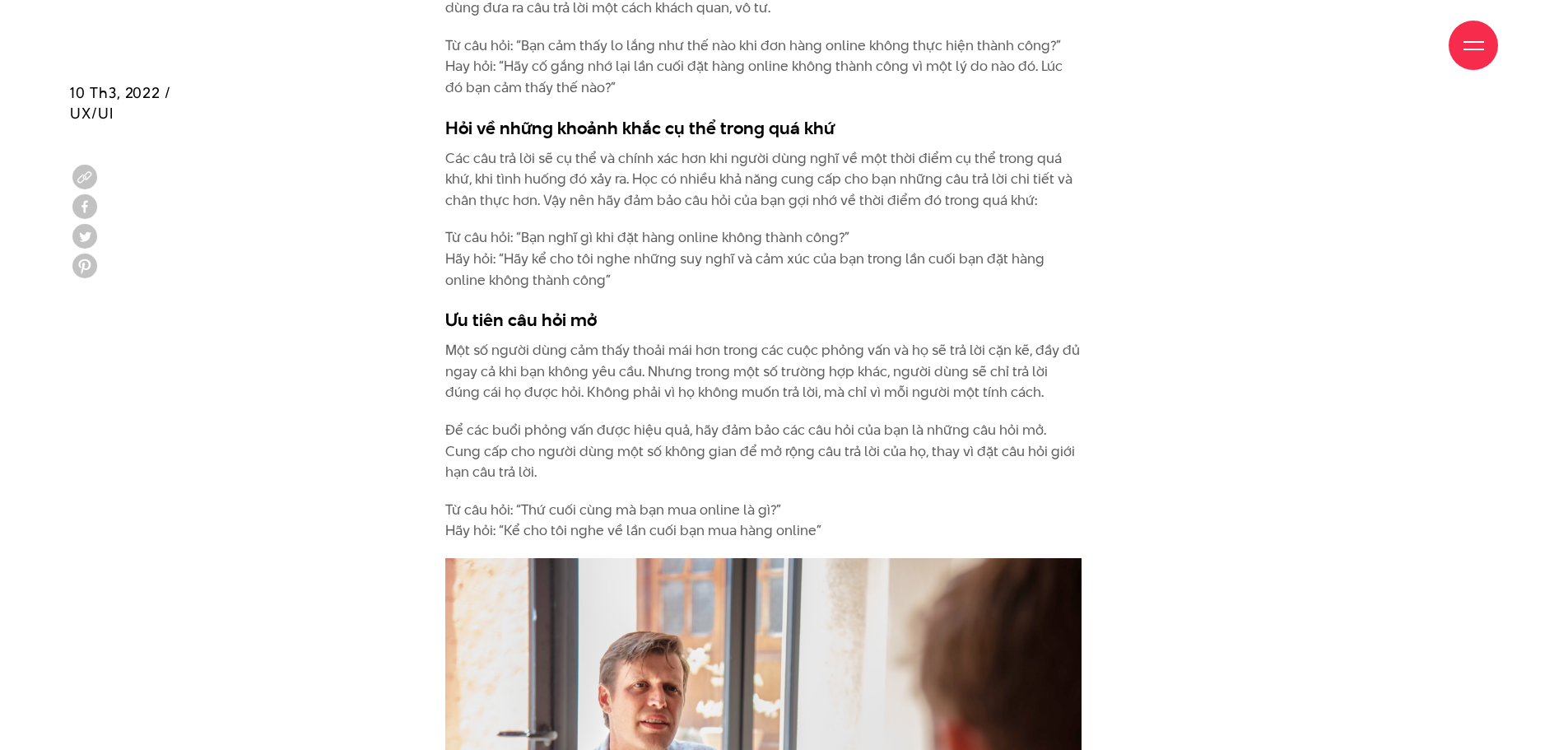
drag, startPoint x: 431, startPoint y: 158, endPoint x: 651, endPoint y: 279, distance: 251.1
click at [827, 279] on p "Từ câu hỏi: “Bạn nghĩ gì khi đặt hàng online không thành công?” Hãy hỏi: “Hãy k…" at bounding box center [763, 259] width 636 height 64
drag, startPoint x: 903, startPoint y: 281, endPoint x: 429, endPoint y: 244, distance: 475.4
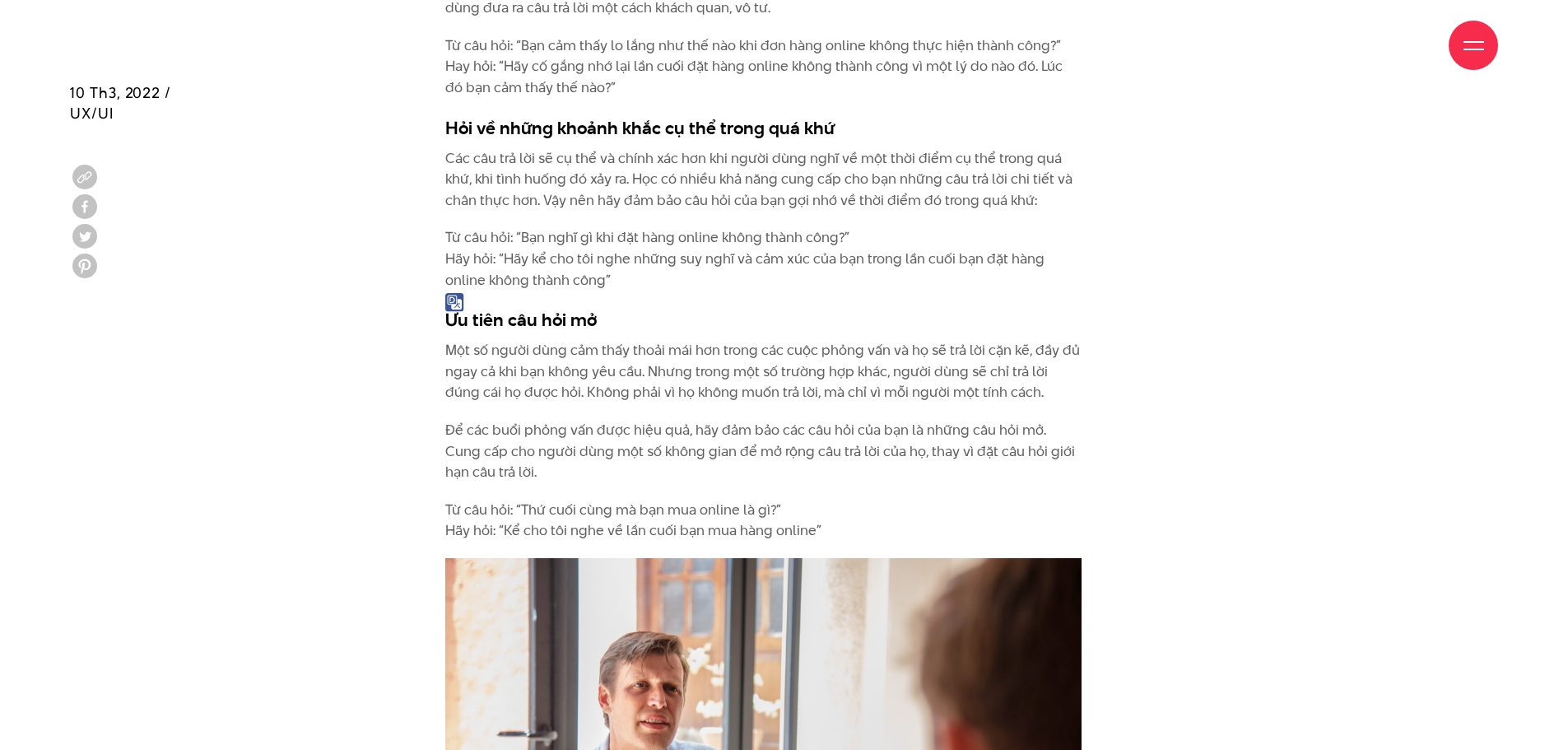
click at [934, 277] on p "Từ câu hỏi: “Bạn nghĩ gì khi đặt hàng online không thành công?” Hãy hỏi: “Hãy k…" at bounding box center [763, 259] width 636 height 64
drag, startPoint x: 879, startPoint y: 280, endPoint x: 448, endPoint y: 227, distance: 434.2
click at [450, 166] on p "Các câu trả lời sẽ cụ thể và chính xác hơn khi người dùng nghĩ về một thời điểm…" at bounding box center [763, 180] width 636 height 64
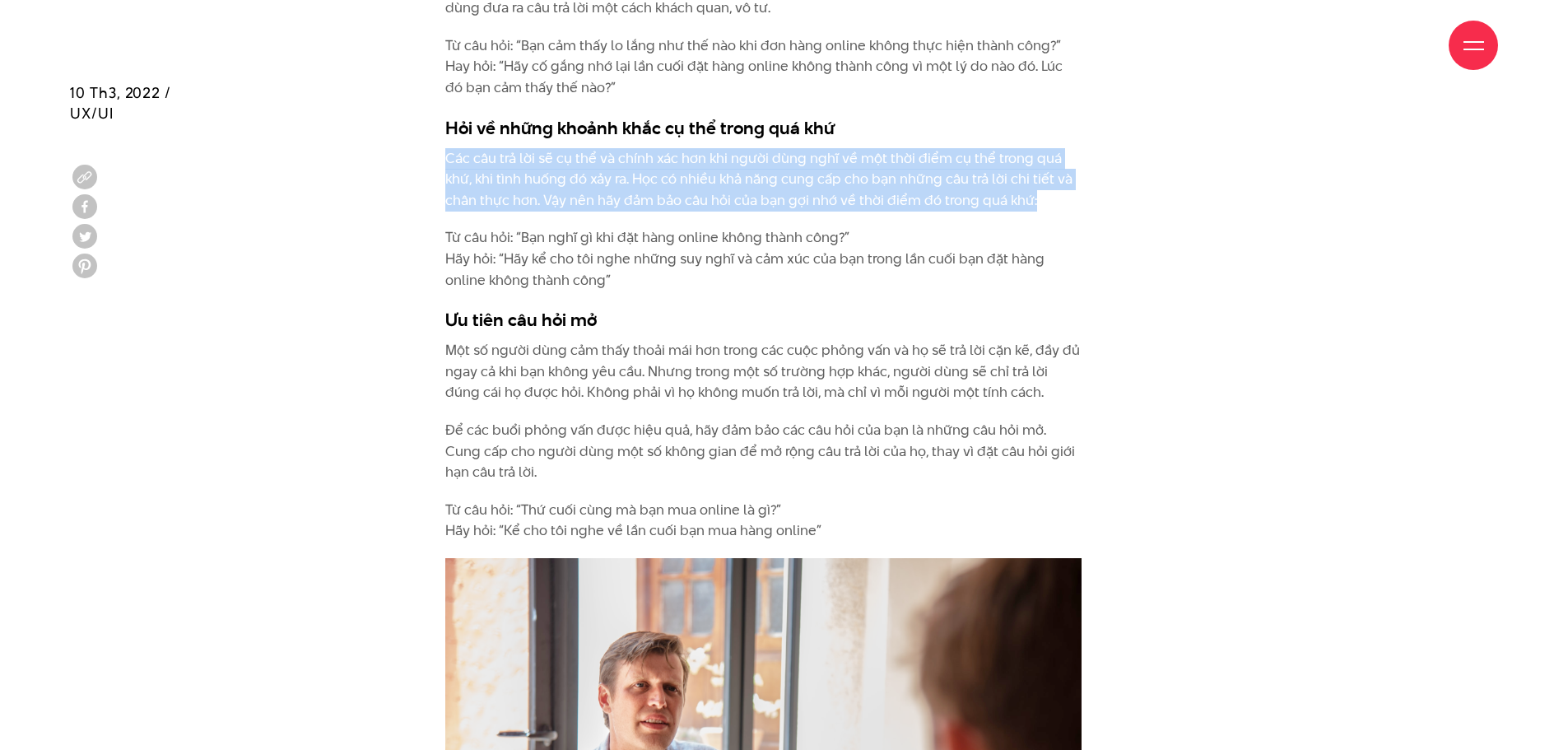
drag, startPoint x: 444, startPoint y: 154, endPoint x: 1048, endPoint y: 191, distance: 605.1
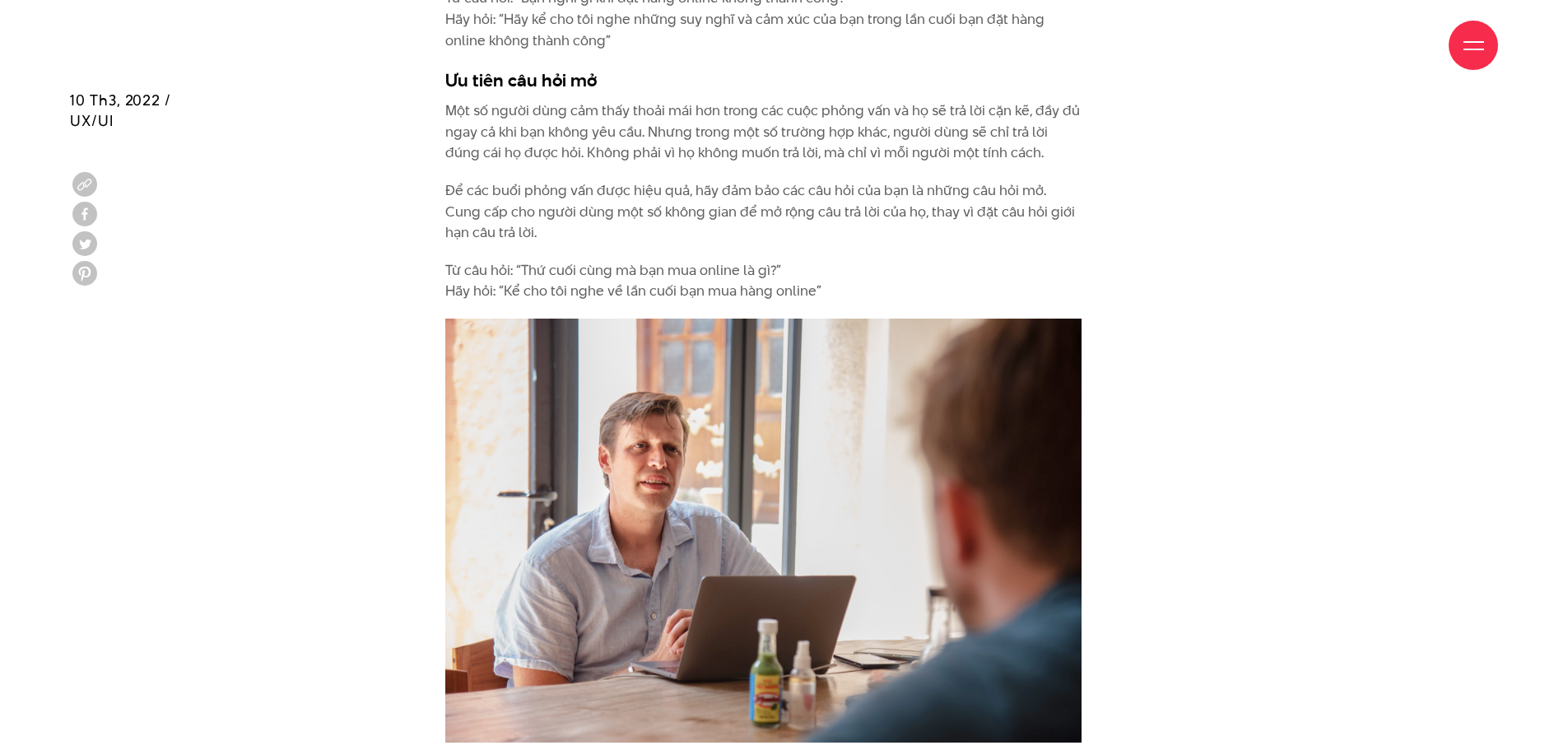
scroll to position [3293, 0]
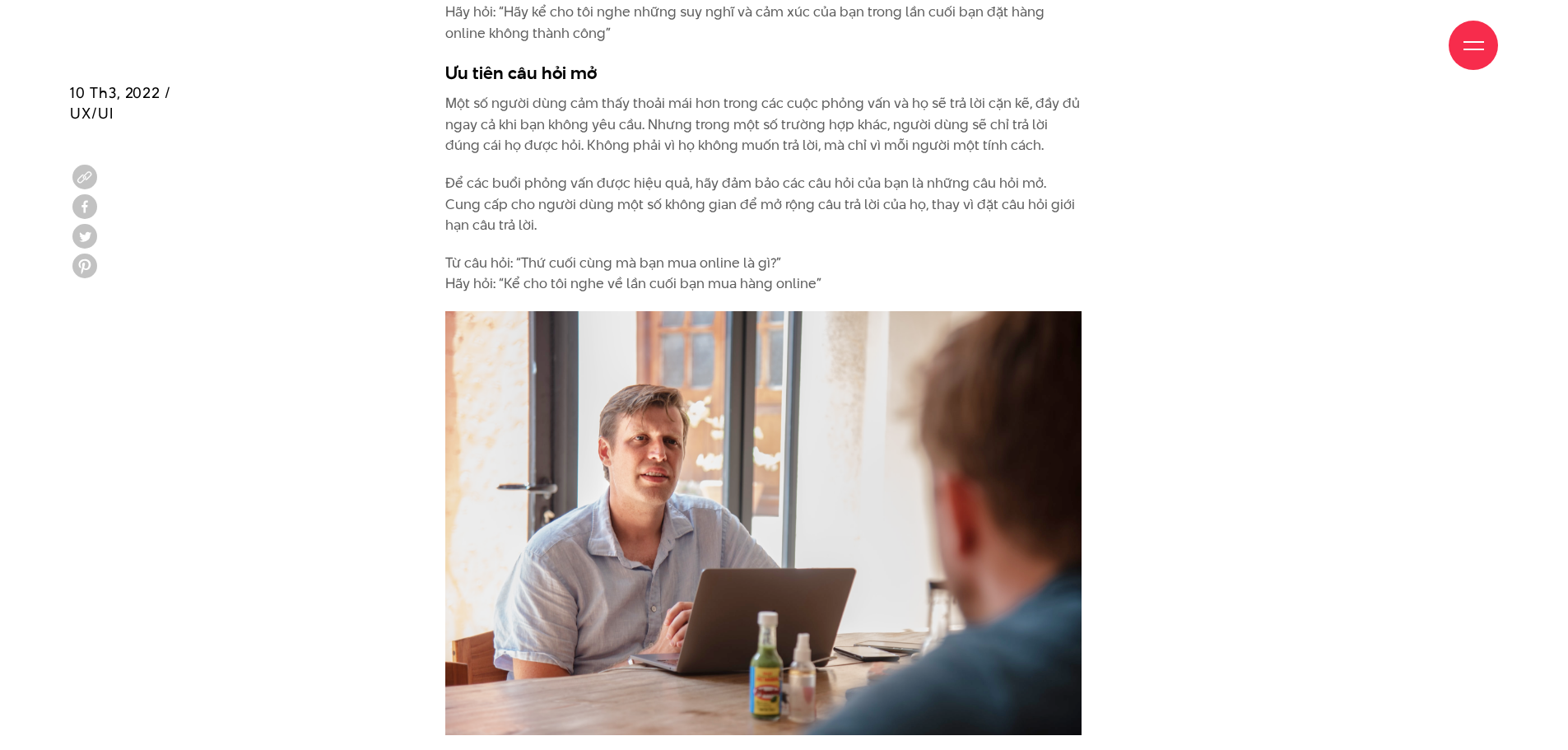
click at [453, 109] on p "Một số người dùng cảm thấy thoải mái hơn trong các cuộc phỏng vấn và họ sẽ trả …" at bounding box center [763, 124] width 636 height 64
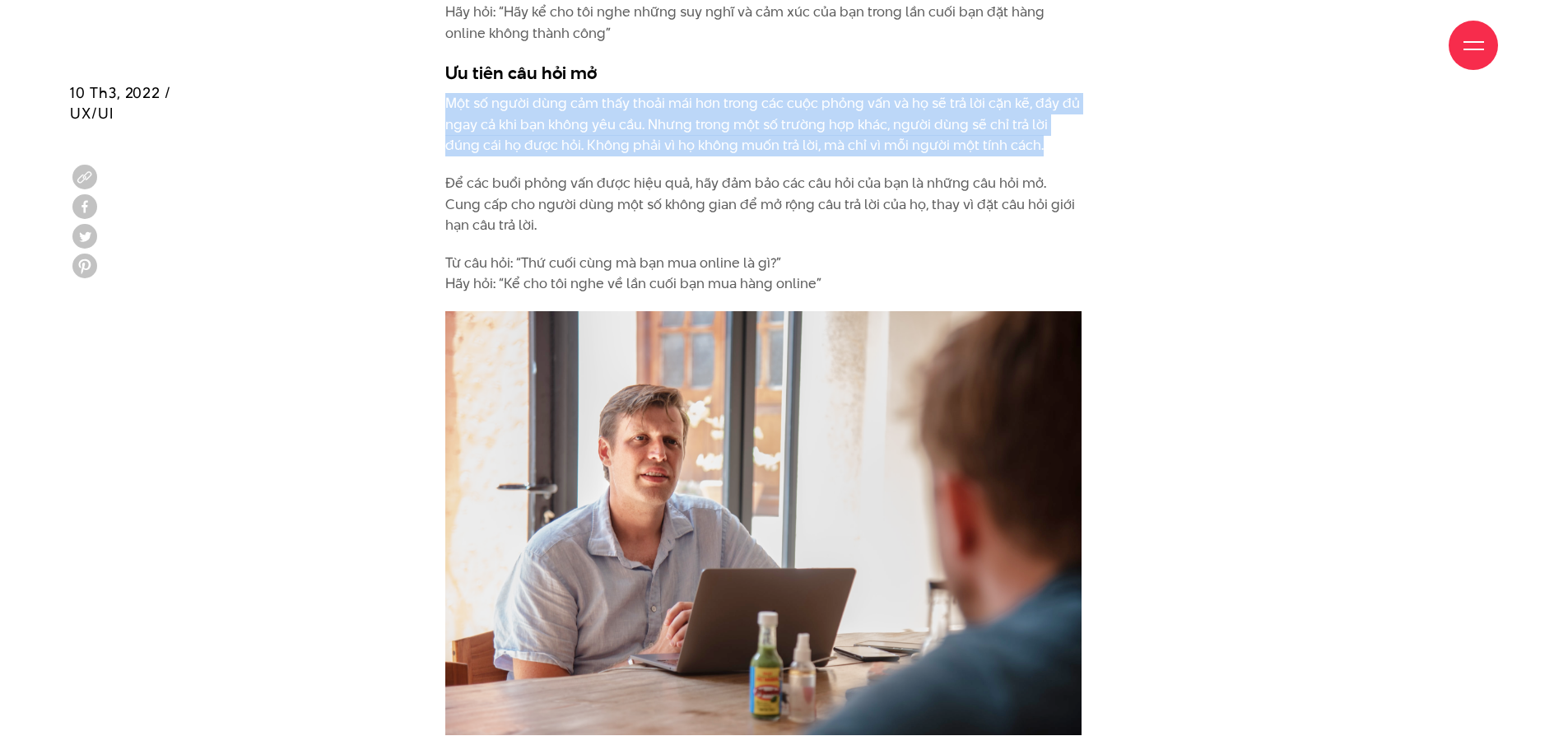
drag, startPoint x: 442, startPoint y: 95, endPoint x: 1024, endPoint y: 143, distance: 584.0
click at [1024, 143] on div "Xây dựng bộ câu hỏi để nghiên cứu người dùng Nghiên cứu người dùng khi phỏng vấ…" at bounding box center [784, 636] width 735 height 4429
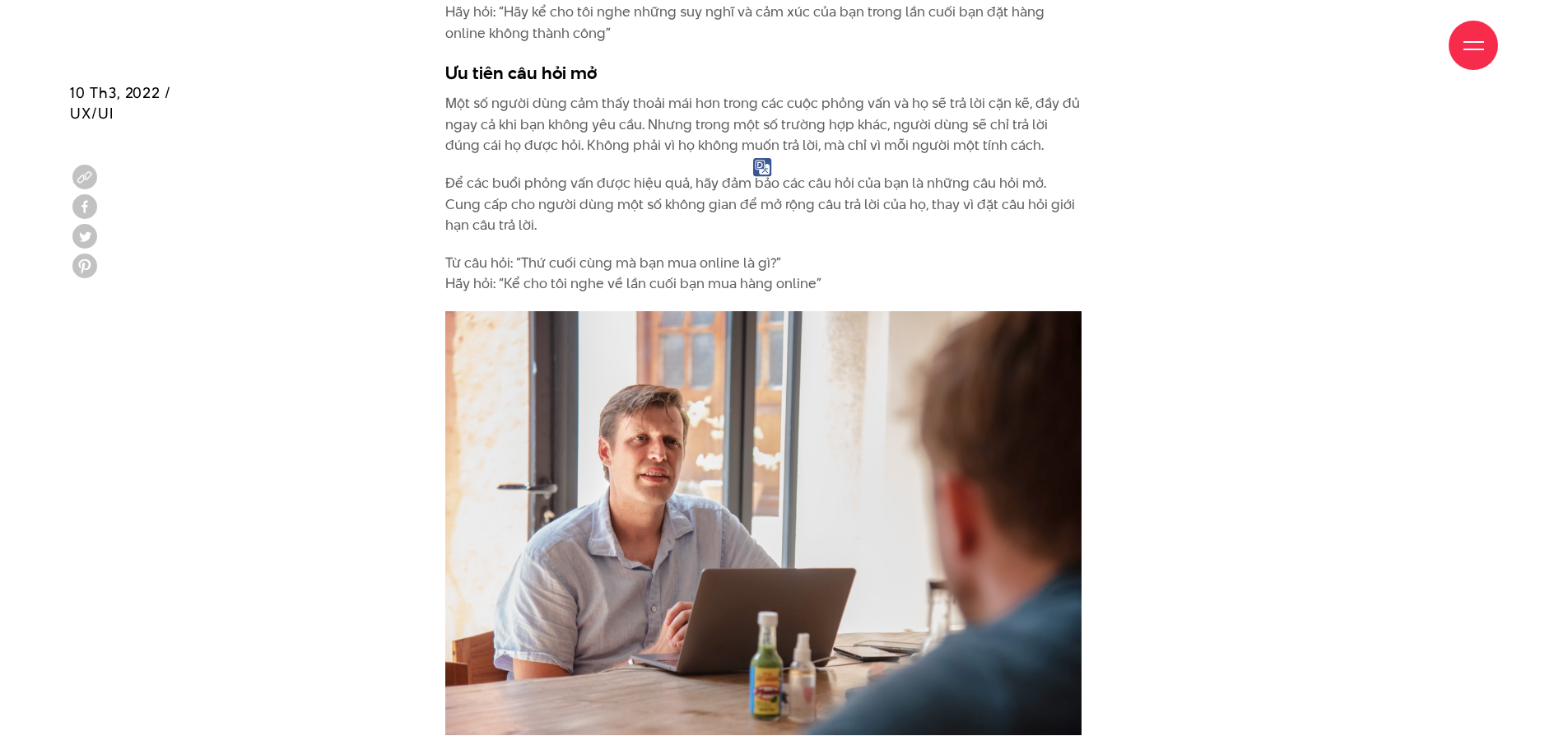
click at [513, 188] on p "Để các buổi phỏng vấn được hiệu quả, hãy đảm bảo các câu hỏi của bạn là những c…" at bounding box center [763, 205] width 636 height 64
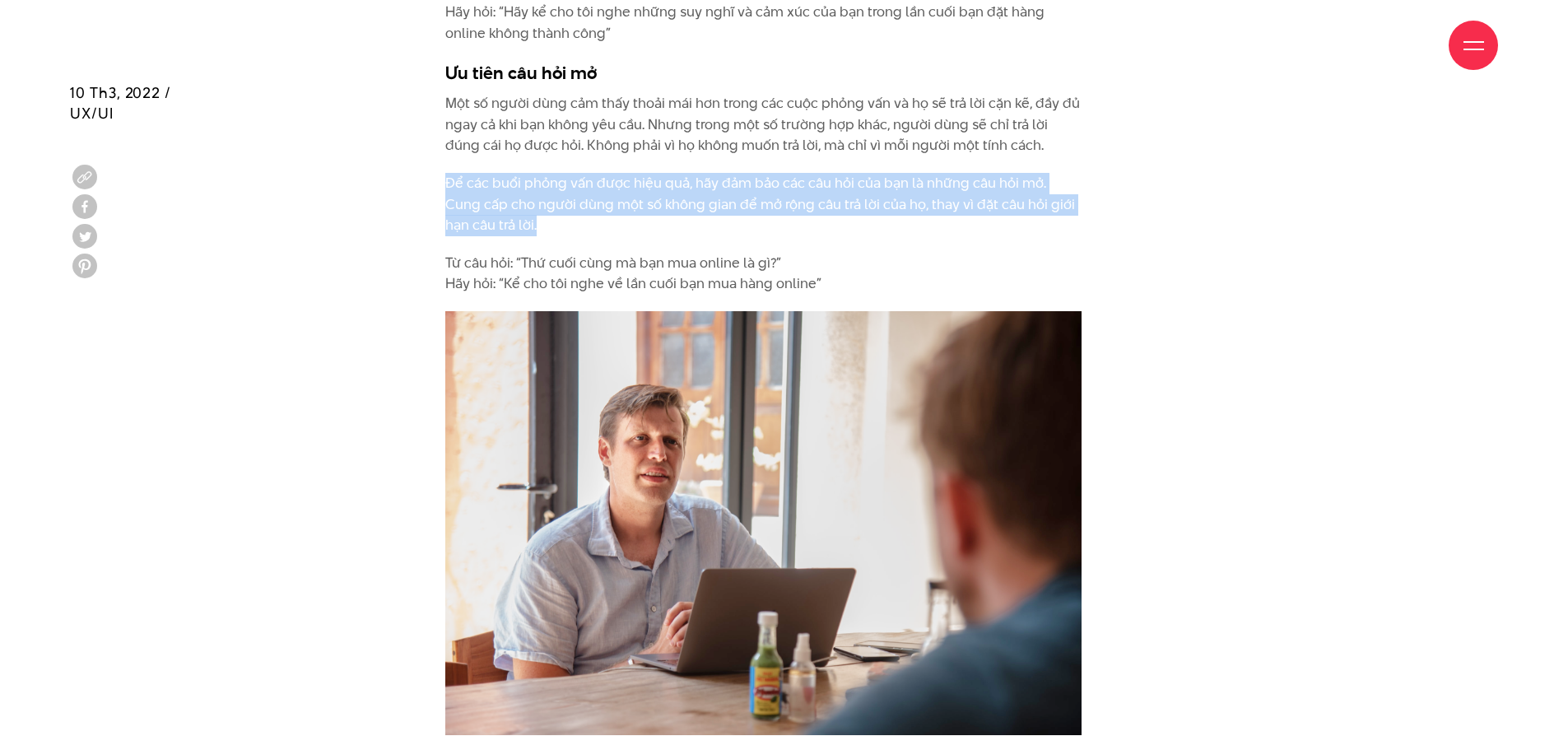
drag, startPoint x: 378, startPoint y: 191, endPoint x: 523, endPoint y: 229, distance: 149.9
click at [523, 229] on div "Xây dựng bộ câu hỏi để nghiên cứu người dùng Nghiên cứu người dùng khi phỏng vấ…" at bounding box center [784, 636] width 1469 height 4429
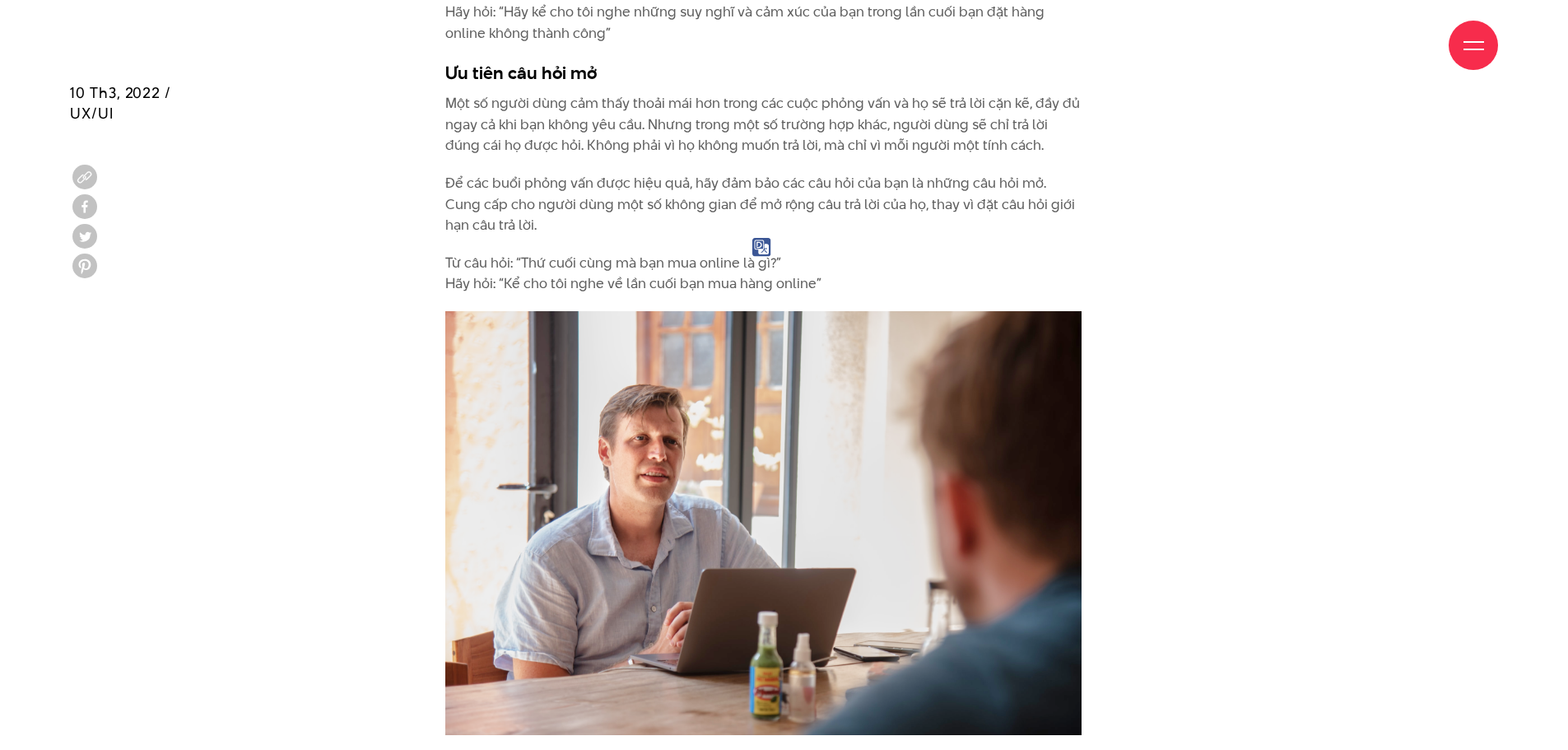
click at [897, 251] on div "Xây dựng bộ câu hỏi để nghiên cứu người dùng Nghiên cứu người dùng khi phỏng vấ…" at bounding box center [763, 628] width 636 height 4414
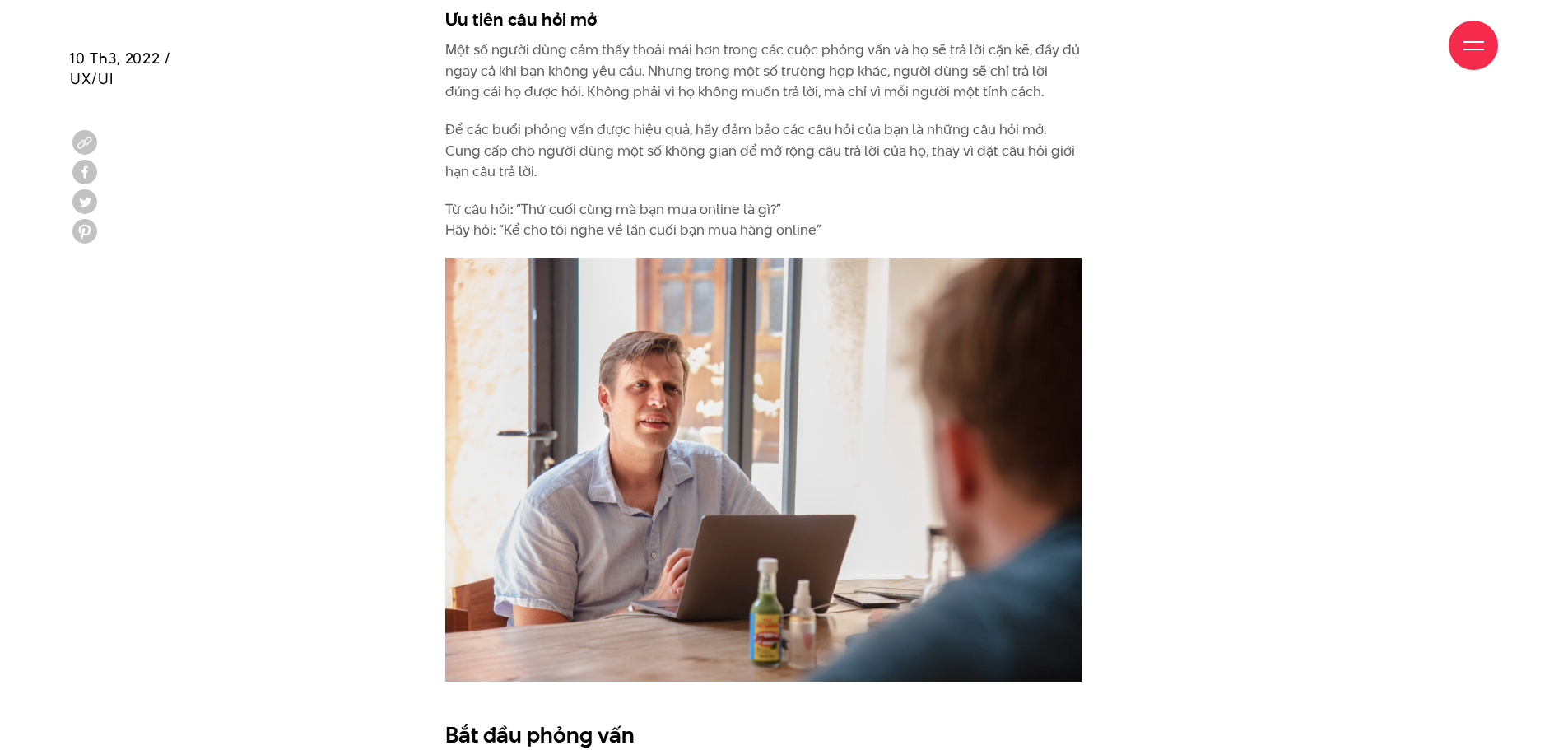
scroll to position [3375, 0]
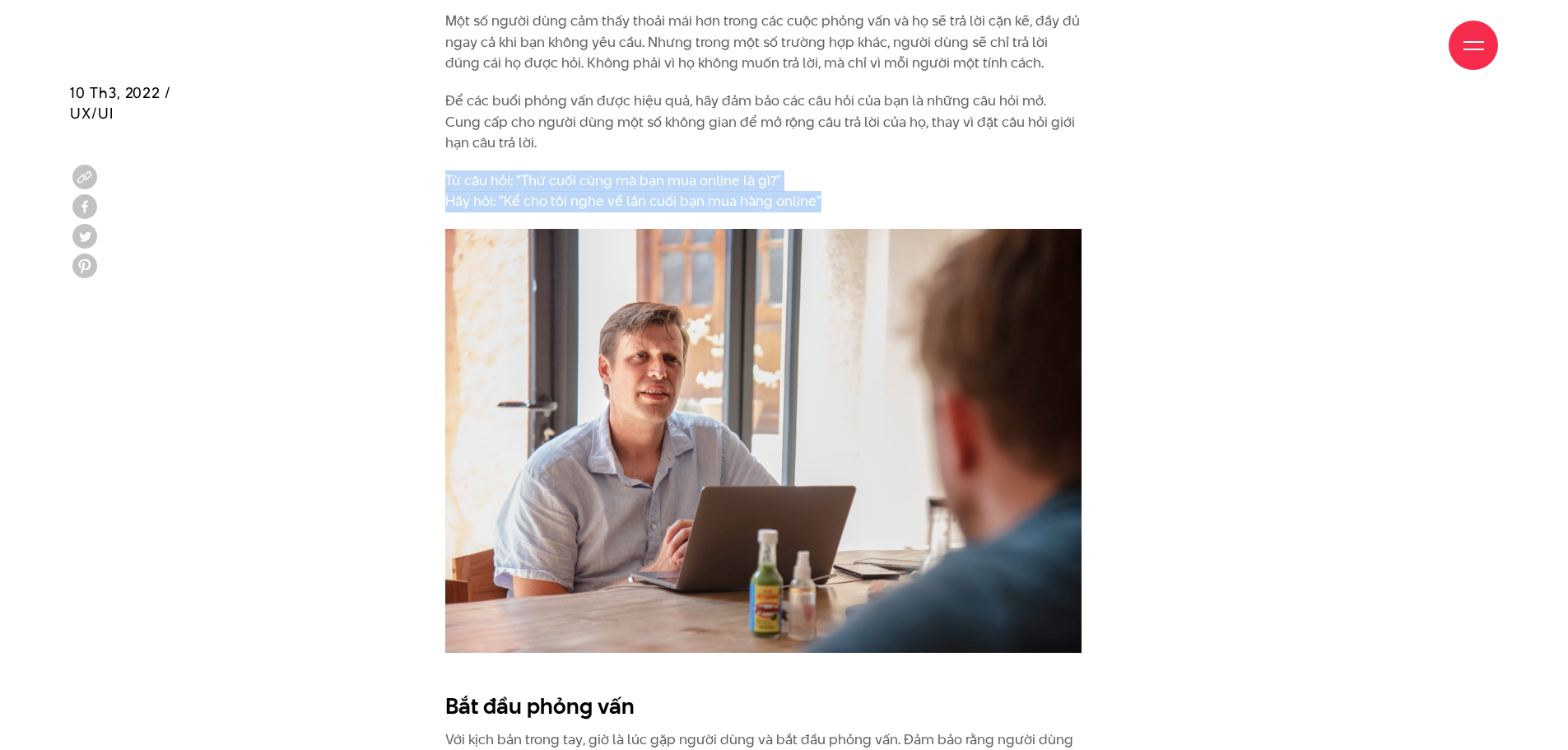
drag, startPoint x: 868, startPoint y: 213, endPoint x: 859, endPoint y: 143, distance: 70.6
click at [859, 143] on div "Xây dựng bộ câu hỏi để nghiên cứu người dùng Nghiên cứu người dùng khi phỏng vấ…" at bounding box center [763, 545] width 636 height 4414
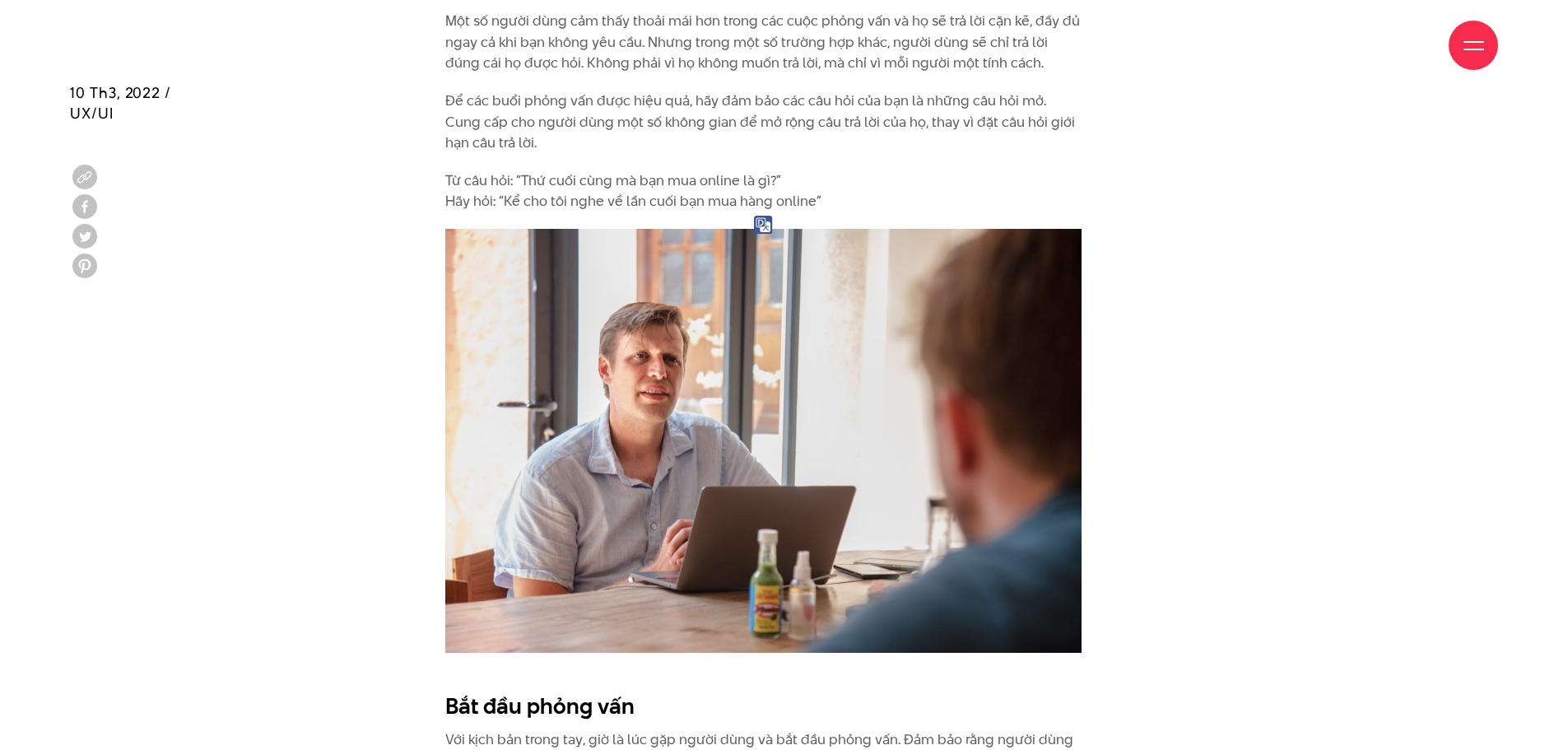
click at [1190, 235] on div "Xây dựng bộ câu hỏi để nghiên cứu người dùng Nghiên cứu người dùng khi phỏng vấ…" at bounding box center [784, 553] width 1469 height 4429
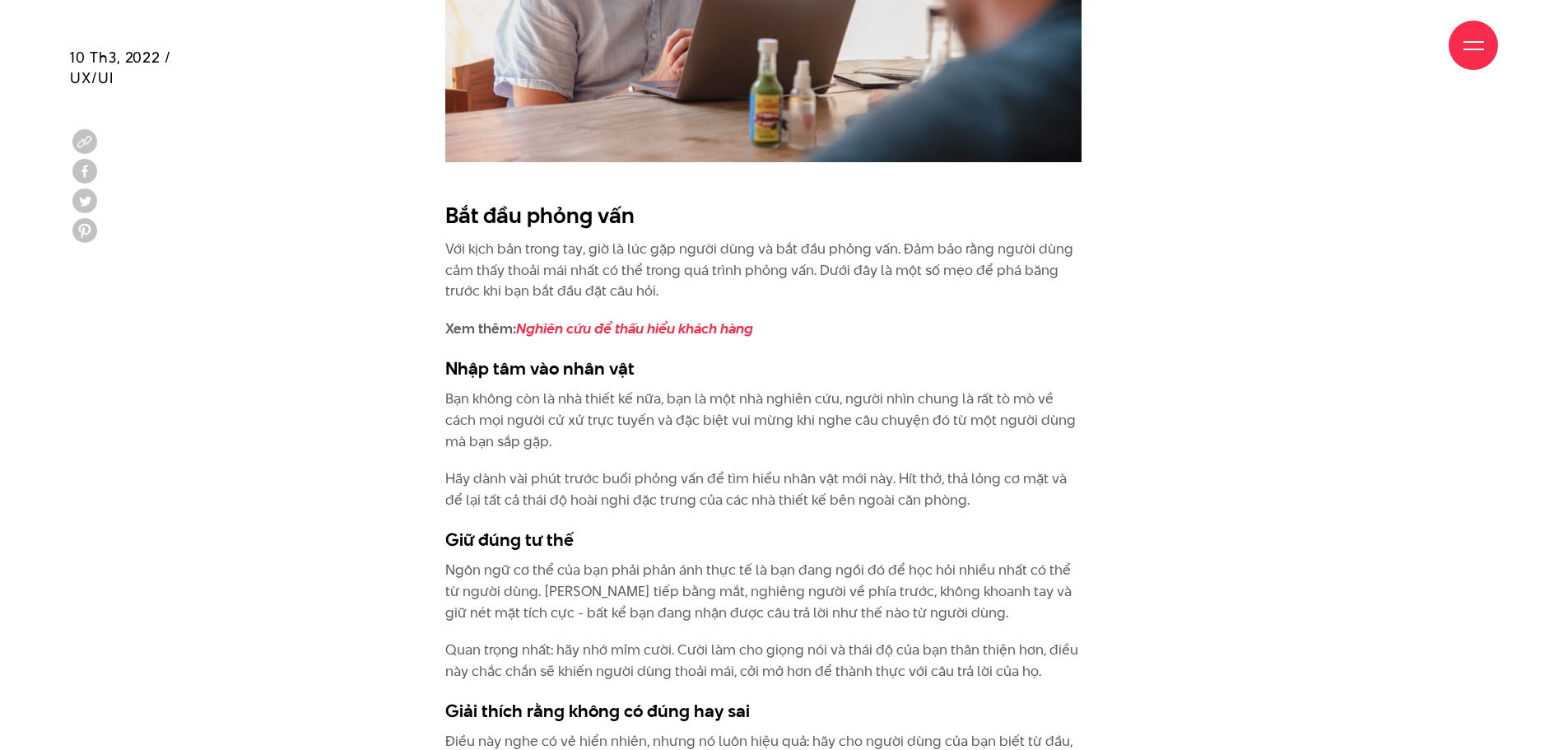
scroll to position [3869, 0]
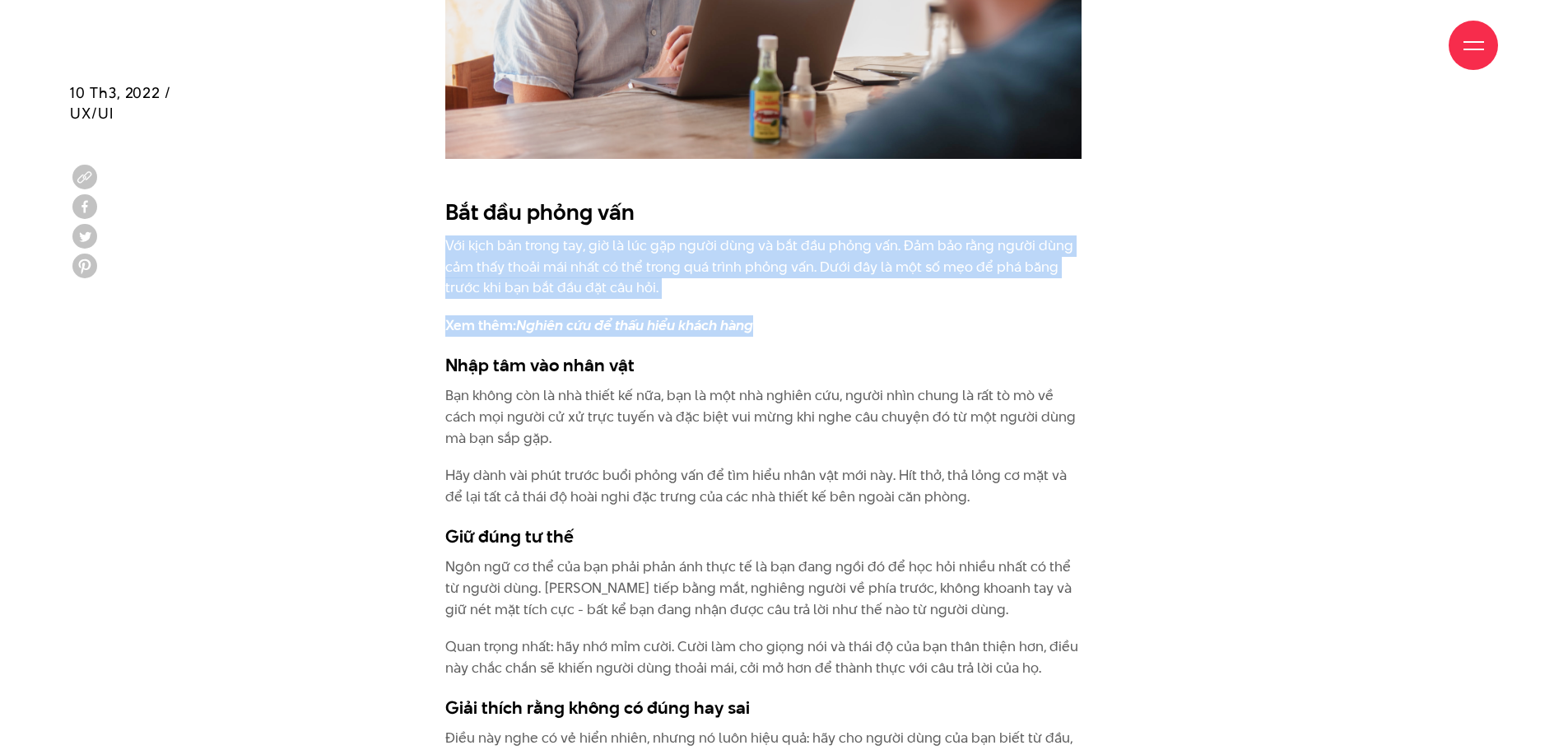
drag, startPoint x: 858, startPoint y: 221, endPoint x: 874, endPoint y: 301, distance: 81.6
click at [874, 301] on div "Xây dựng bộ câu hỏi để nghiên cứu người dùng Nghiên cứu người dùng khi phỏng vấ…" at bounding box center [763, 52] width 636 height 4414
click at [1084, 313] on div "Xây dựng bộ câu hỏi để nghiên cứu người dùng Nghiên cứu người dùng khi phỏng vấ…" at bounding box center [784, 60] width 735 height 4429
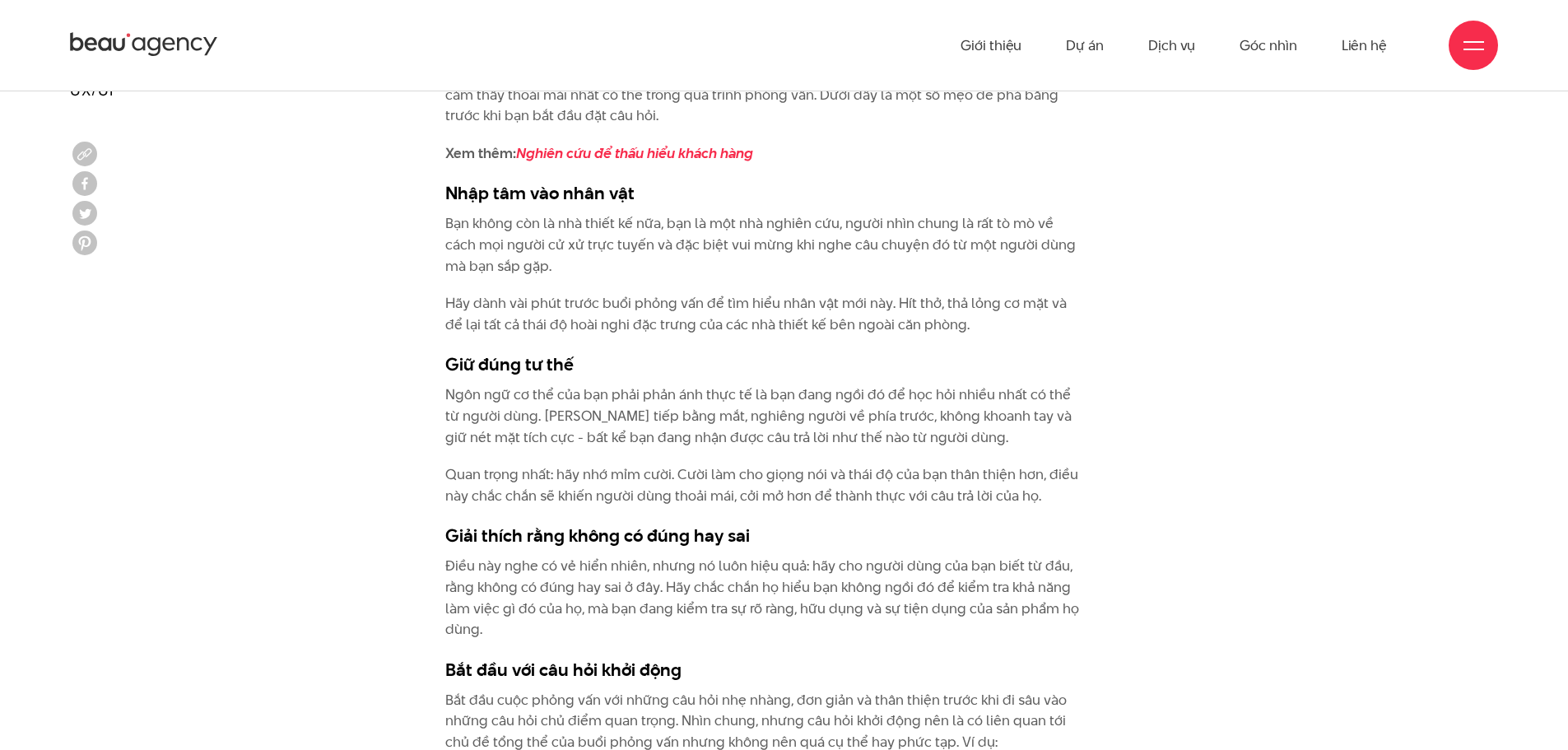
scroll to position [3951, 0]
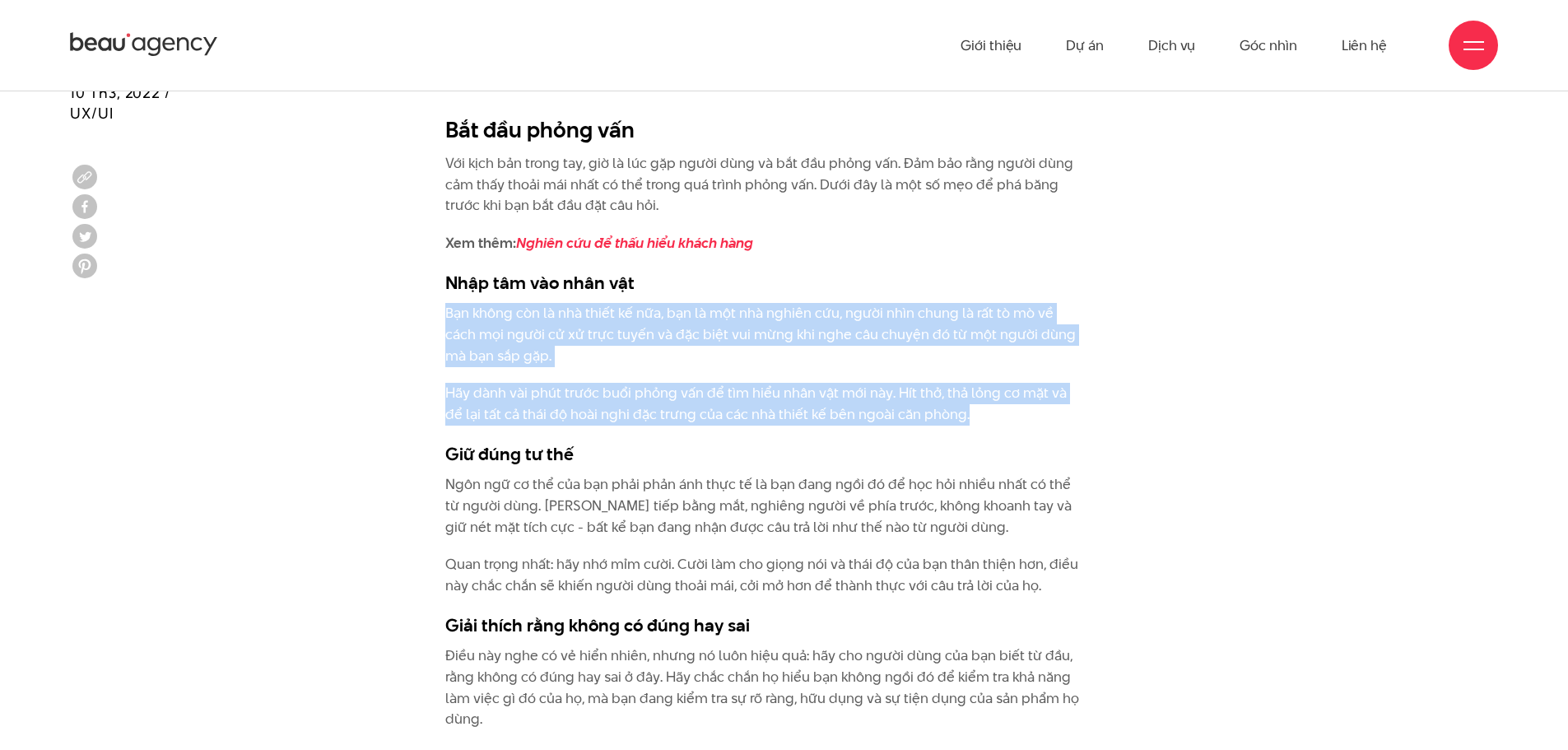
drag, startPoint x: 933, startPoint y: 280, endPoint x: 961, endPoint y: 419, distance: 141.8
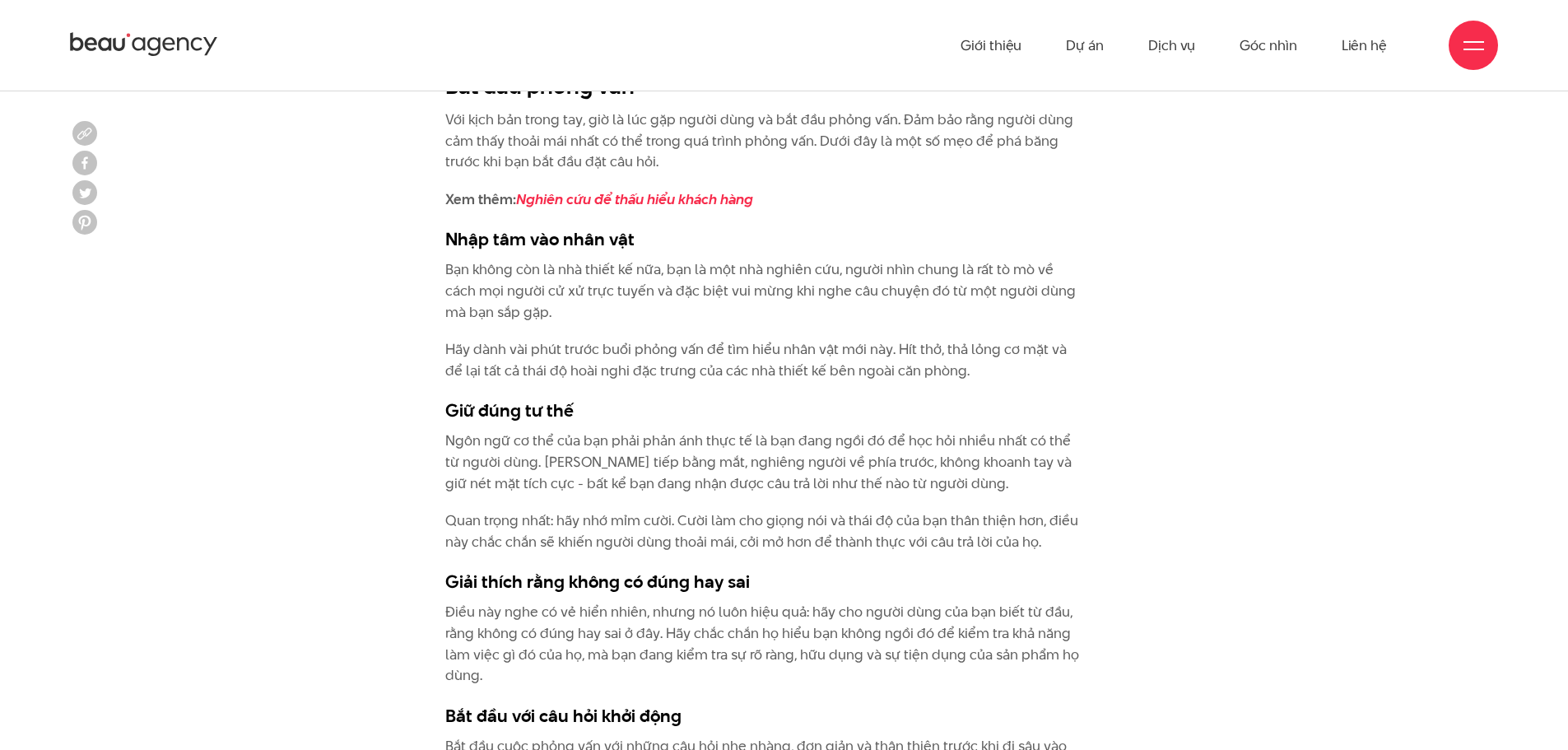
scroll to position [4034, 0]
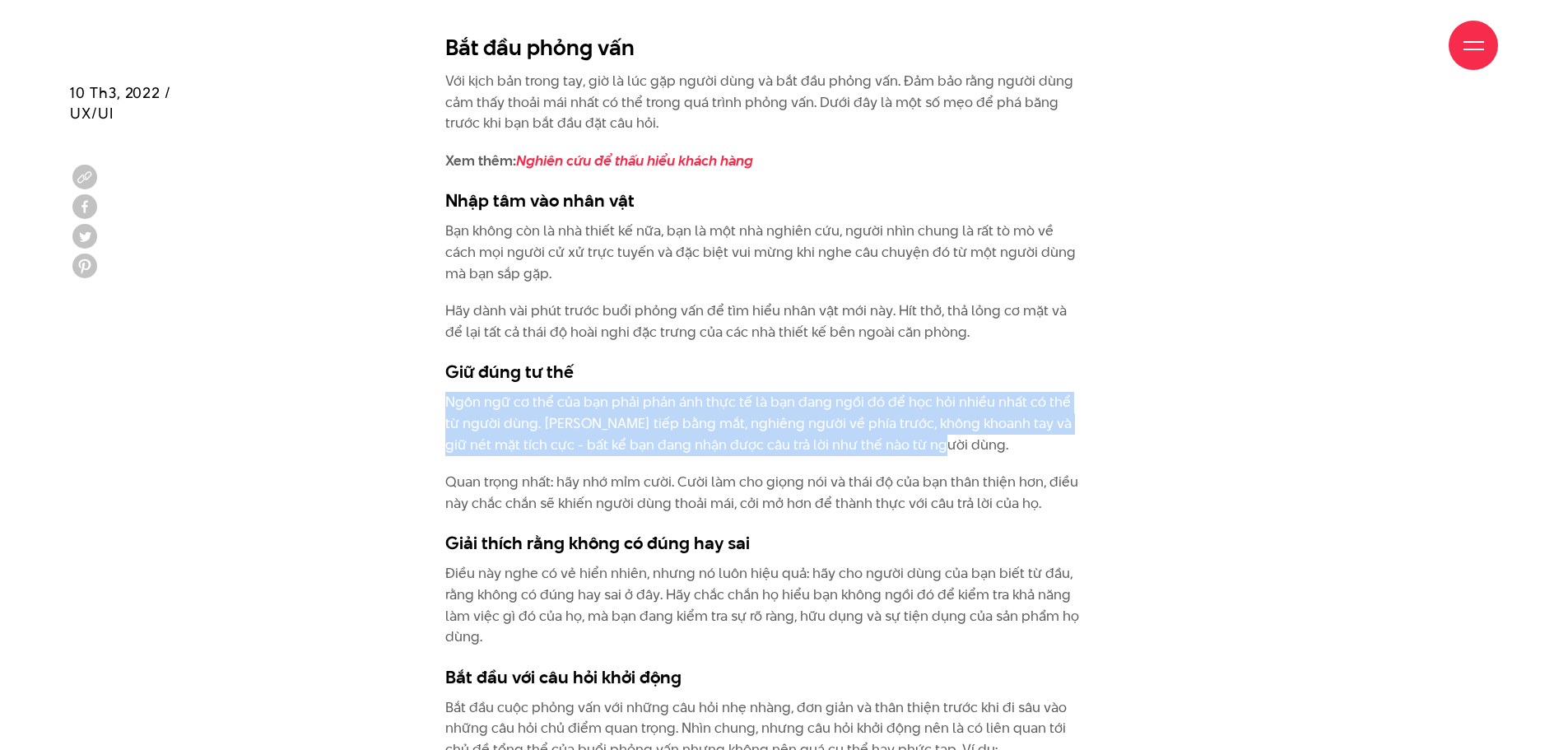
drag, startPoint x: 964, startPoint y: 450, endPoint x: 984, endPoint y: 376, distance: 76.7
click at [989, 368] on h3 "Giữ đúng tư thế" at bounding box center [763, 371] width 636 height 25
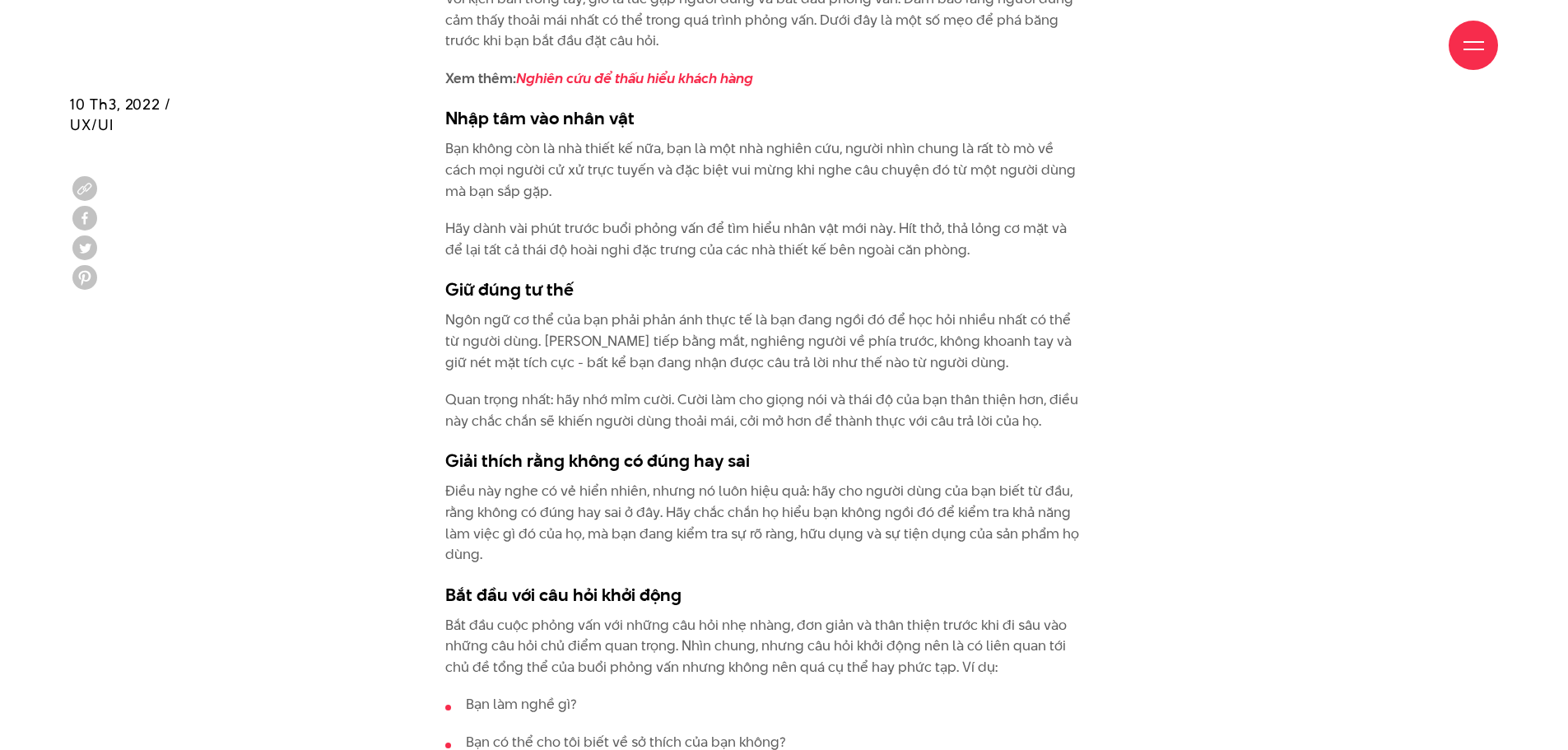
scroll to position [4198, 0]
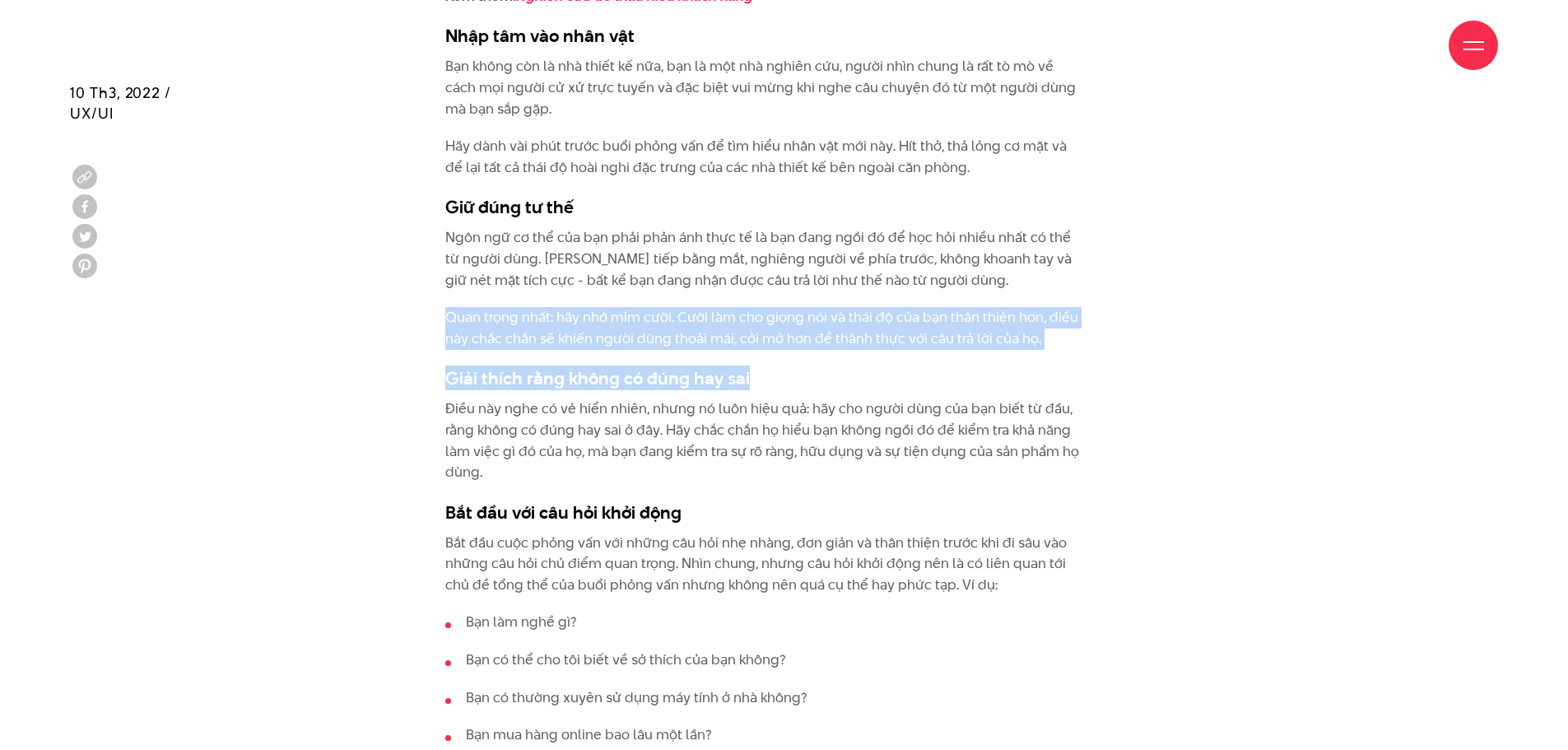
drag, startPoint x: 401, startPoint y: 310, endPoint x: 1091, endPoint y: 351, distance: 691.2
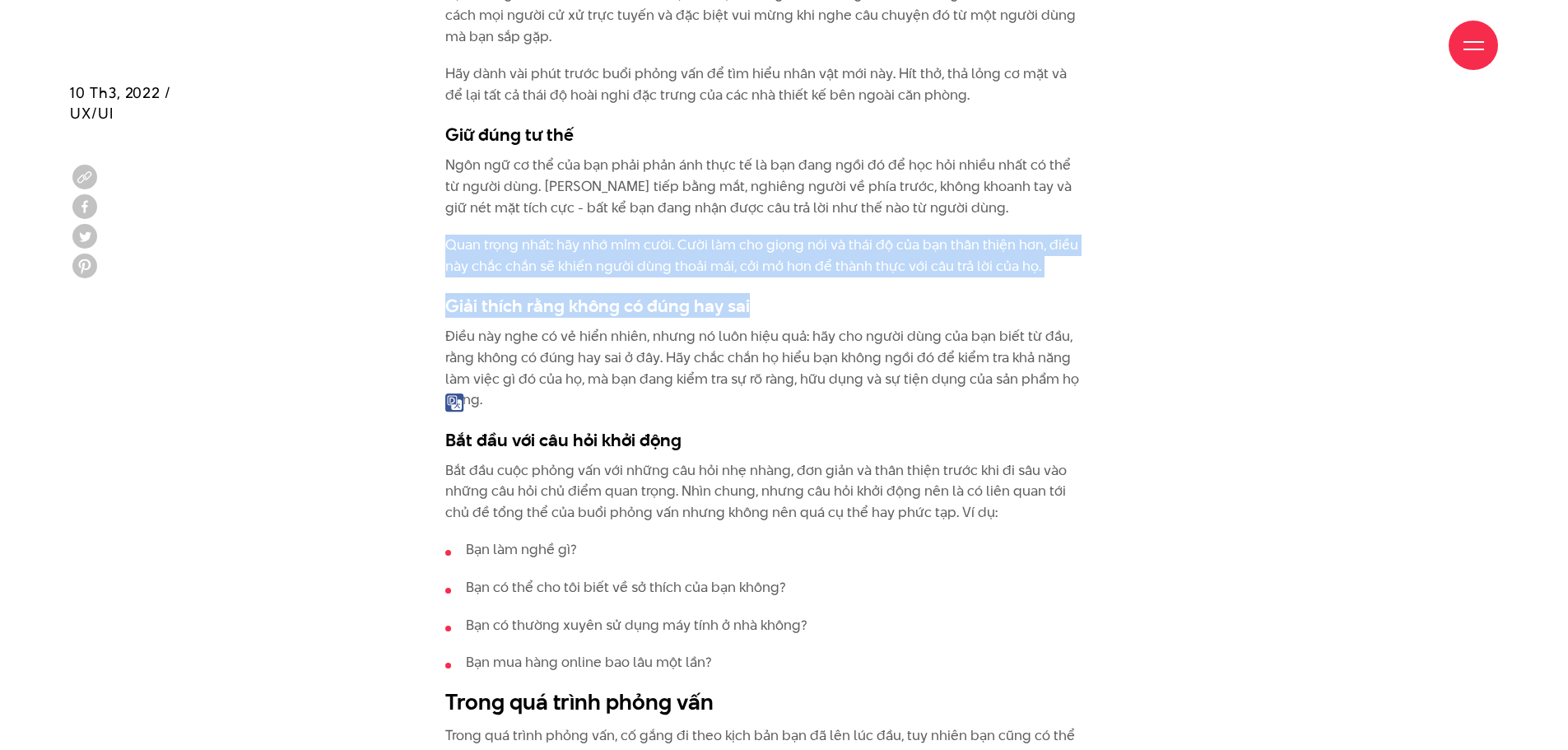
scroll to position [4363, 0]
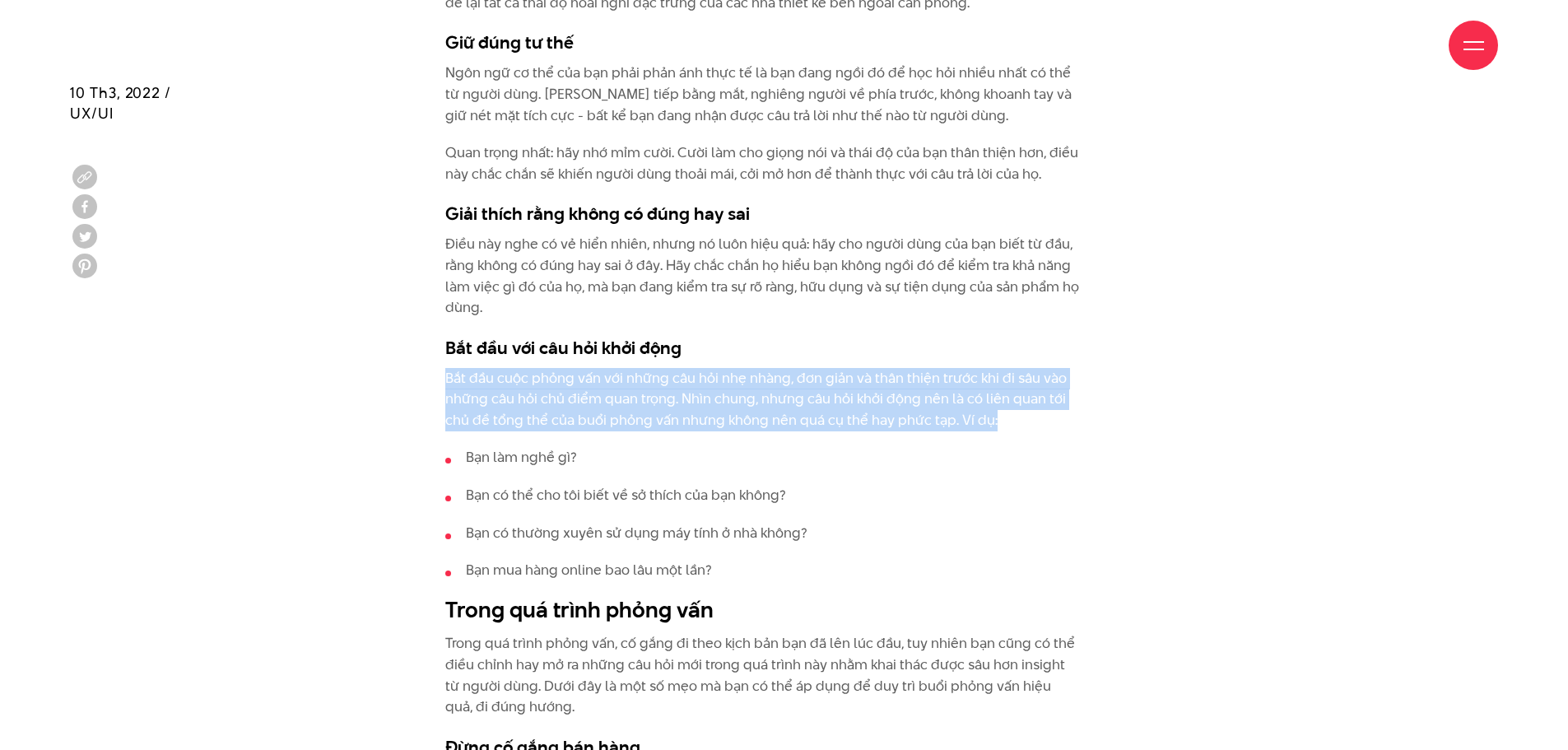
drag, startPoint x: 443, startPoint y: 369, endPoint x: 1037, endPoint y: 413, distance: 595.6
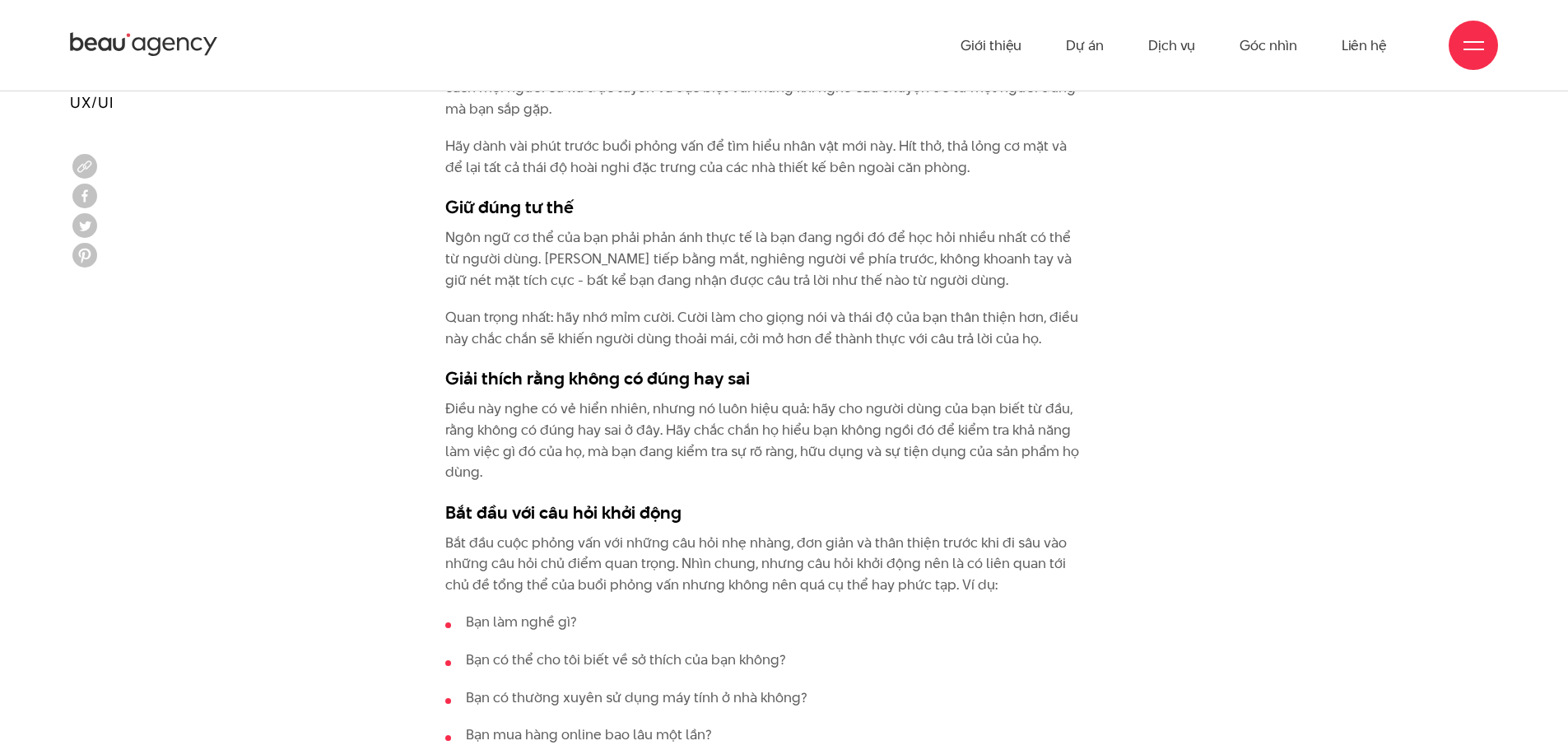
scroll to position [4116, 0]
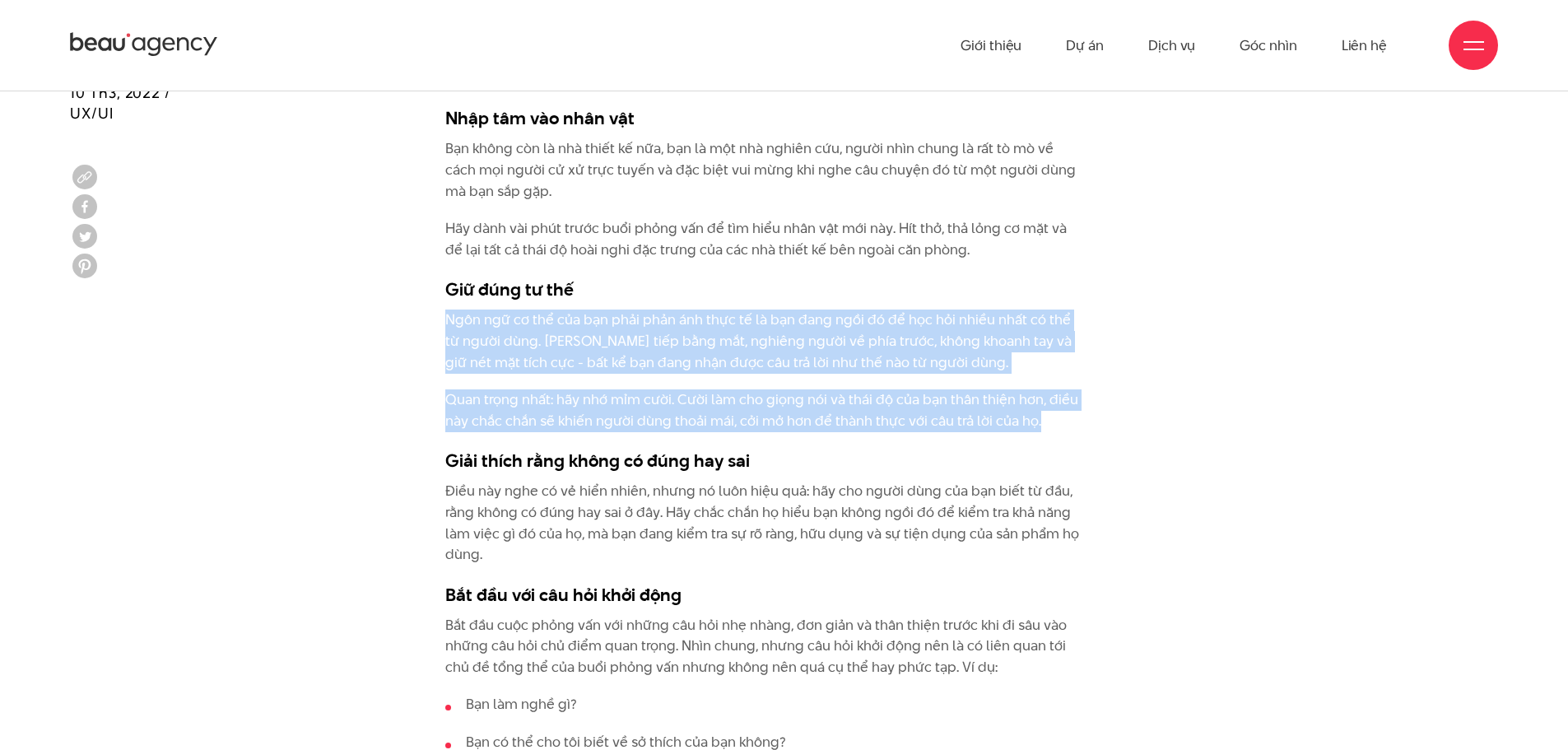
drag, startPoint x: 439, startPoint y: 322, endPoint x: 1071, endPoint y: 422, distance: 639.9
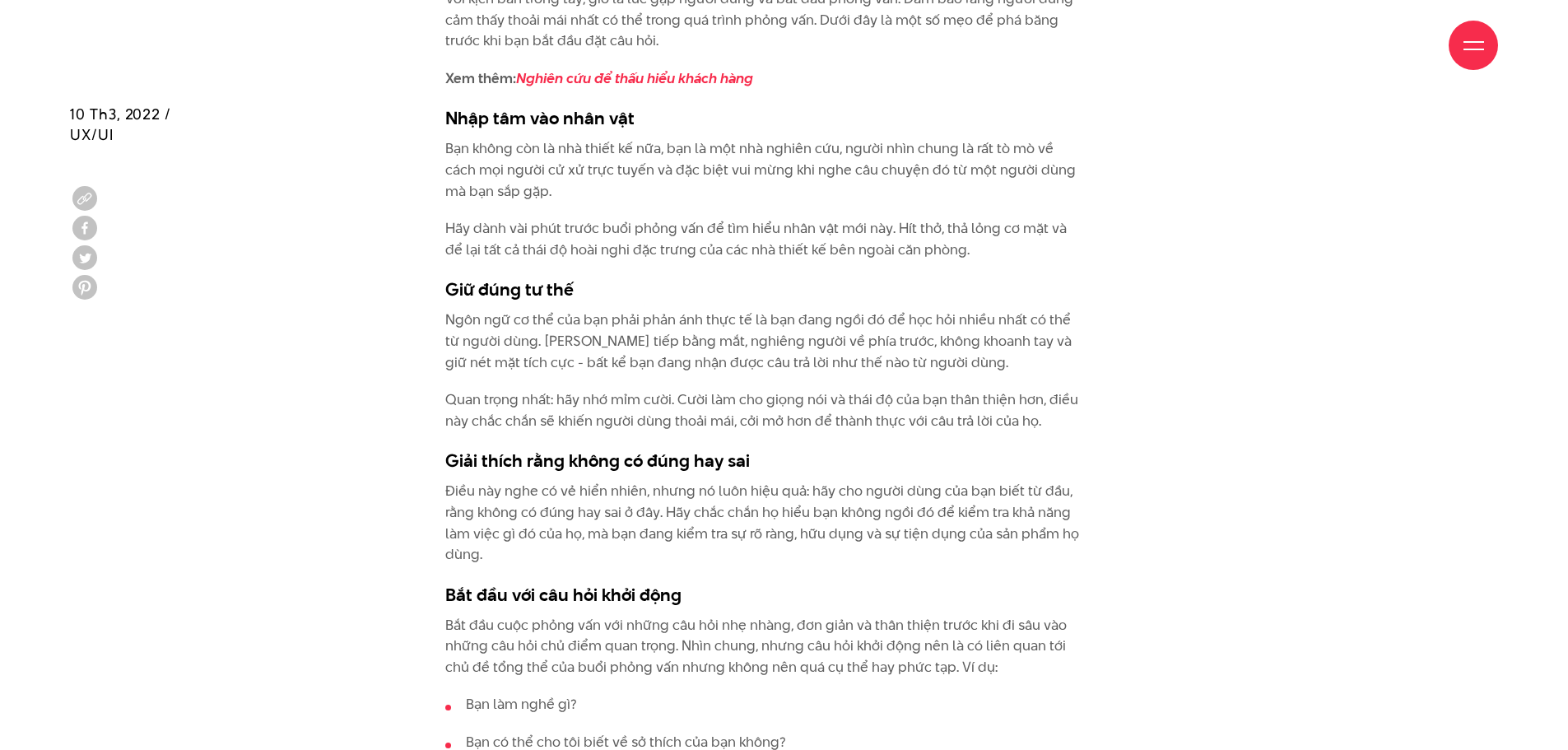
scroll to position [4198, 0]
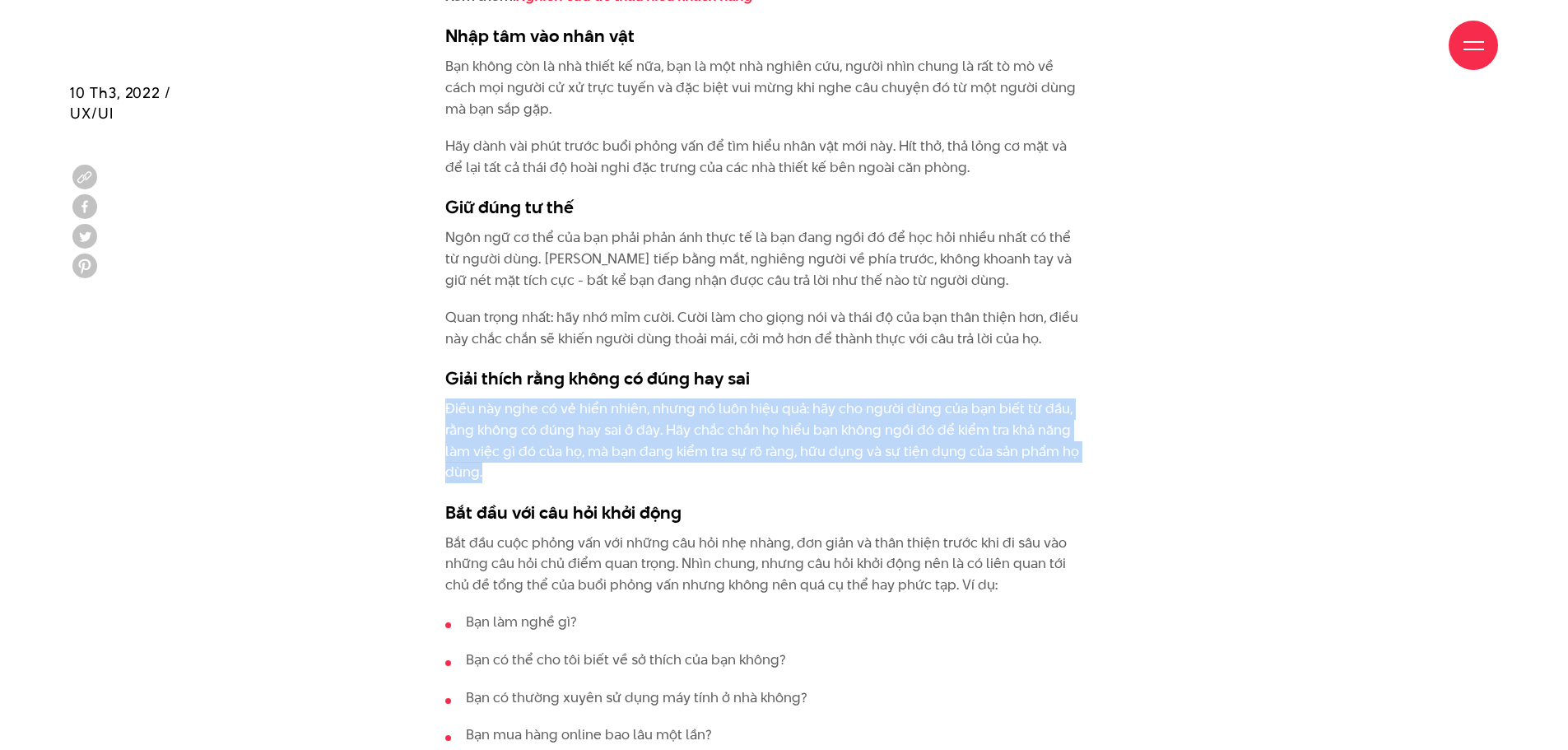
drag, startPoint x: 912, startPoint y: 369, endPoint x: 901, endPoint y: 481, distance: 112.5
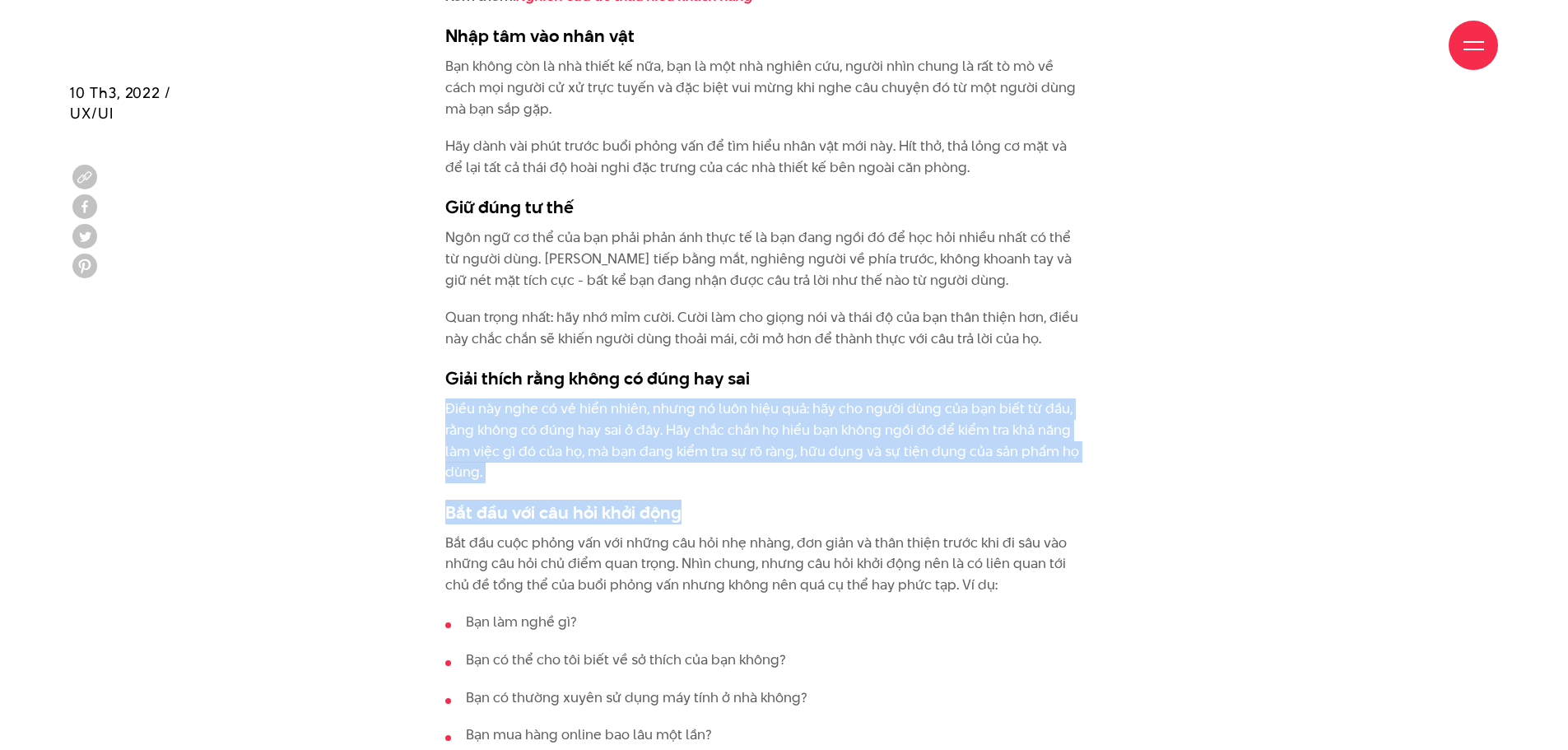
drag, startPoint x: 777, startPoint y: 489, endPoint x: 860, endPoint y: 386, distance: 132.3
click at [883, 368] on h3 "Giải thích rằng không có đúng hay sai" at bounding box center [763, 378] width 636 height 25
drag, startPoint x: 835, startPoint y: 394, endPoint x: 553, endPoint y: 476, distance: 293.7
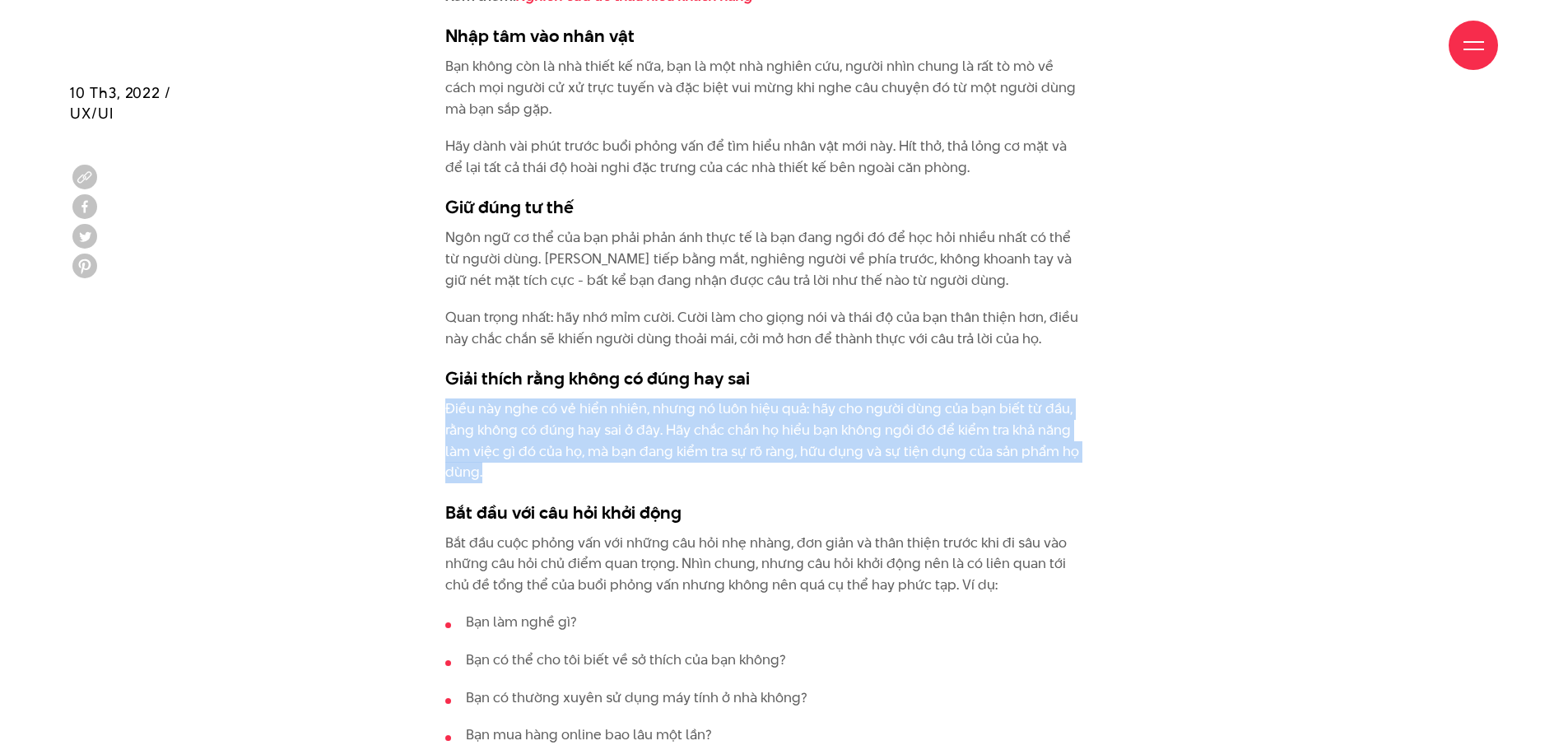
drag, startPoint x: 950, startPoint y: 475, endPoint x: 431, endPoint y: 417, distance: 522.2
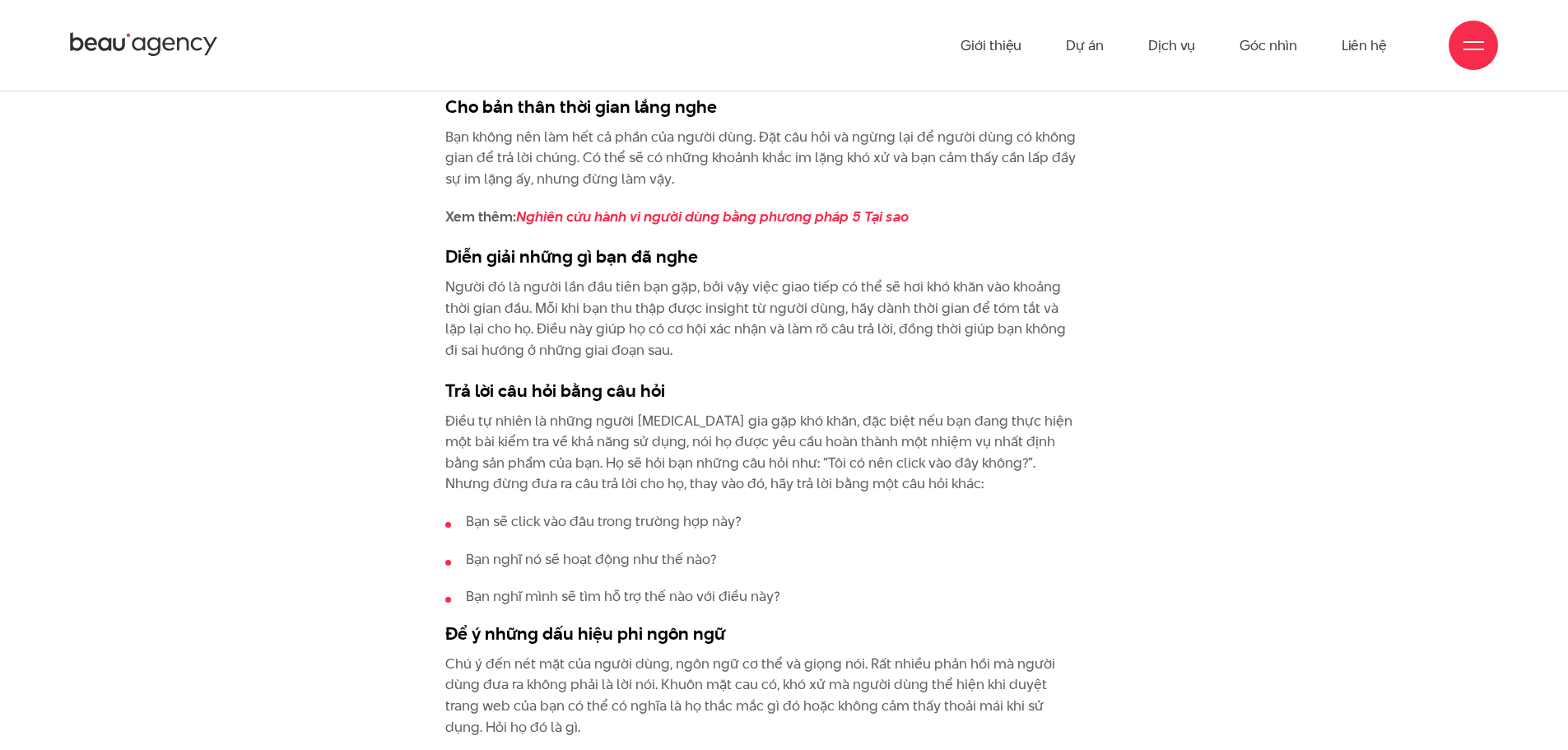
scroll to position [4939, 0]
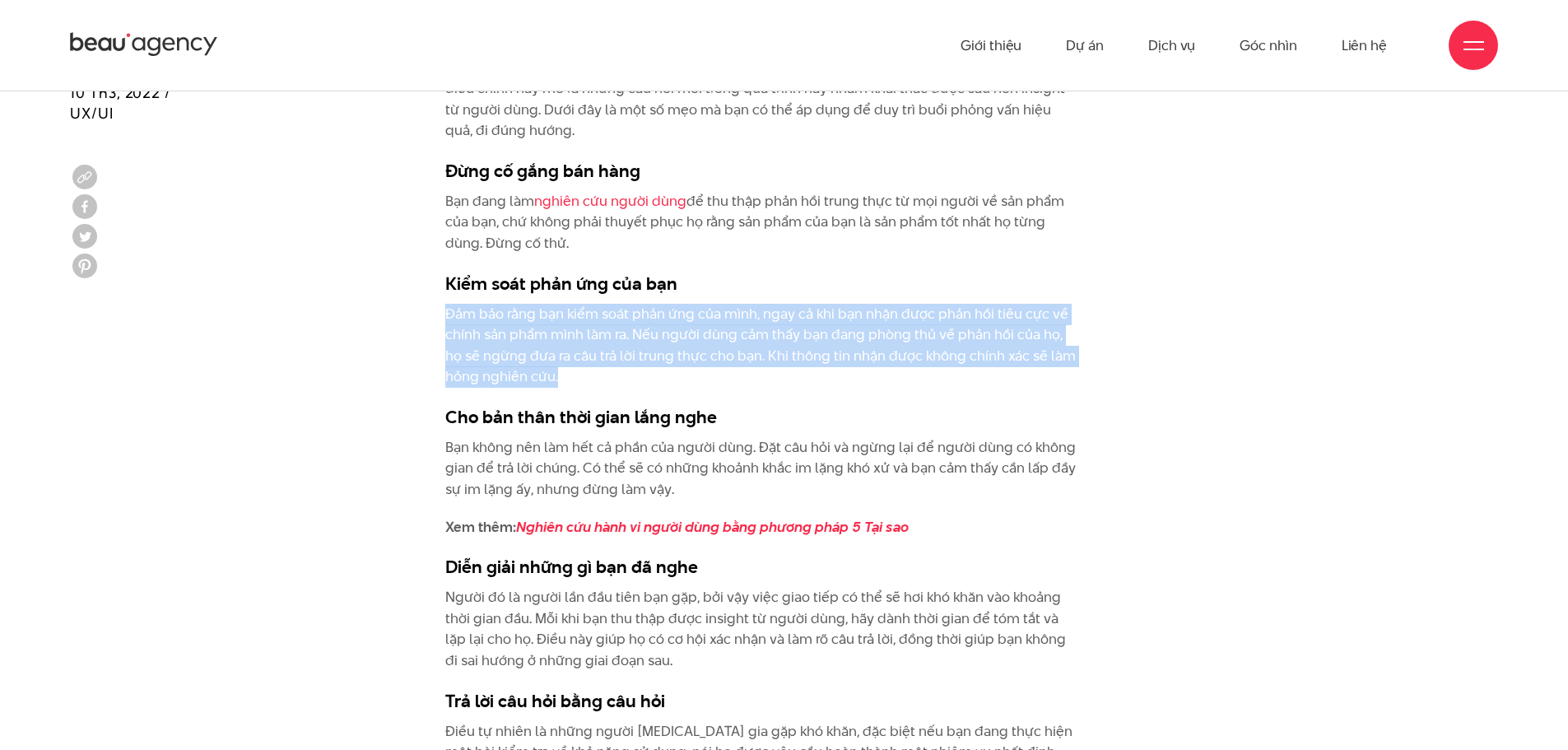
drag, startPoint x: 870, startPoint y: 289, endPoint x: 881, endPoint y: 370, distance: 81.7
click at [957, 374] on p "Đảm bảo rằng bạn kiểm soát phản ứng của mình, ngay cả khi bạn nhận được phản hồ…" at bounding box center [763, 345] width 636 height 84
drag, startPoint x: 939, startPoint y: 376, endPoint x: 930, endPoint y: 293, distance: 83.5
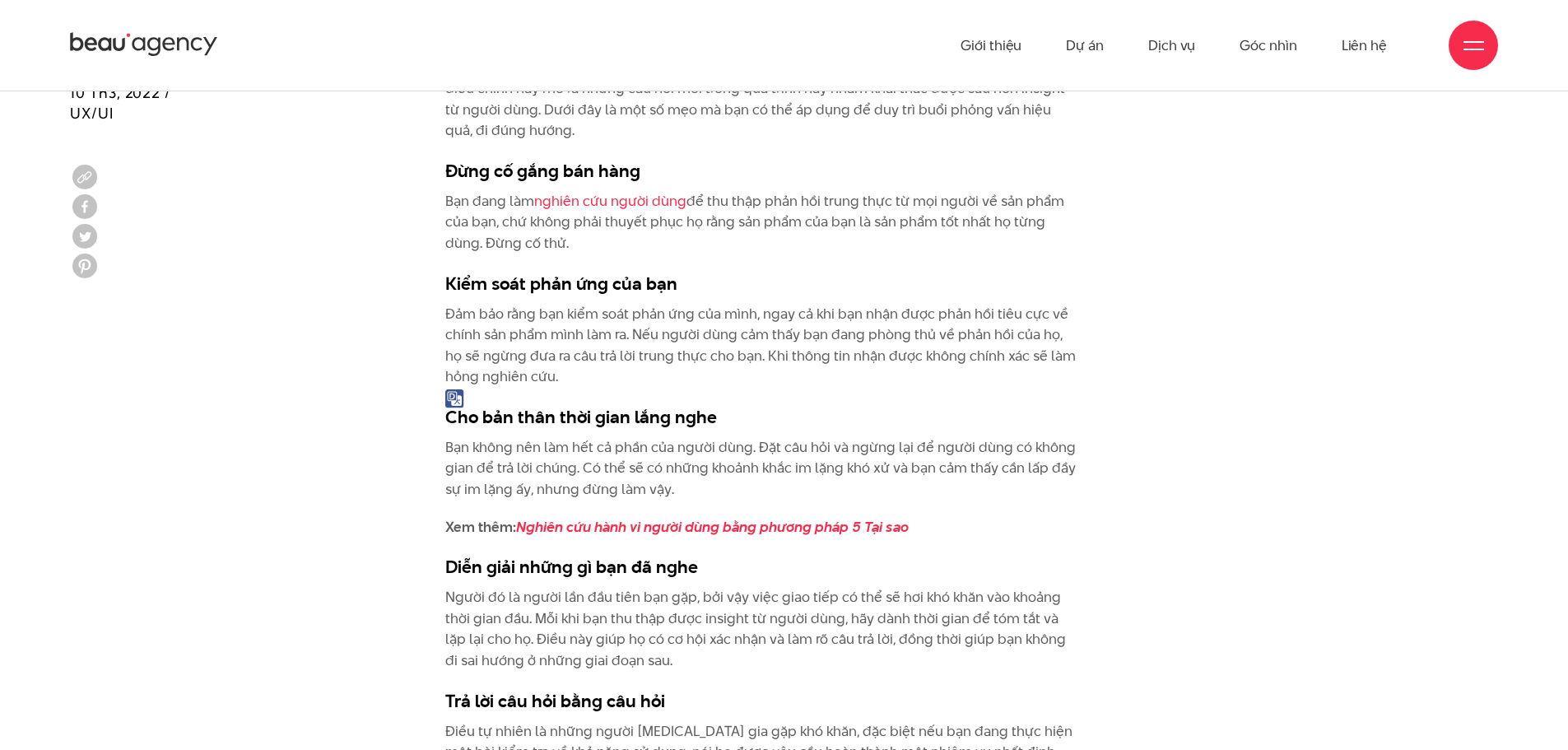
click at [942, 231] on p "Bạn đang làm nghiên cứu người dùng để thu thập phản hồi trung thực từ mọi người…" at bounding box center [763, 222] width 636 height 64
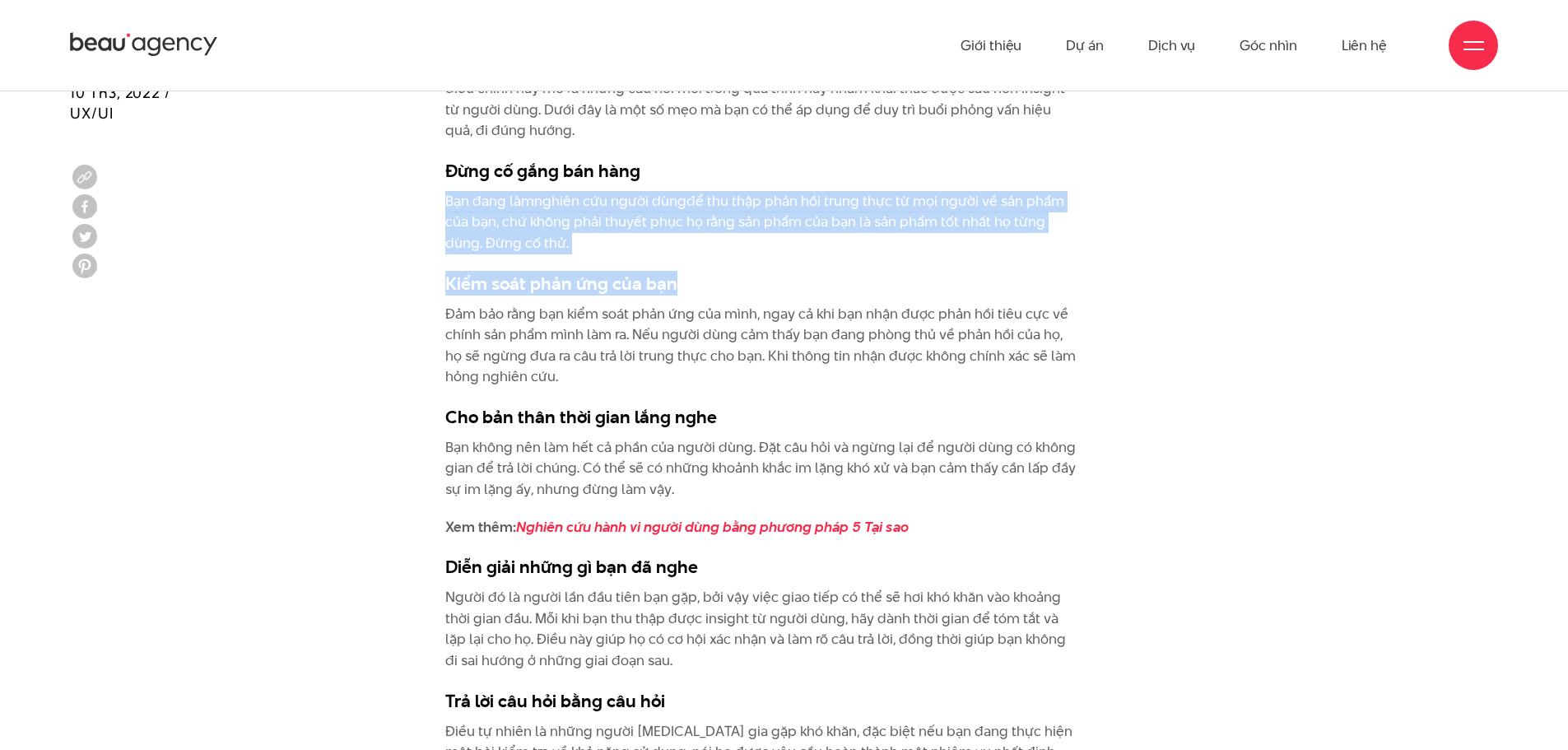
drag, startPoint x: 948, startPoint y: 255, endPoint x: 942, endPoint y: 167, distance: 88.2
click at [954, 163] on h3 "Đừng cố gắng bán hàng" at bounding box center [763, 170] width 636 height 25
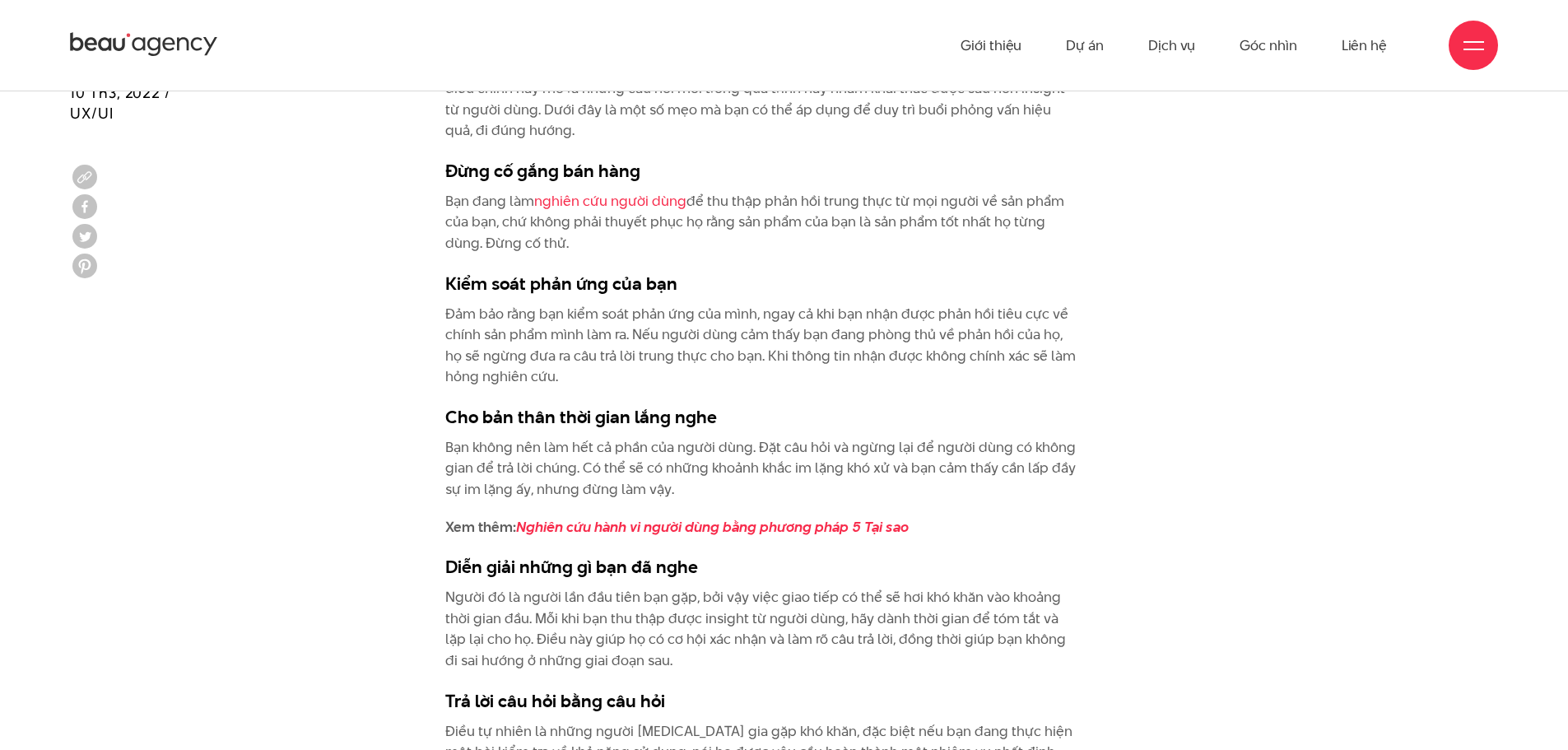
drag, startPoint x: 993, startPoint y: 159, endPoint x: 975, endPoint y: 244, distance: 86.9
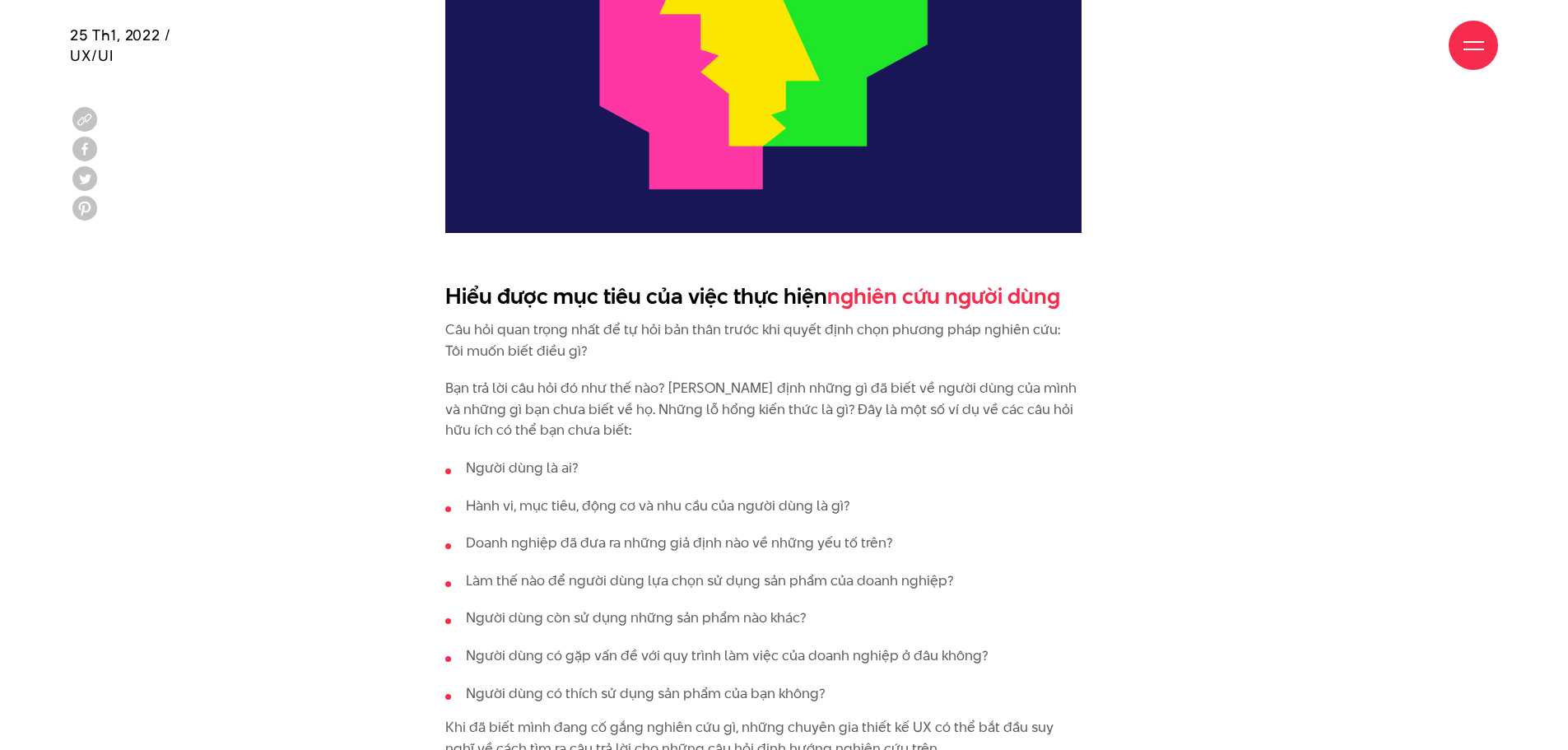
scroll to position [1811, 0]
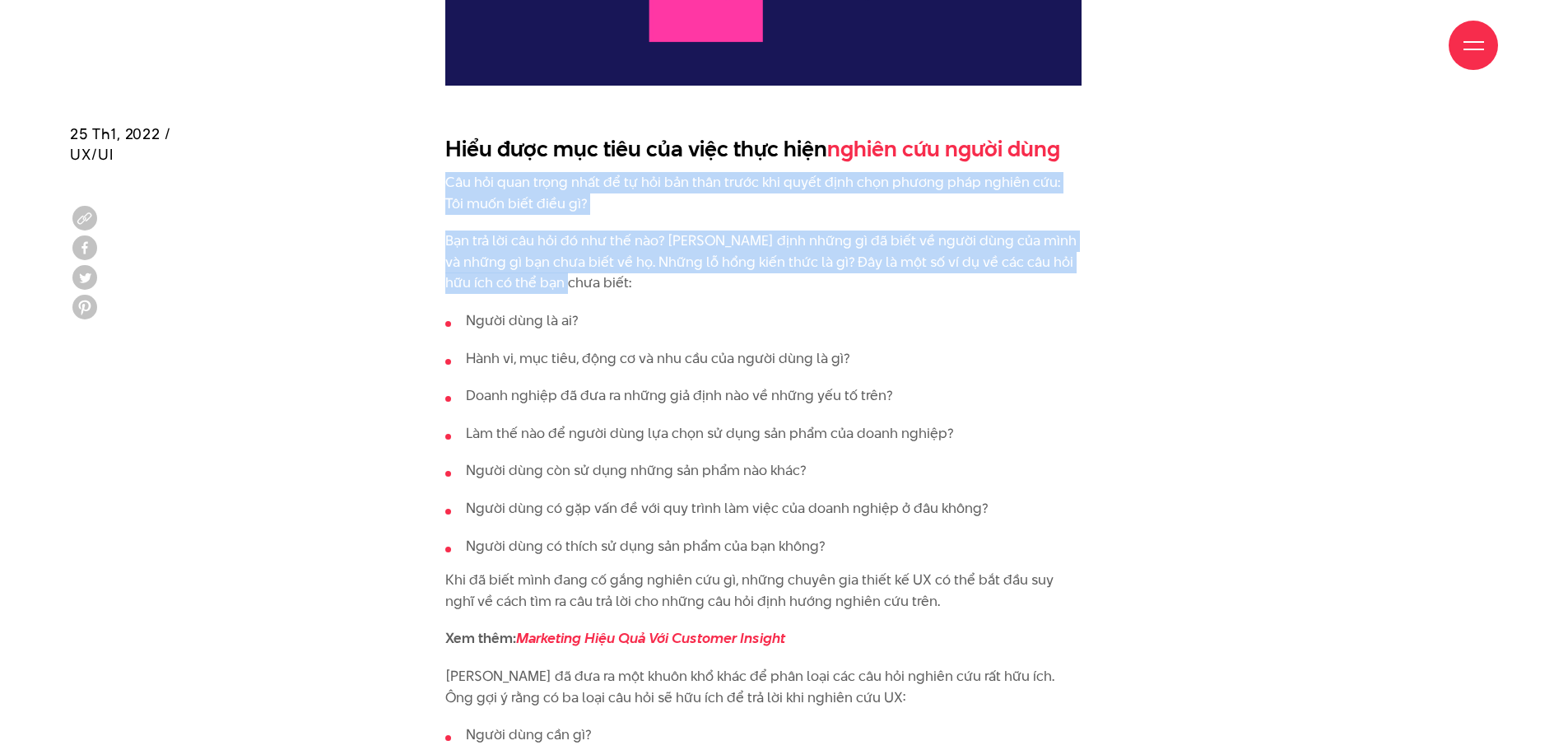
drag, startPoint x: 439, startPoint y: 186, endPoint x: 675, endPoint y: 287, distance: 256.7
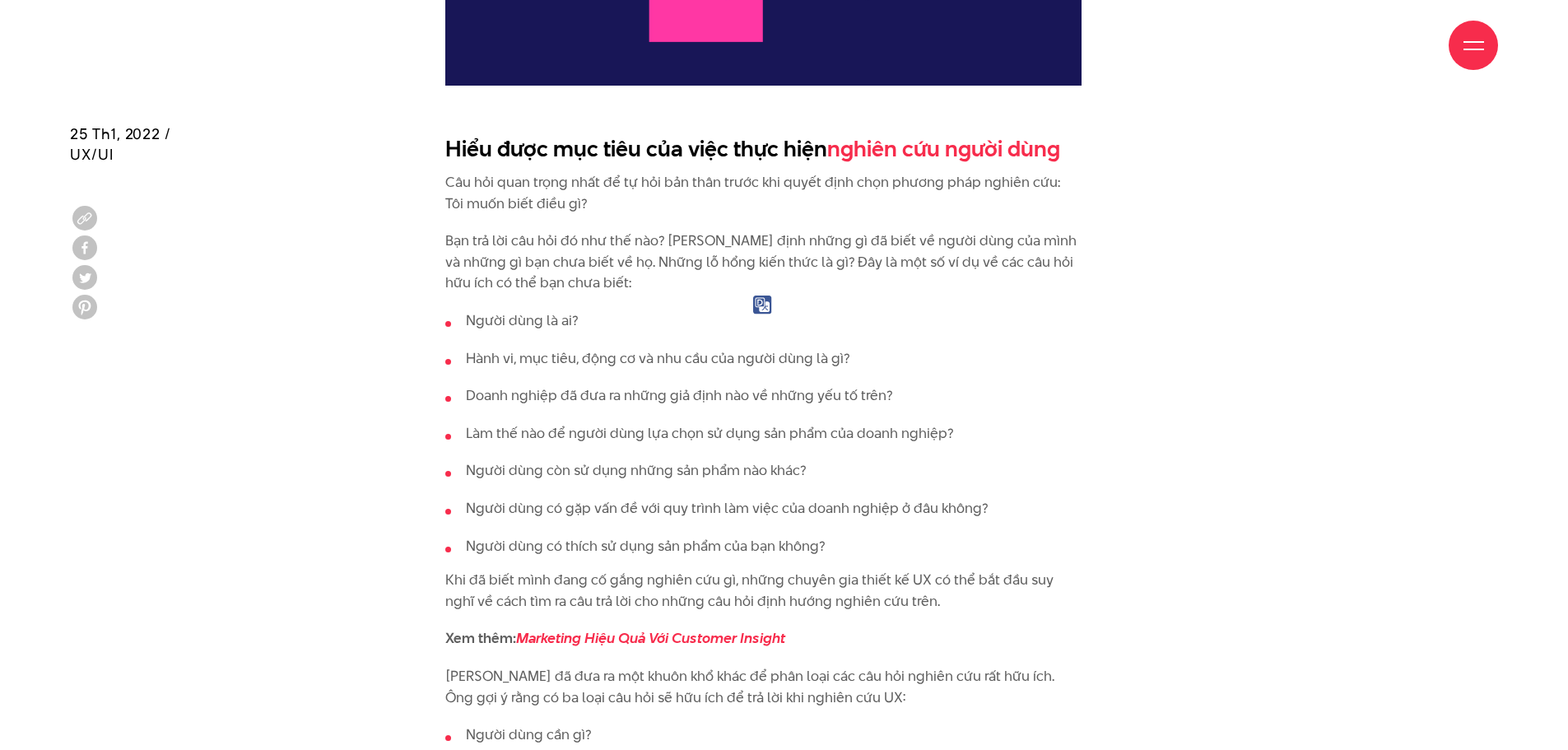
click at [1073, 315] on li "Người dùng là ai?" at bounding box center [763, 321] width 636 height 21
click at [712, 343] on ul "Người dùng là ai? Hành vi, mục tiêu, động cơ và nhu cầu của người dùng là gì? […" at bounding box center [763, 433] width 636 height 246
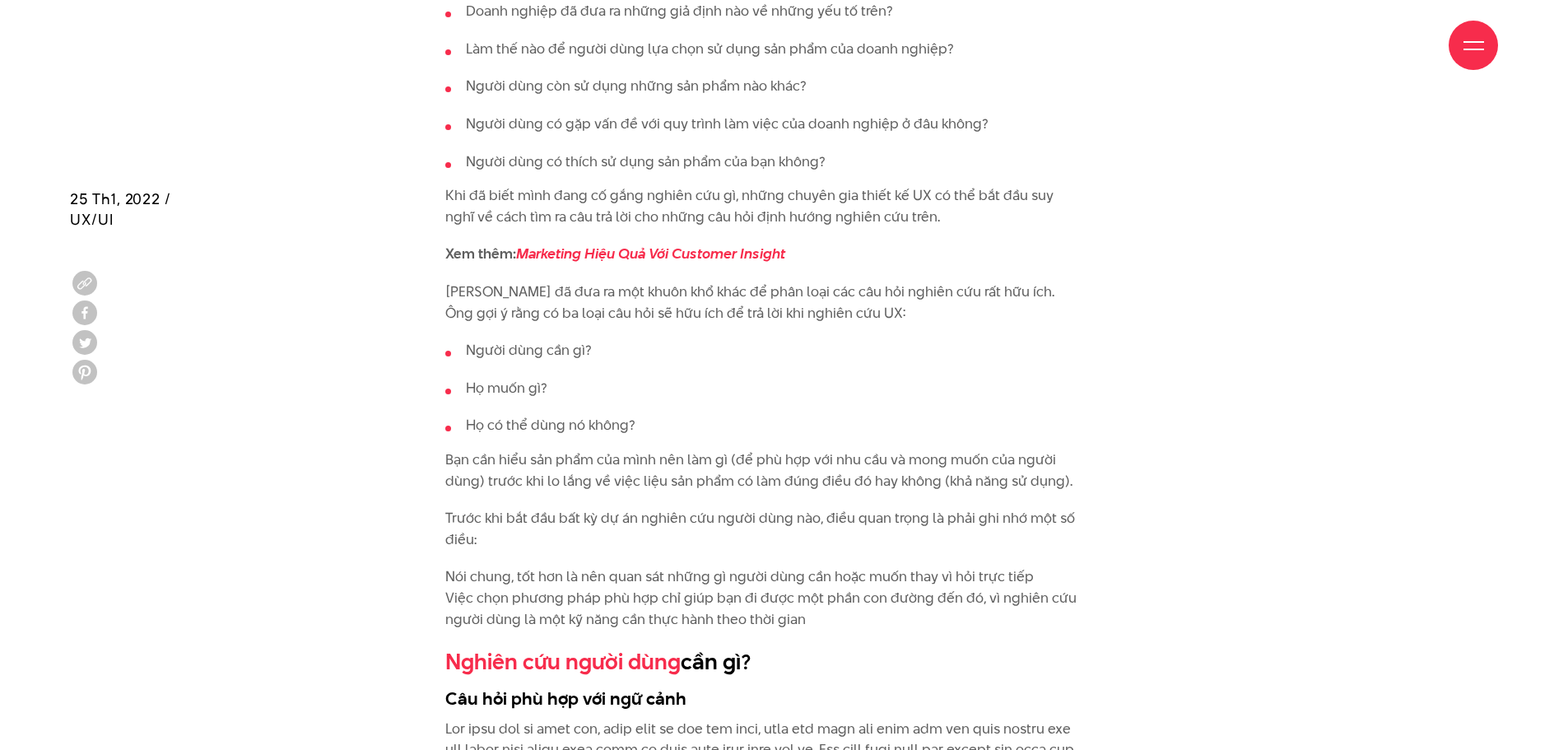
scroll to position [2305, 0]
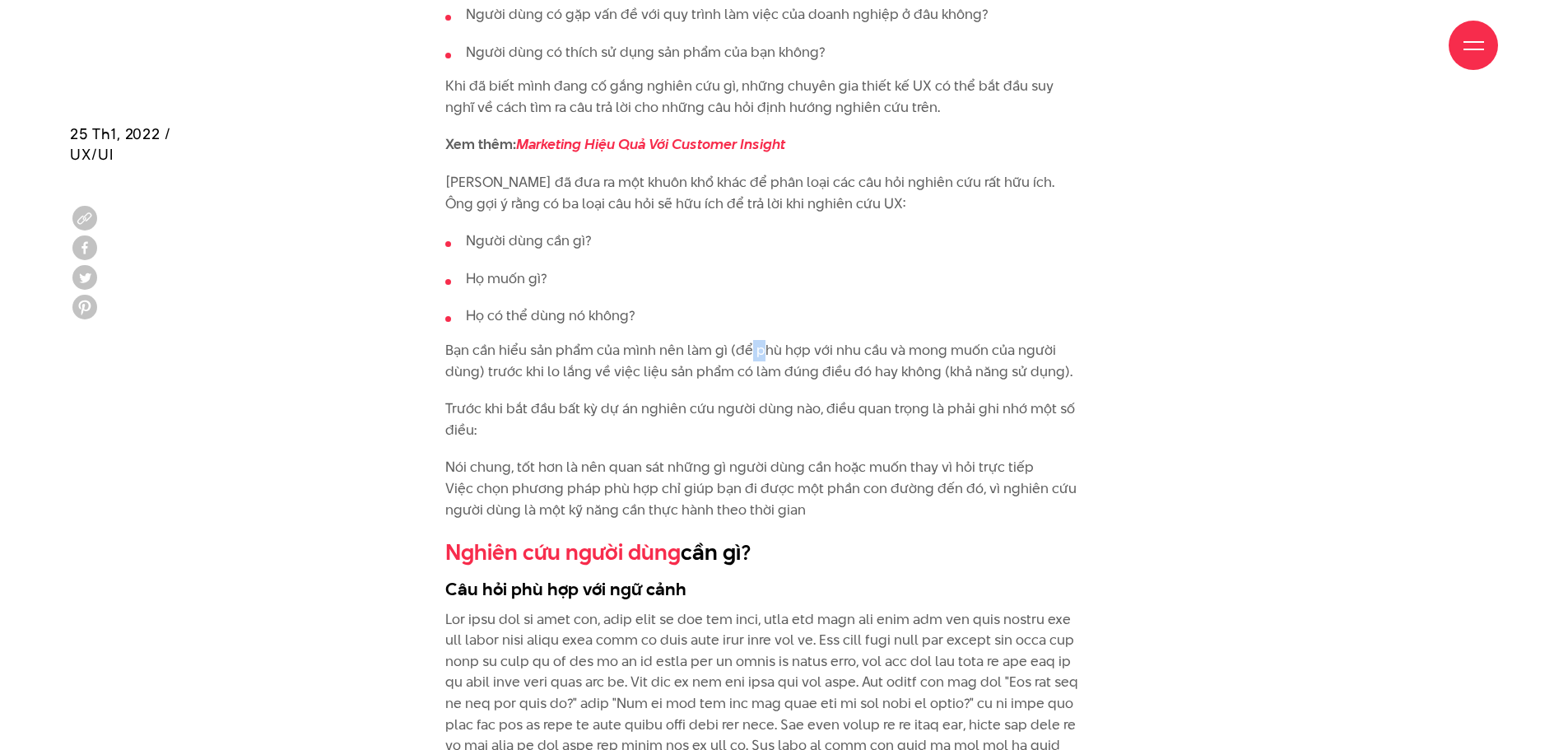
drag, startPoint x: 761, startPoint y: 330, endPoint x: 747, endPoint y: 358, distance: 31.3
drag, startPoint x: 686, startPoint y: 428, endPoint x: 912, endPoint y: 514, distance: 241.8
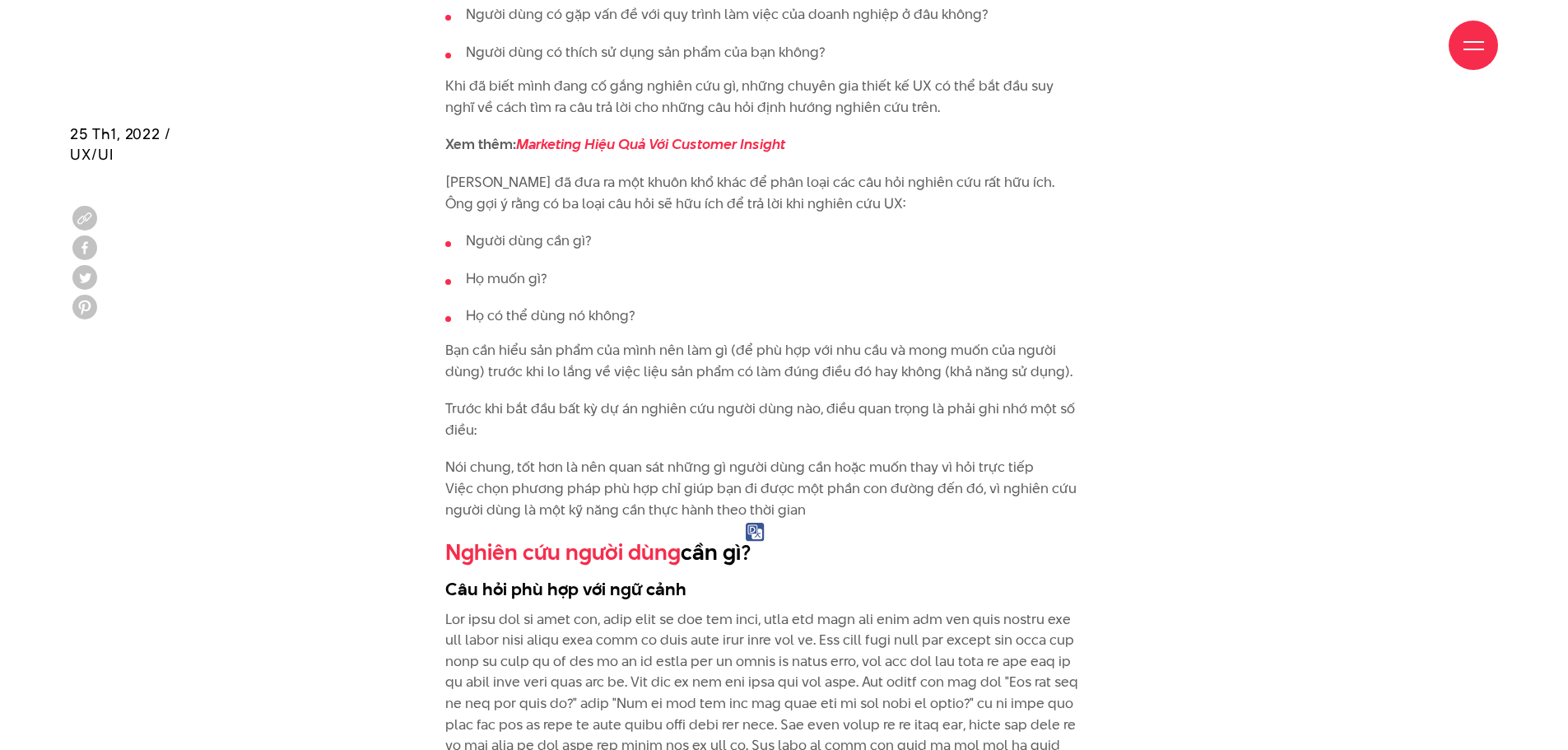
click at [864, 508] on p "Nói chung, tốt hơn là nên quan sát những gì người dùng cần hoặc muốn thay vì hỏ…" at bounding box center [763, 489] width 636 height 64
drag, startPoint x: 840, startPoint y: 514, endPoint x: 837, endPoint y: 440, distance: 74.1
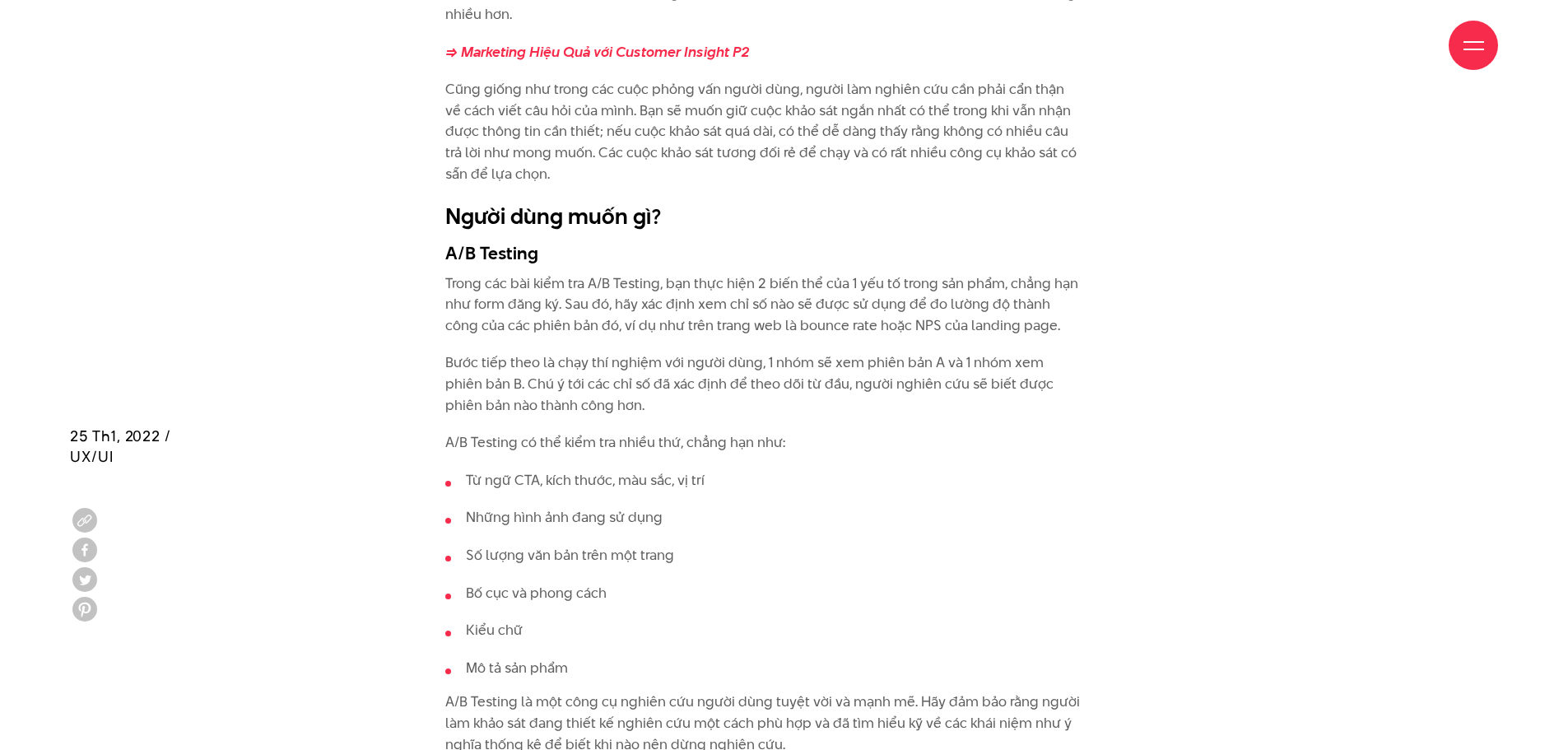
scroll to position [4527, 0]
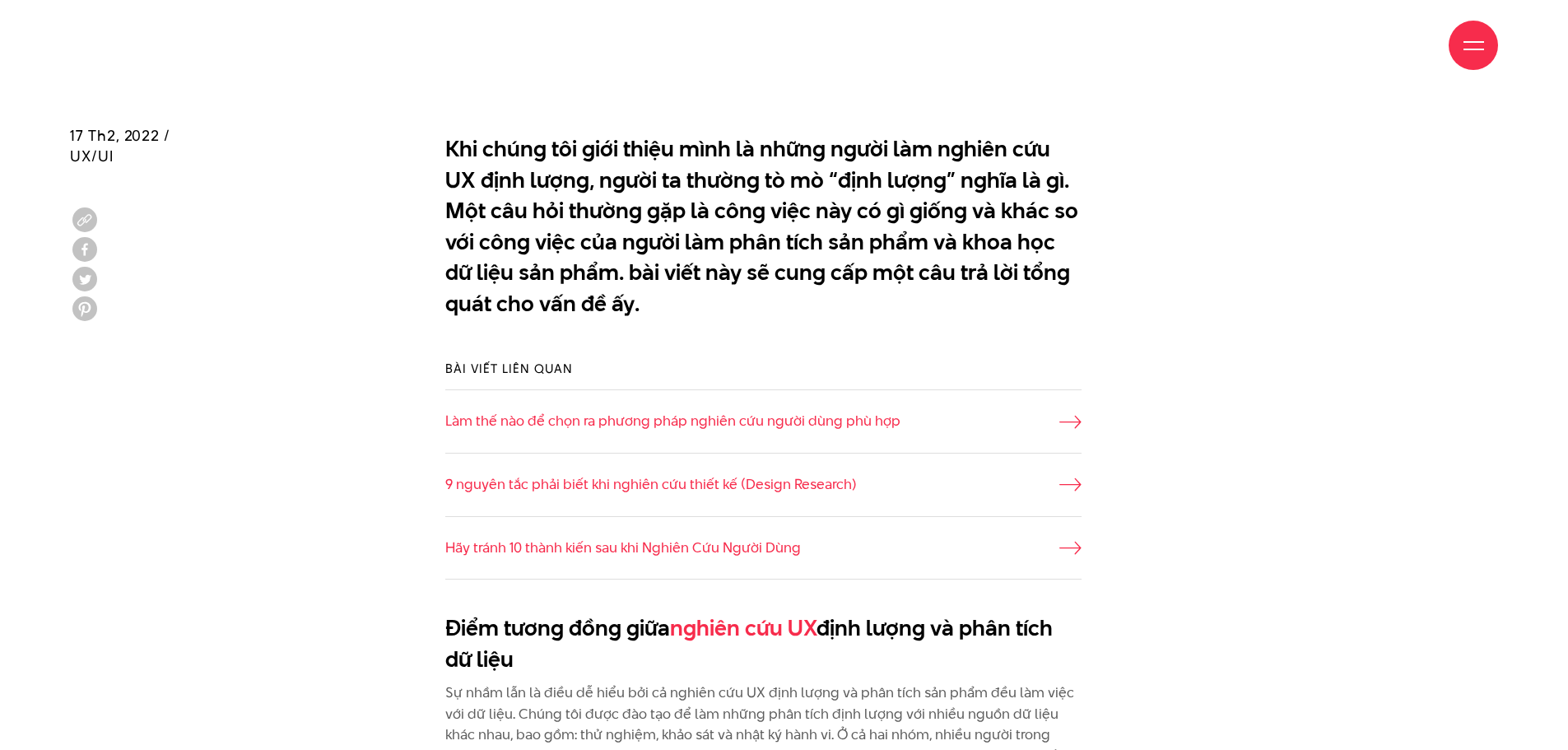
scroll to position [1152, 0]
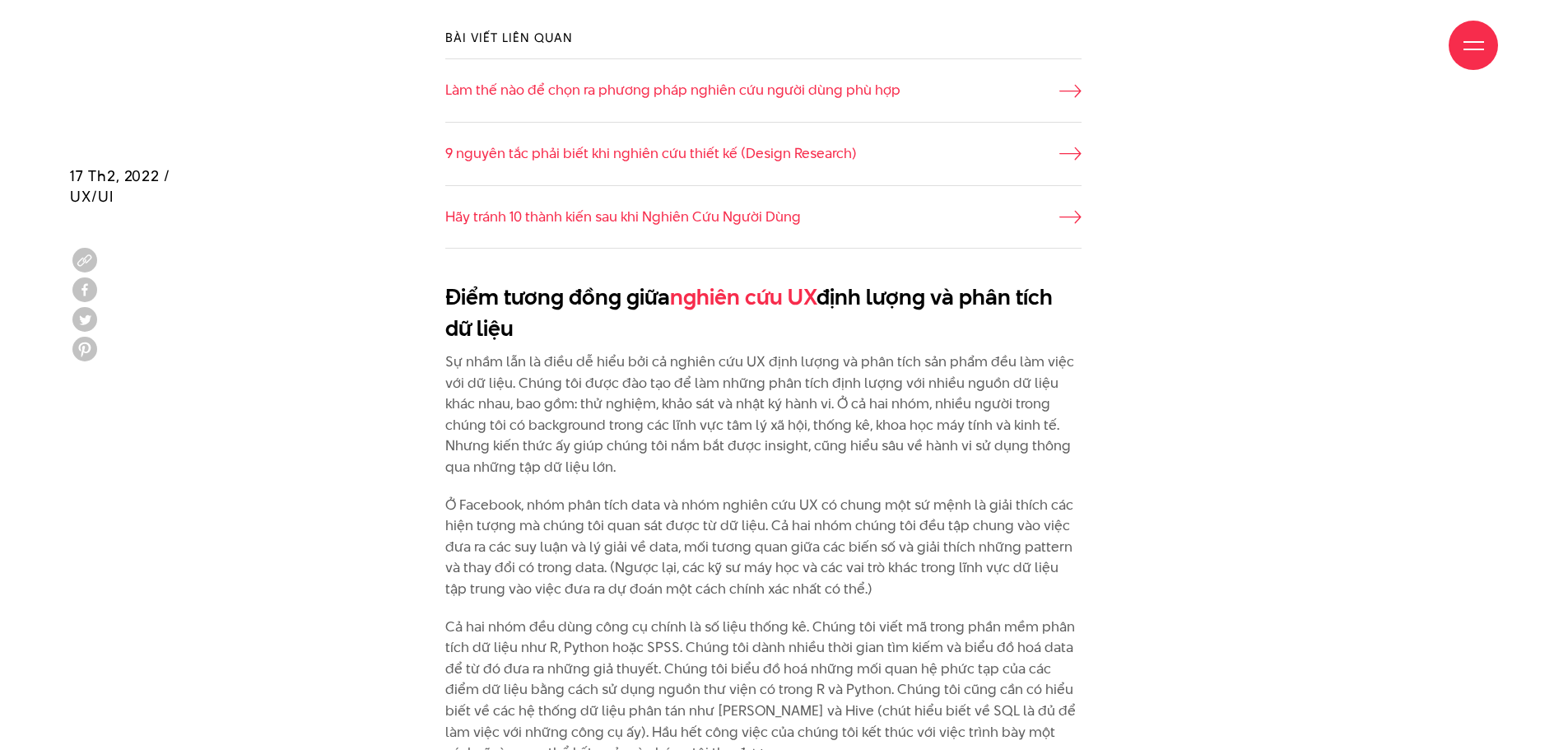
scroll to position [1564, 0]
